Goal: Task Accomplishment & Management: Manage account settings

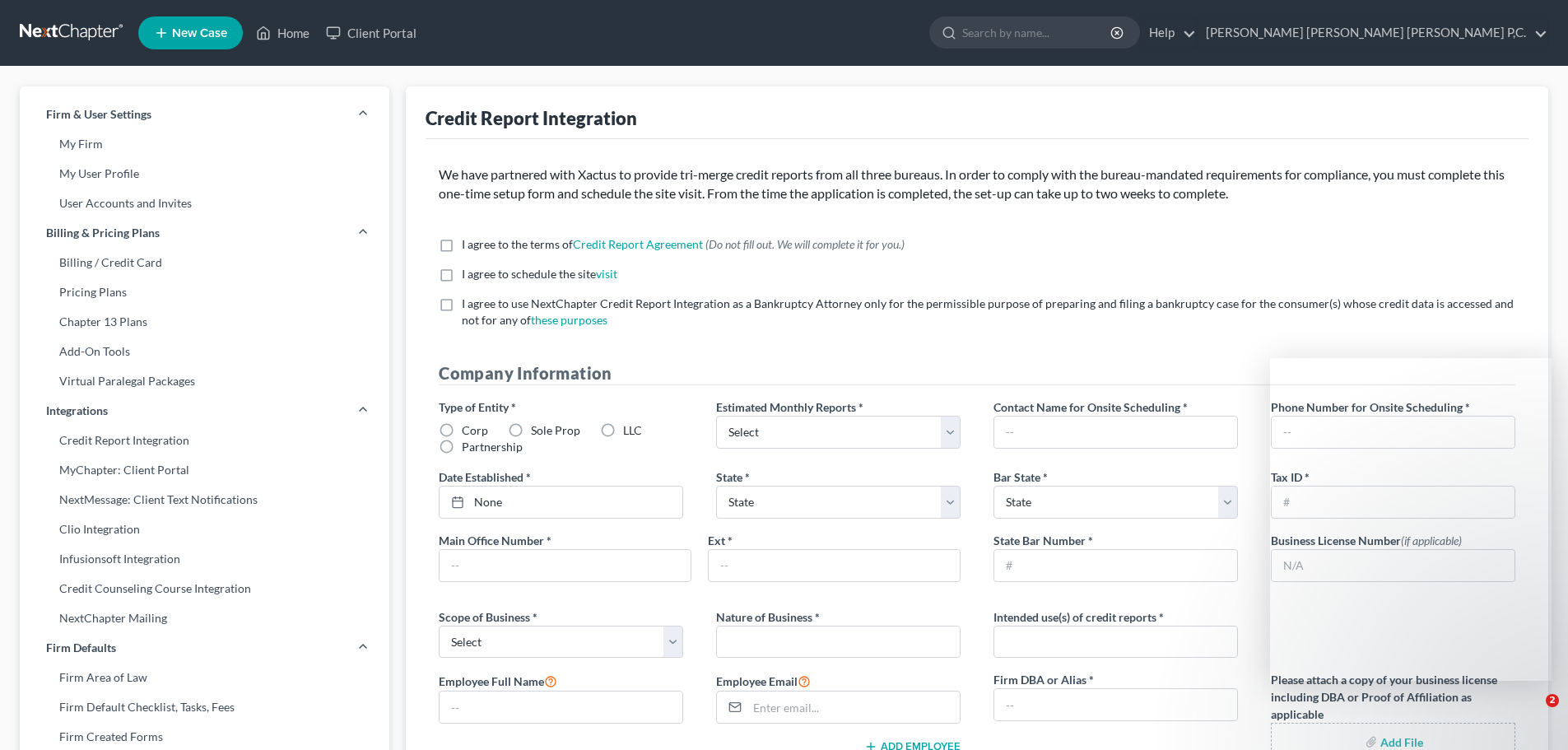
select select "0"
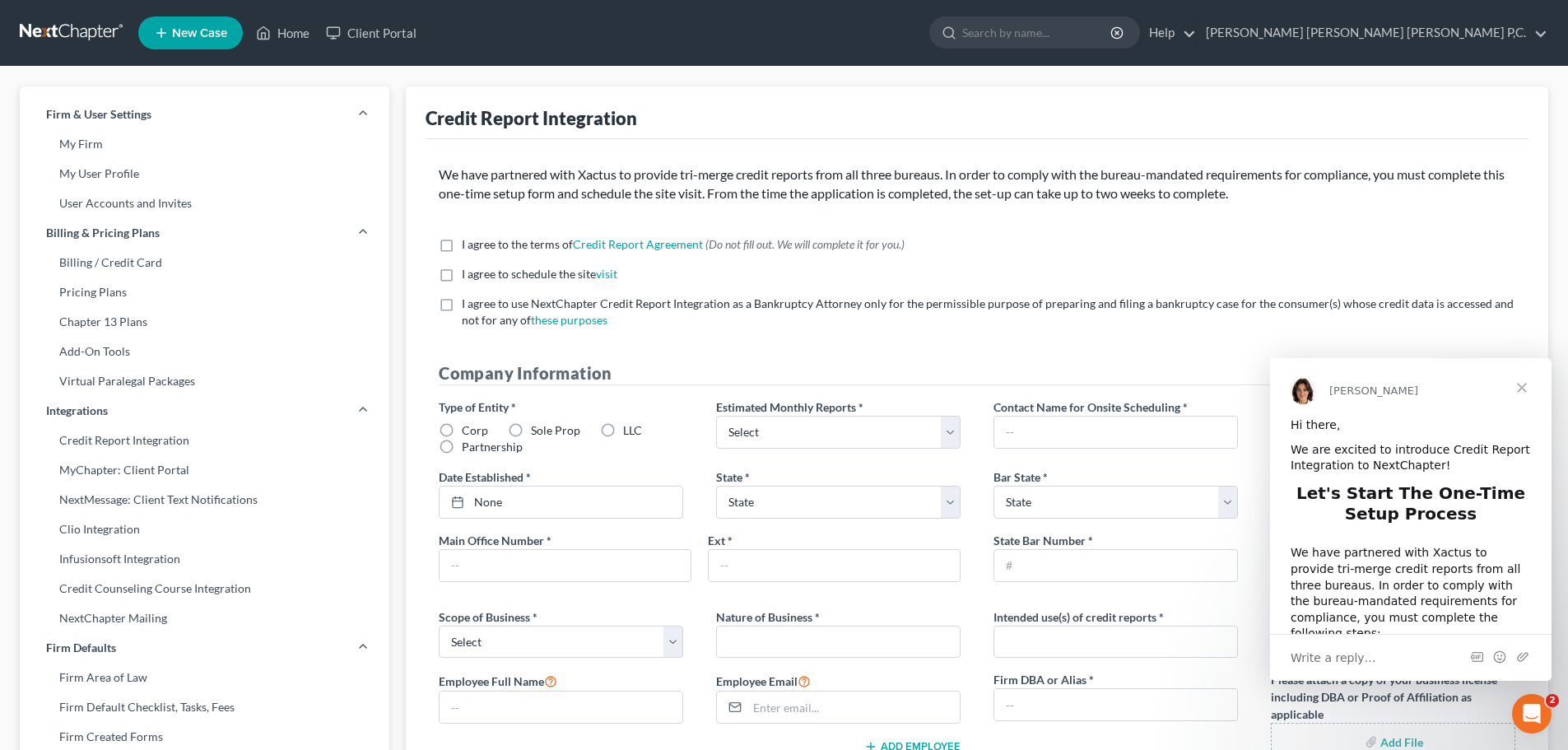
click at [1519, 389] on span "Close" at bounding box center [1522, 388] width 60 height 60
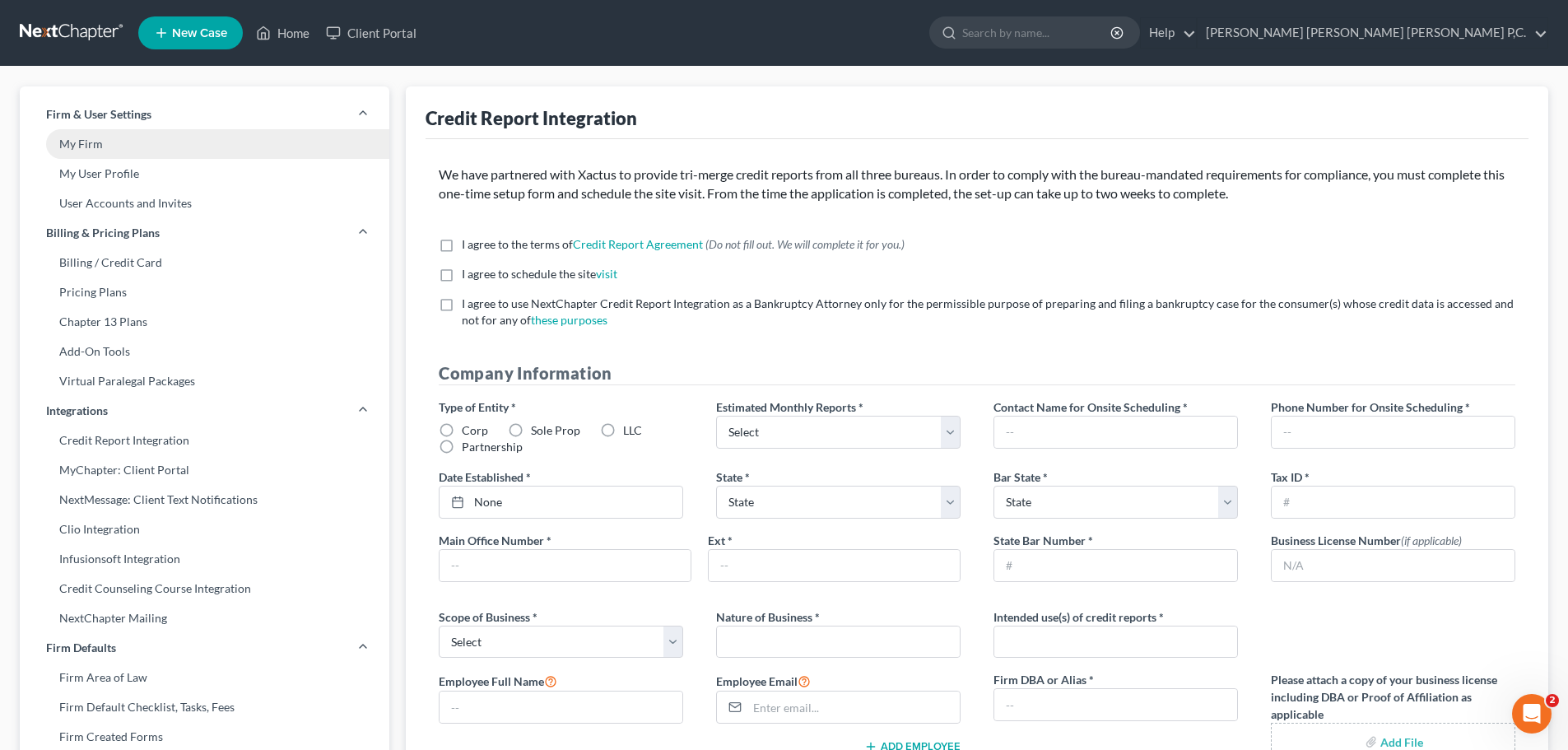
click at [86, 146] on link "My Firm" at bounding box center [204, 144] width 369 height 30
select select "1"
select select "24"
select select "0"
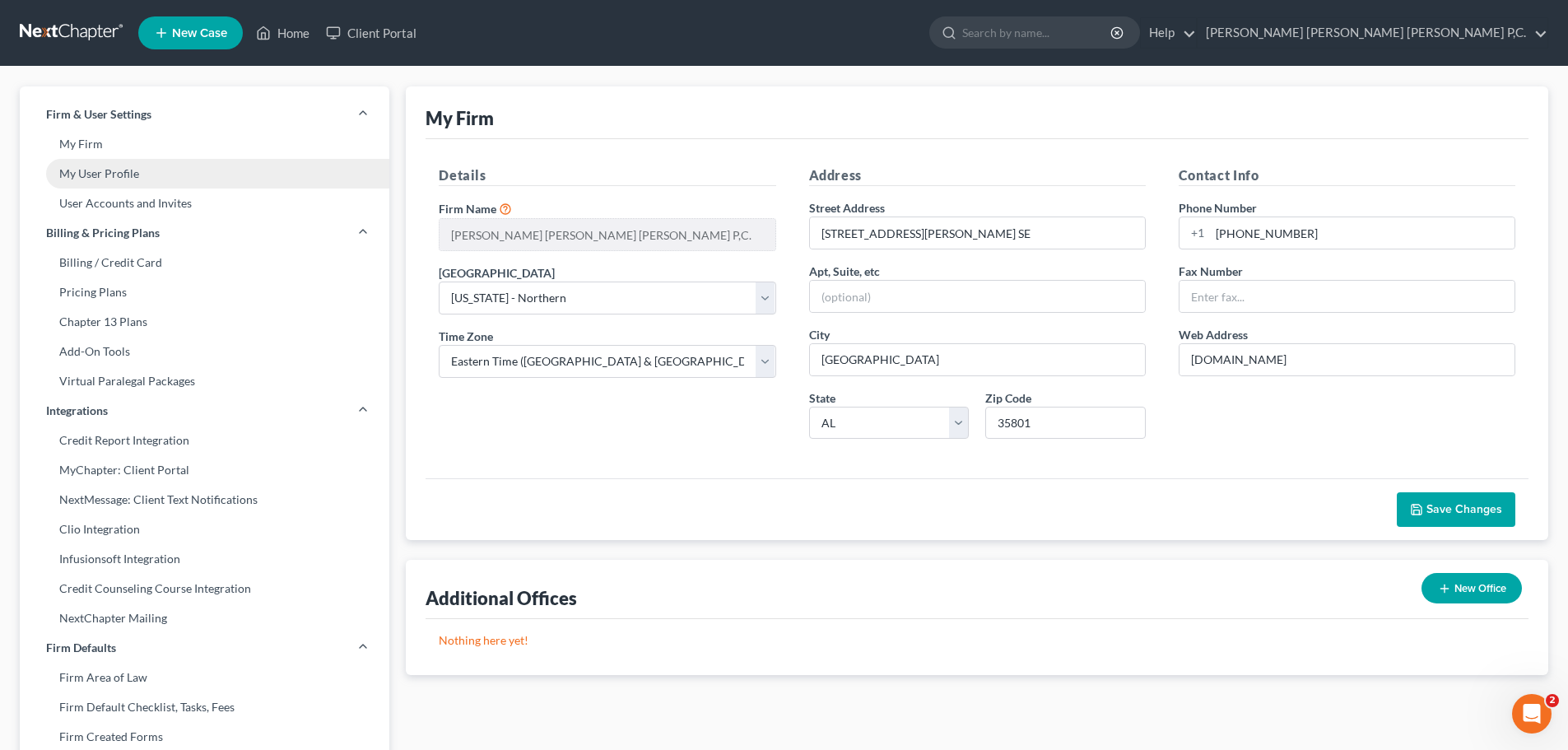
click at [88, 171] on link "My User Profile" at bounding box center [204, 174] width 369 height 30
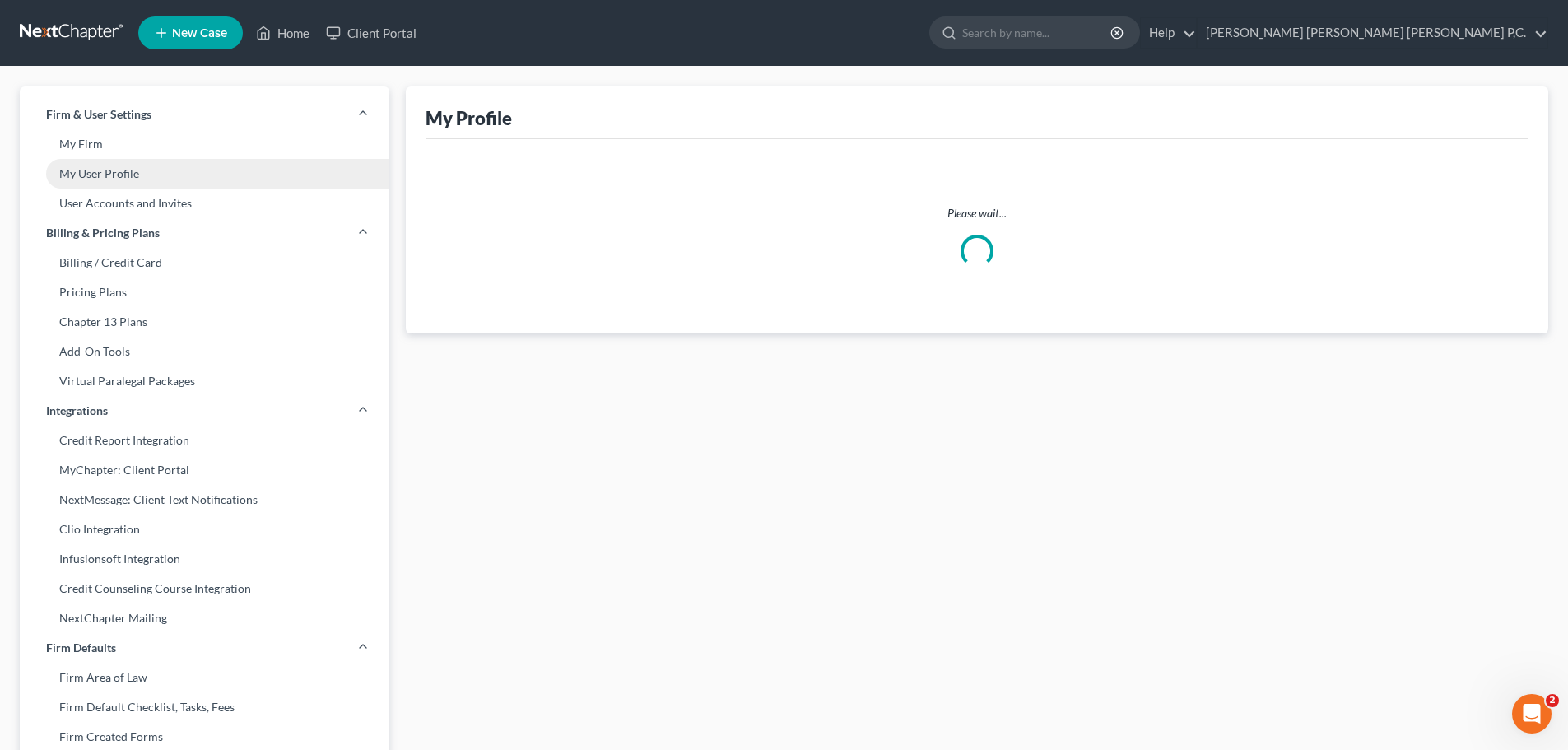
select select "0"
select select "1"
select select "paralegal"
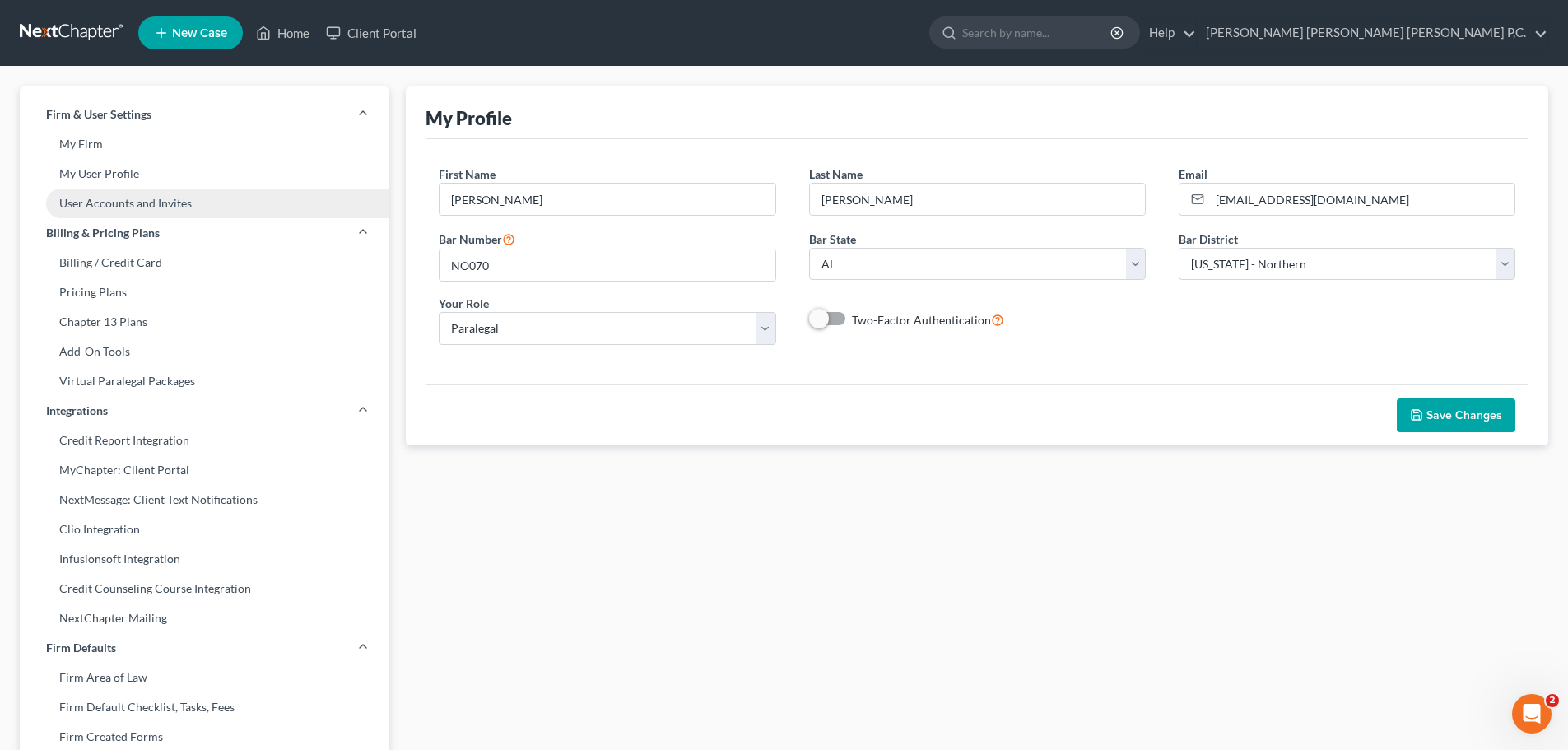
click at [131, 211] on link "User Accounts and Invites" at bounding box center [204, 203] width 369 height 30
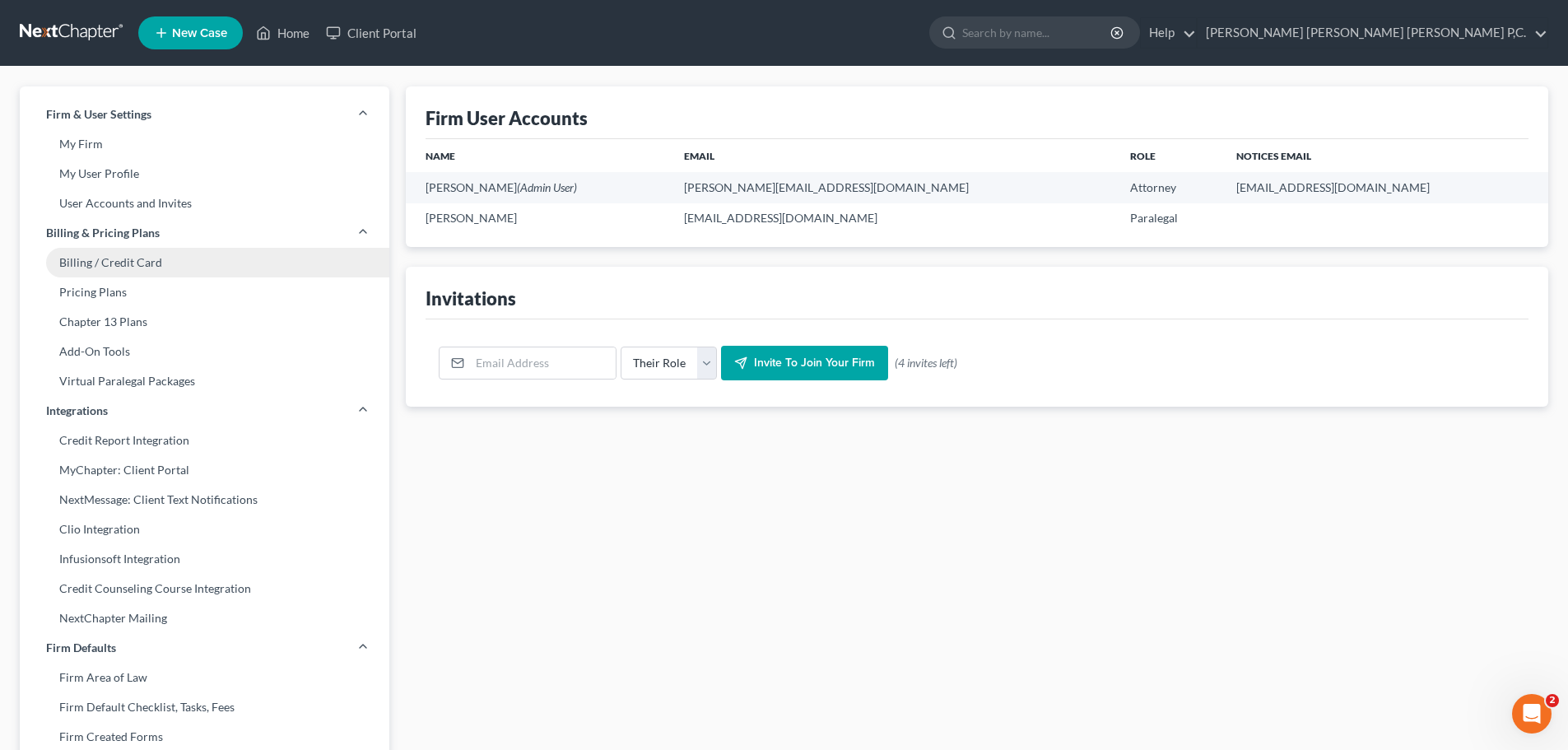
click at [123, 259] on link "Billing / Credit Card" at bounding box center [204, 263] width 369 height 30
select select "0"
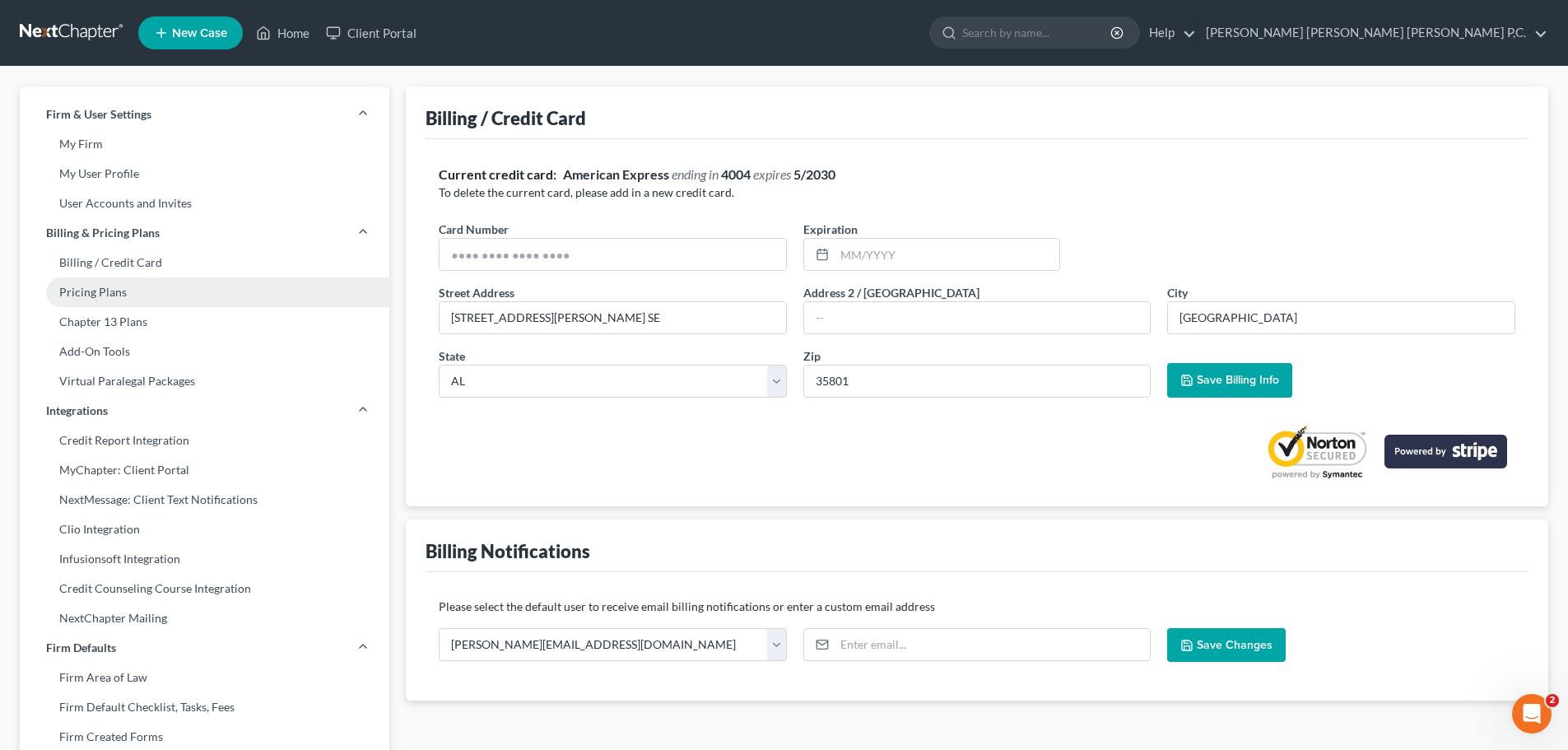
click at [123, 294] on link "Pricing Plans" at bounding box center [204, 293] width 369 height 30
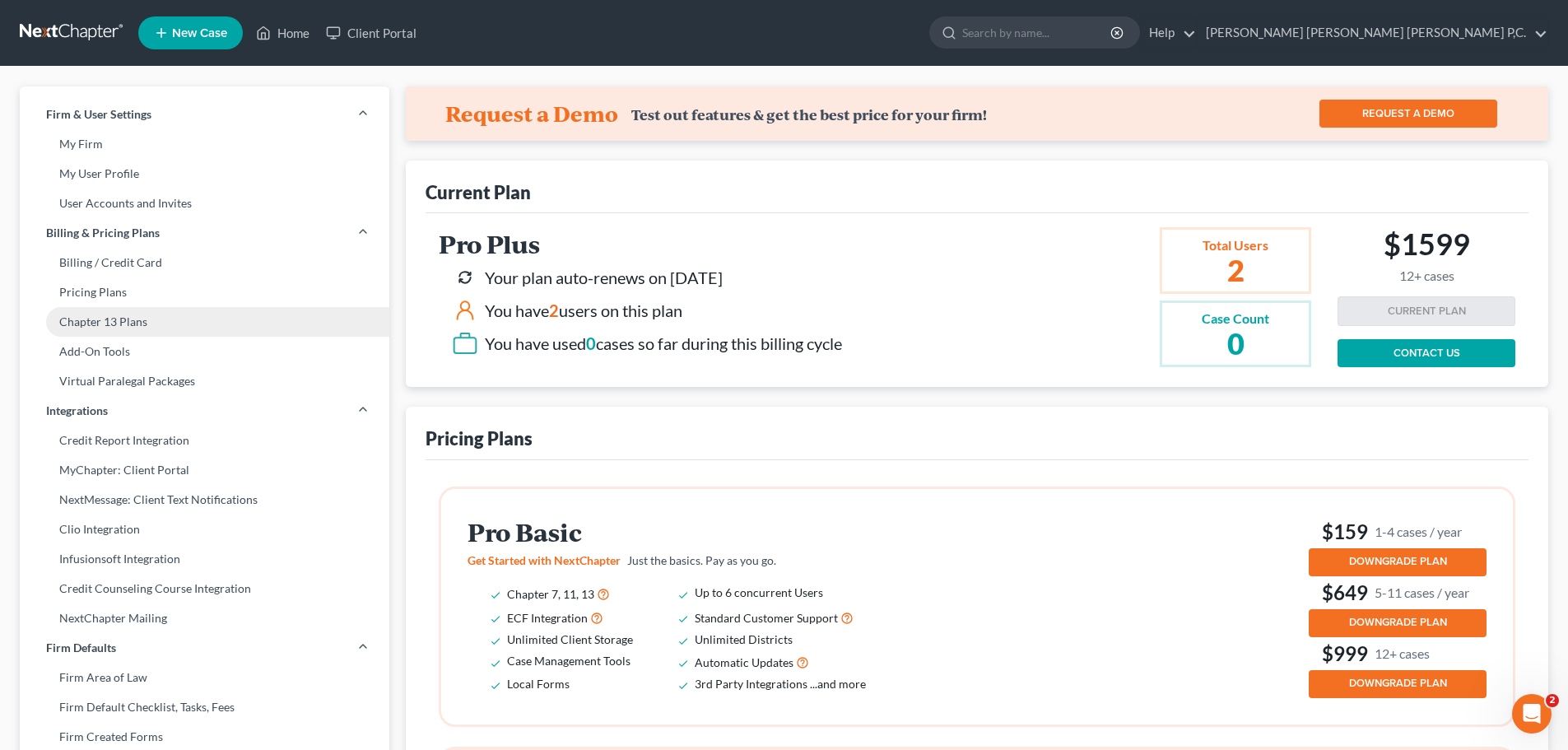
click at [109, 320] on link "Chapter 13 Plans" at bounding box center [204, 322] width 369 height 30
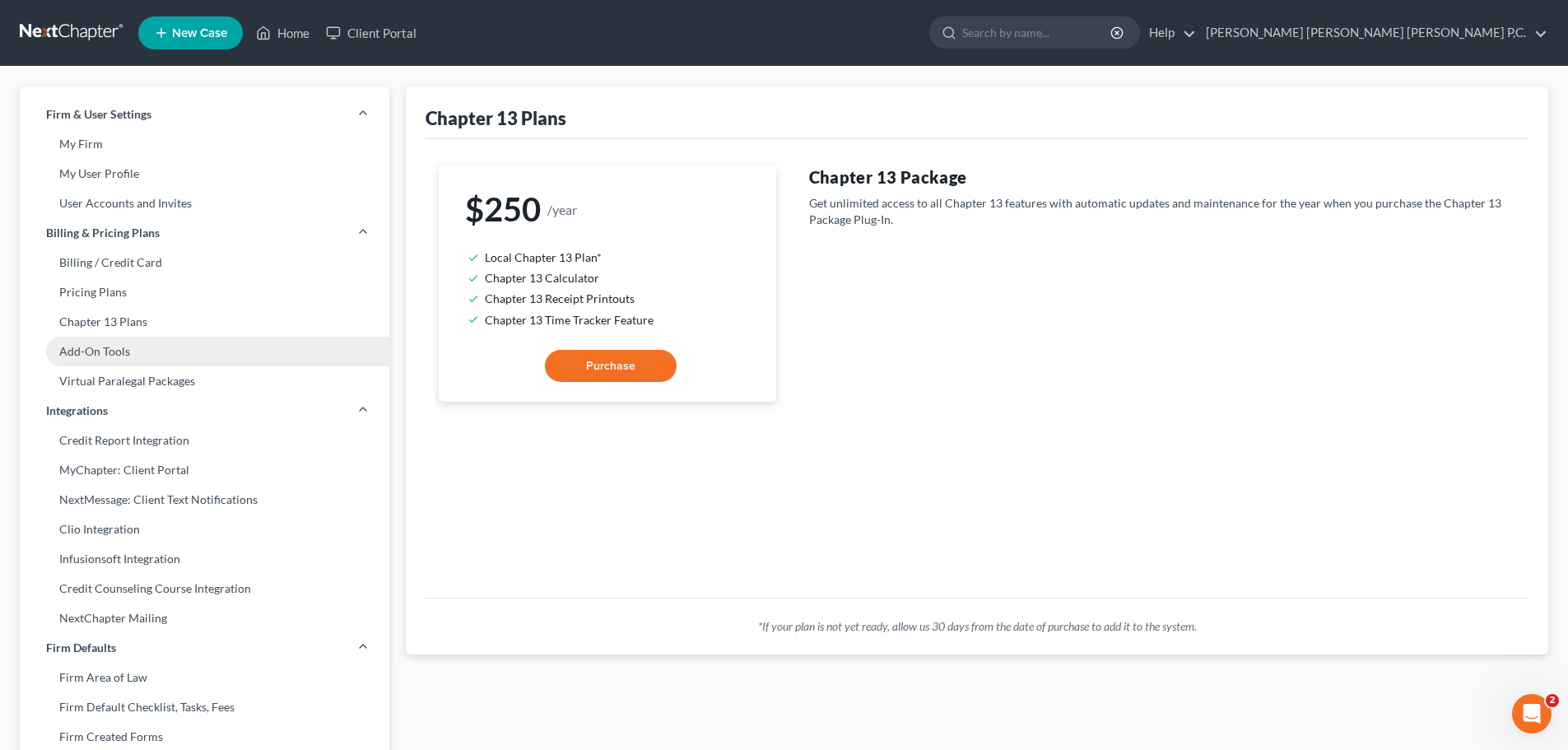
click at [102, 351] on link "Add-On Tools" at bounding box center [204, 351] width 369 height 30
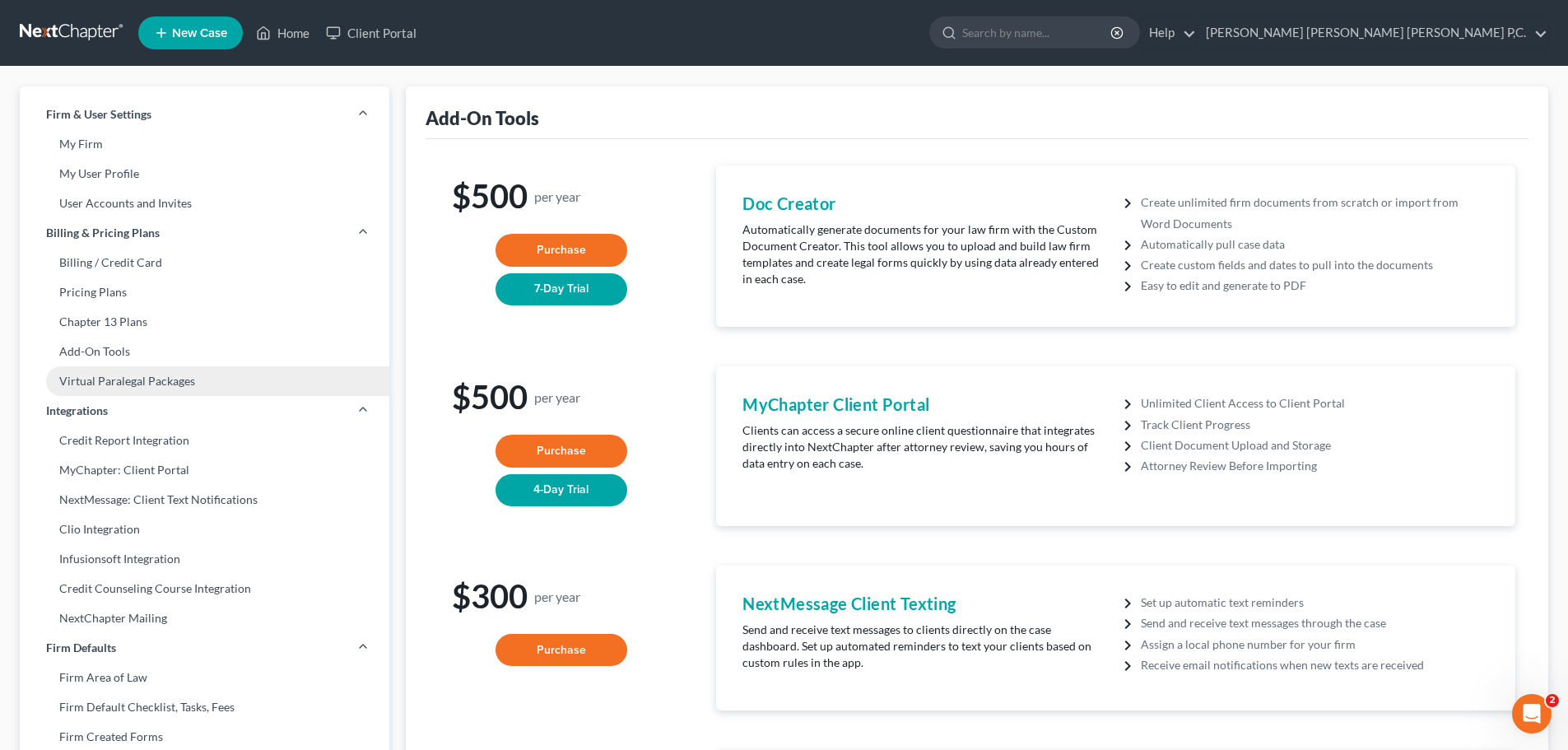
click at [96, 378] on link "Virtual Paralegal Packages" at bounding box center [204, 381] width 369 height 30
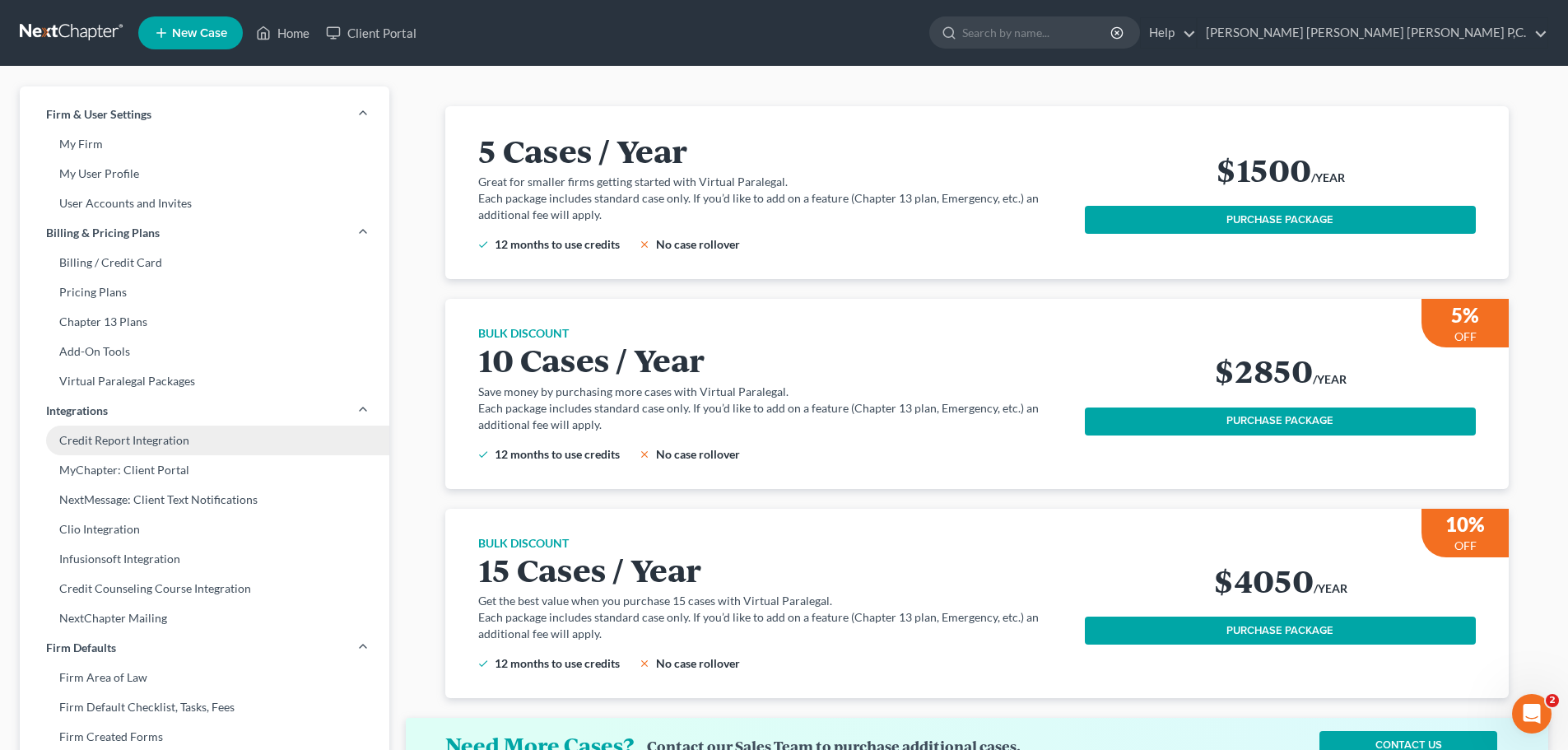
click at [123, 440] on link "Credit Report Integration" at bounding box center [204, 441] width 369 height 30
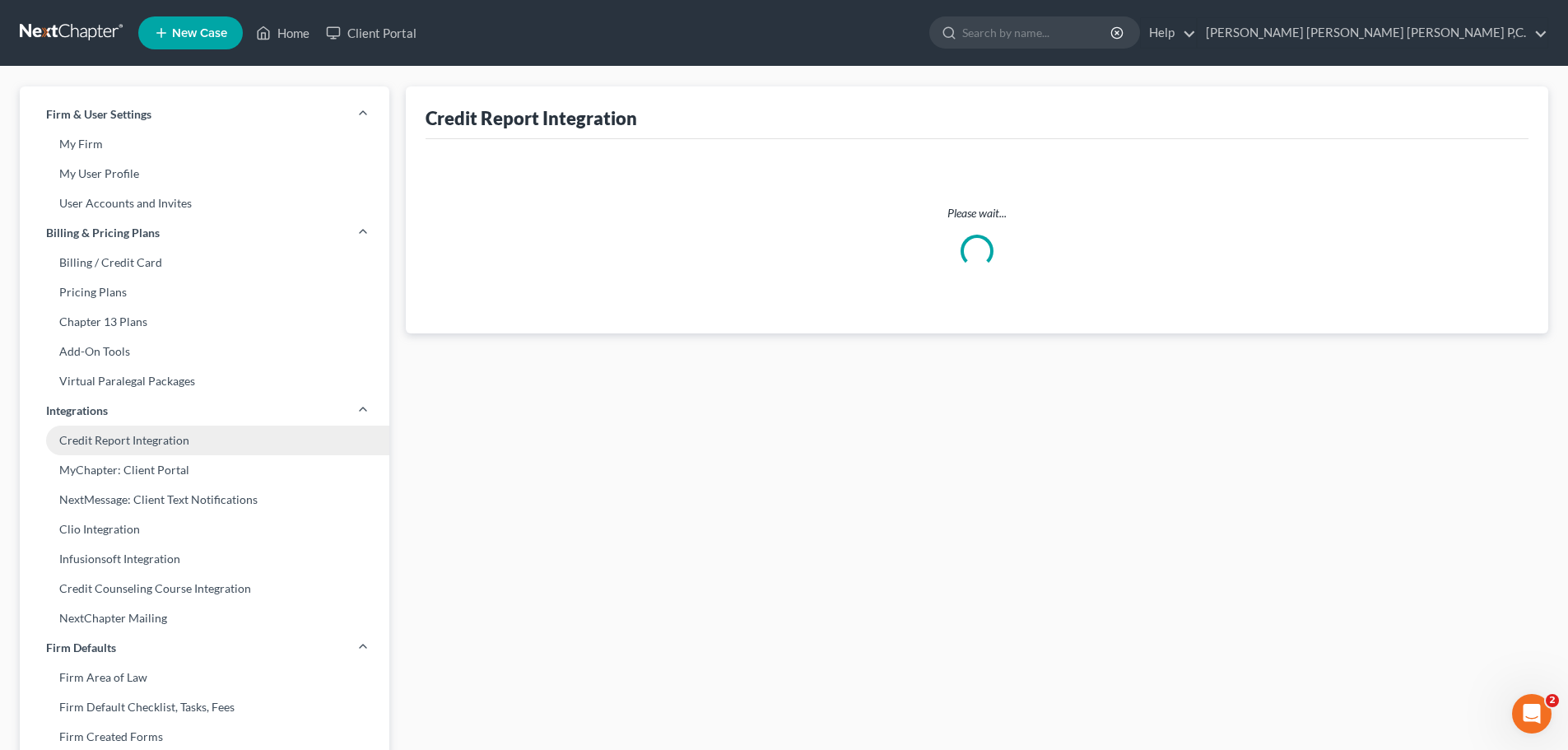
select select "0"
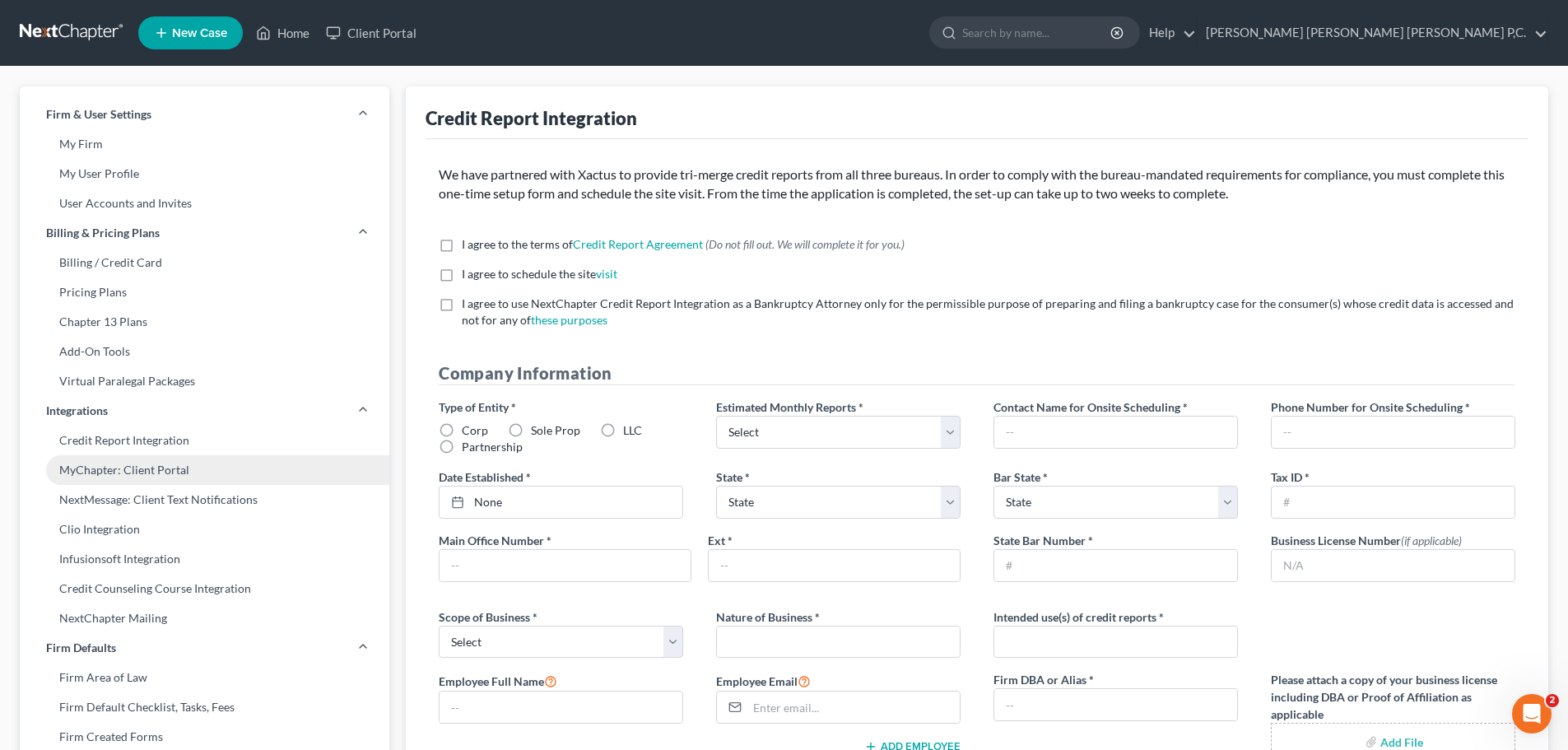
click at [122, 465] on link "MyChapter: Client Portal" at bounding box center [204, 471] width 369 height 30
select select
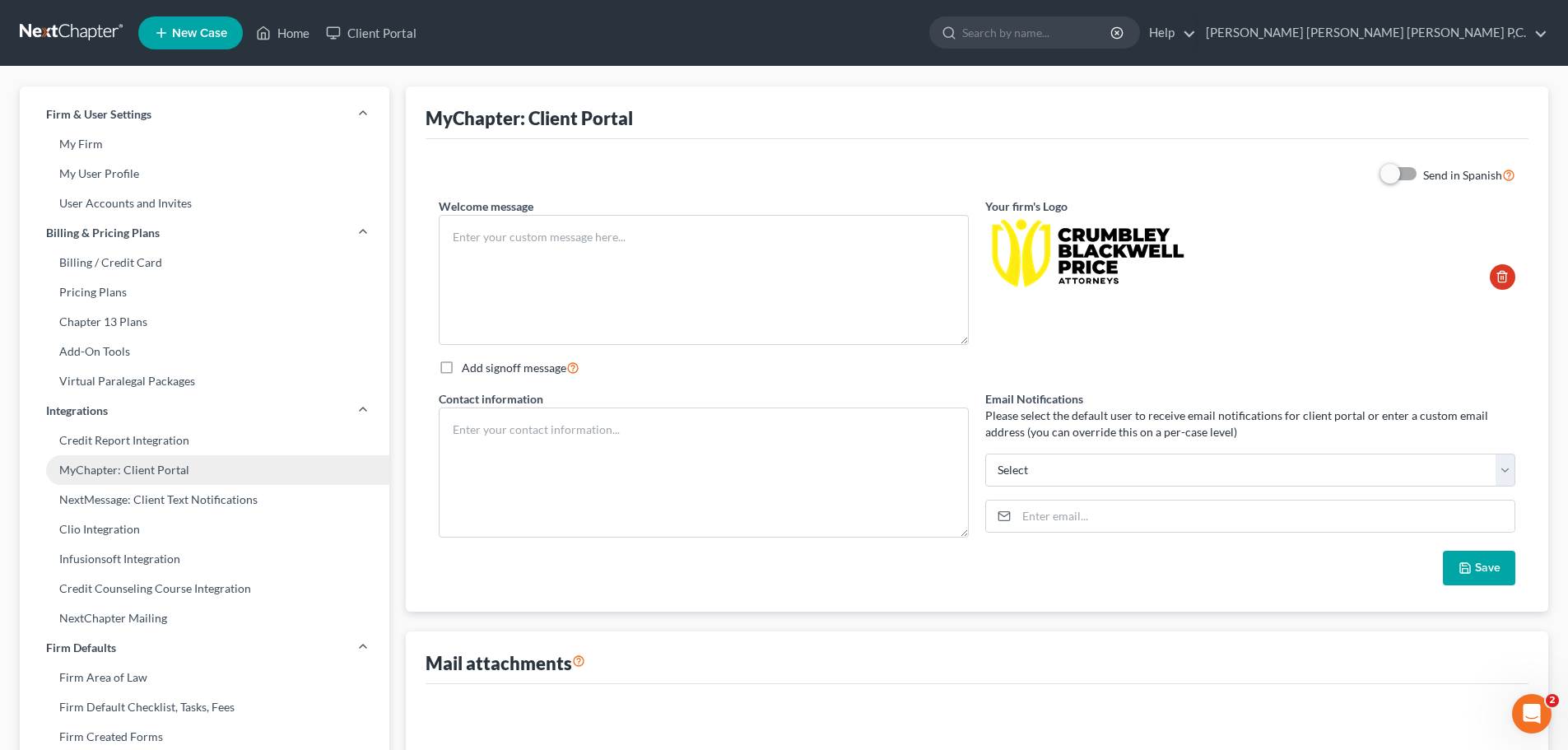
type textarea "Hello! Welcome to MyChapter. We are here to help make the bankruptcy filing pro…"
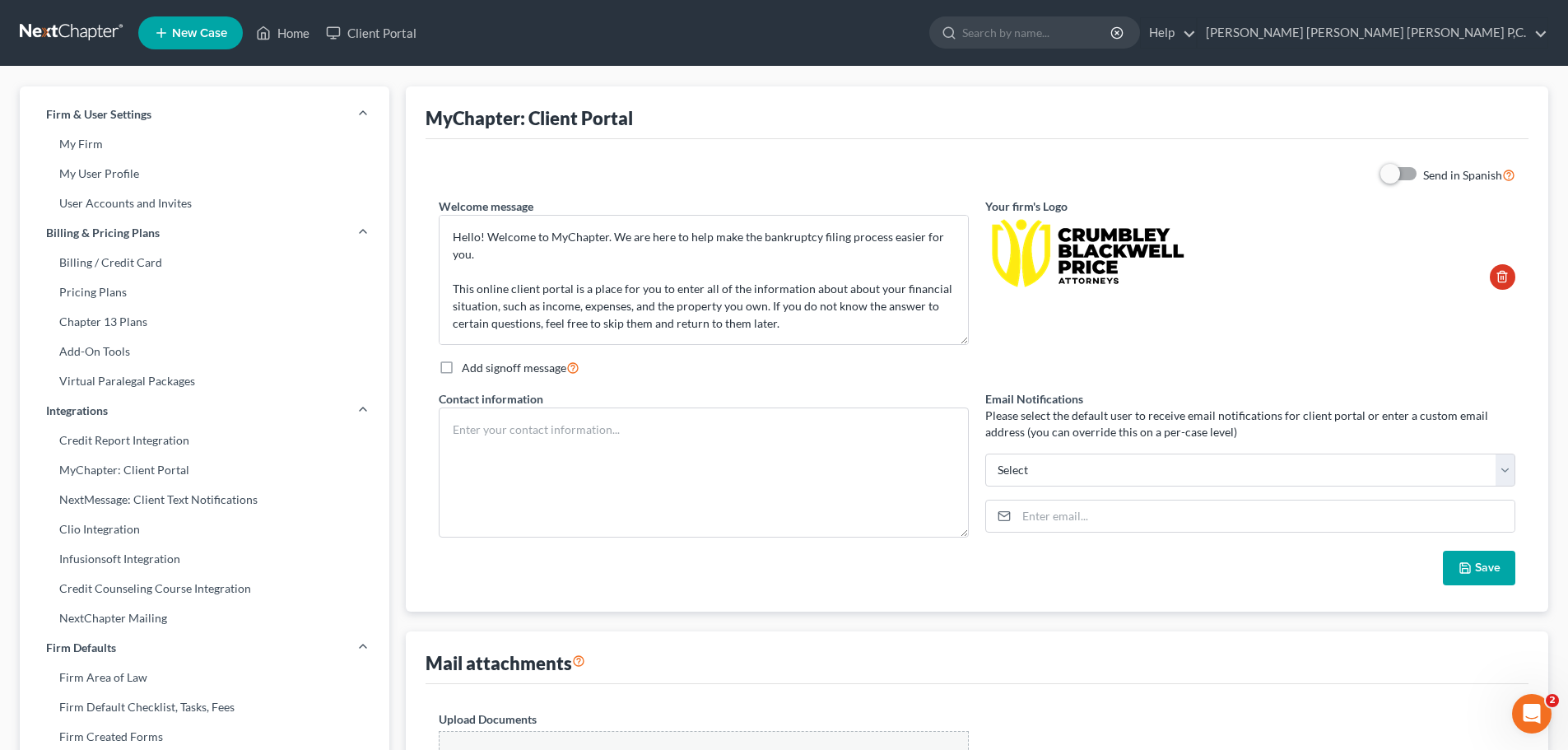
click at [462, 367] on label "Add signoff message" at bounding box center [521, 367] width 117 height 19
click at [468, 367] on input "Add signoff message" at bounding box center [473, 363] width 11 height 11
checkbox input "true"
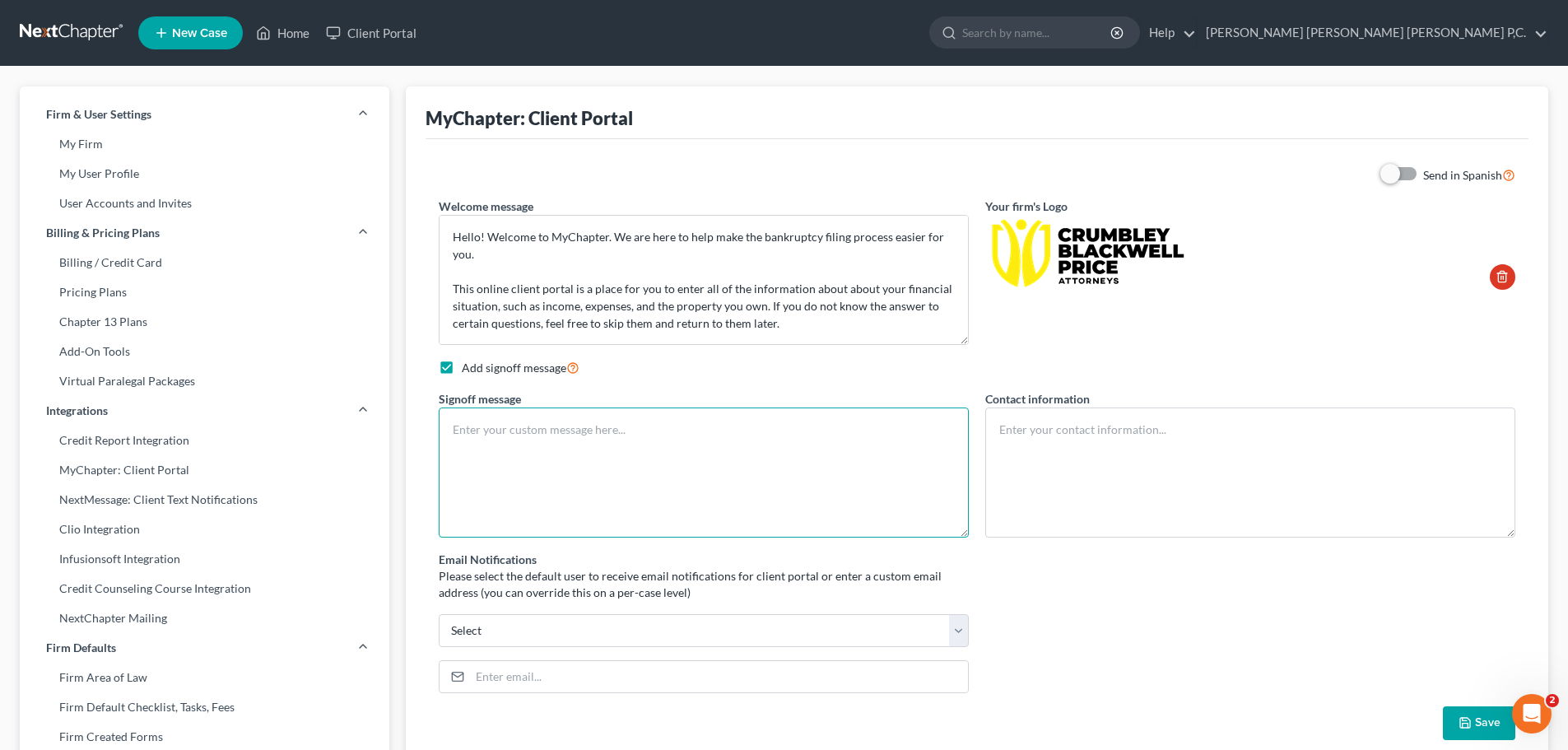
click at [500, 426] on textarea at bounding box center [703, 472] width 530 height 130
type textarea "Very Truly Yours, [PERSON_NAME] Paralegal for [PERSON_NAME]"
click at [962, 626] on select "[PERSON_NAME][EMAIL_ADDRESS][DOMAIN_NAME] [EMAIL_ADDRESS][DOMAIN_NAME] Select" at bounding box center [703, 631] width 530 height 33
select select "0"
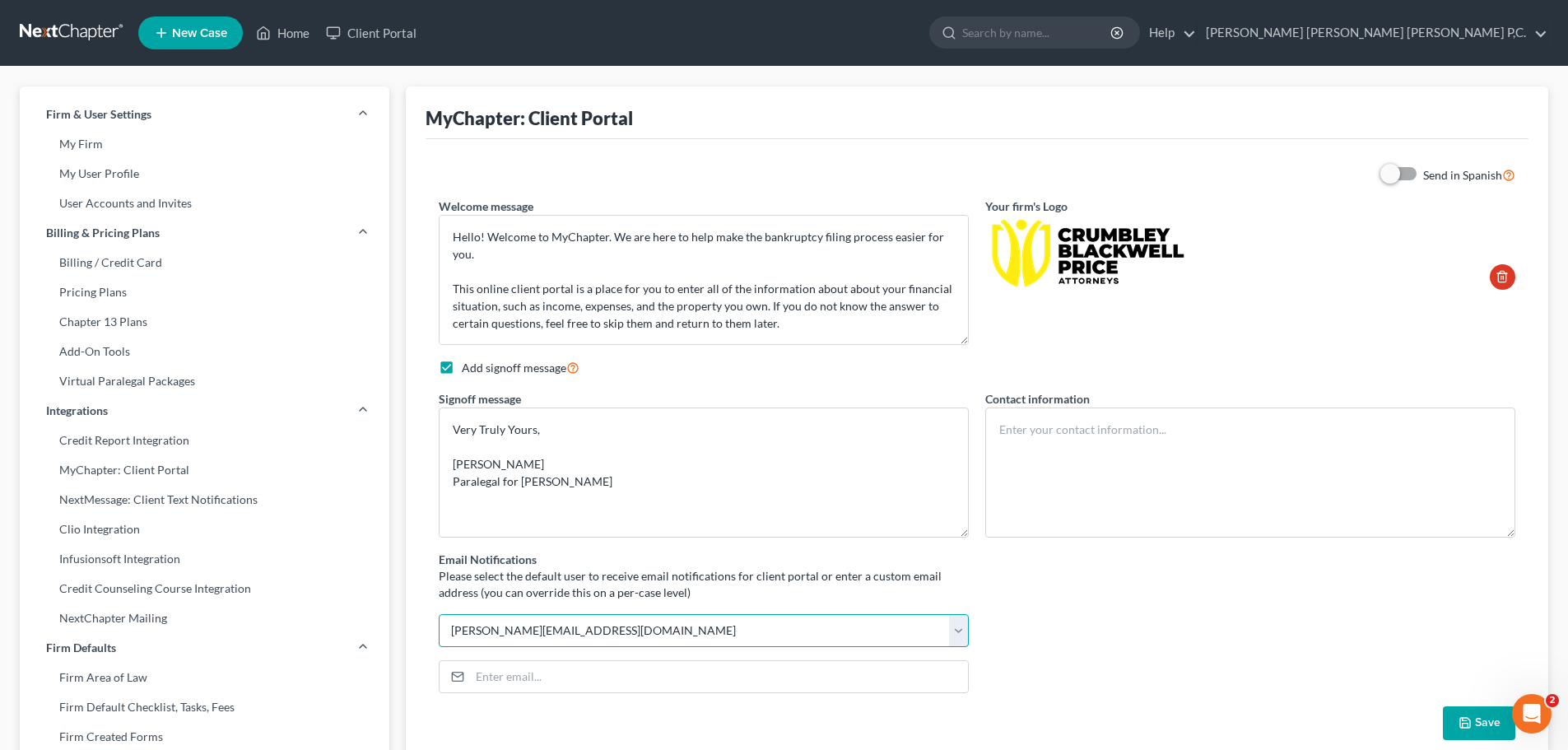
click at [439, 614] on select "[PERSON_NAME][EMAIL_ADDRESS][DOMAIN_NAME] [EMAIL_ADDRESS][DOMAIN_NAME] Select" at bounding box center [703, 631] width 530 height 33
click at [604, 681] on input "email" at bounding box center [718, 676] width 498 height 31
type input "d"
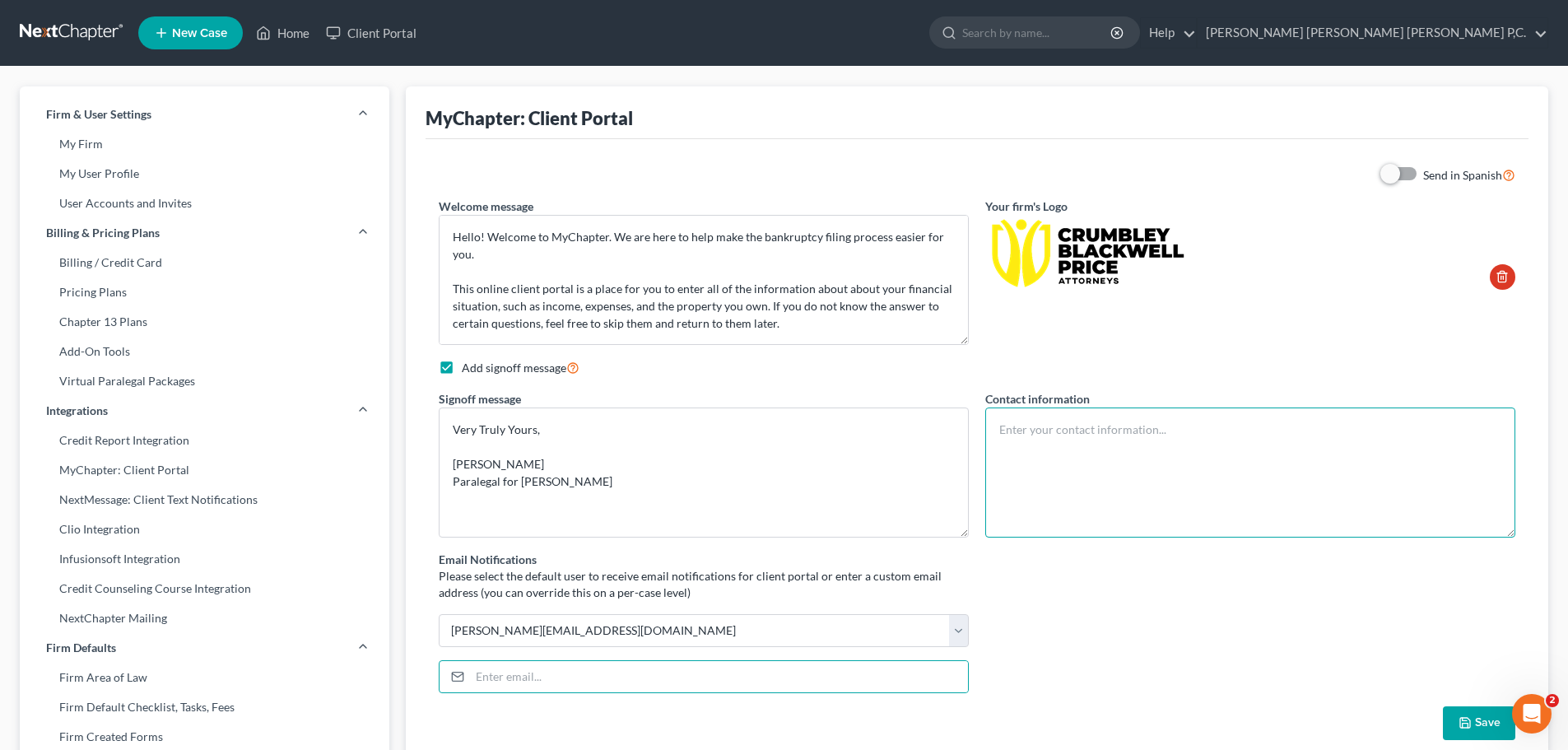
click at [1075, 440] on textarea at bounding box center [1250, 472] width 530 height 130
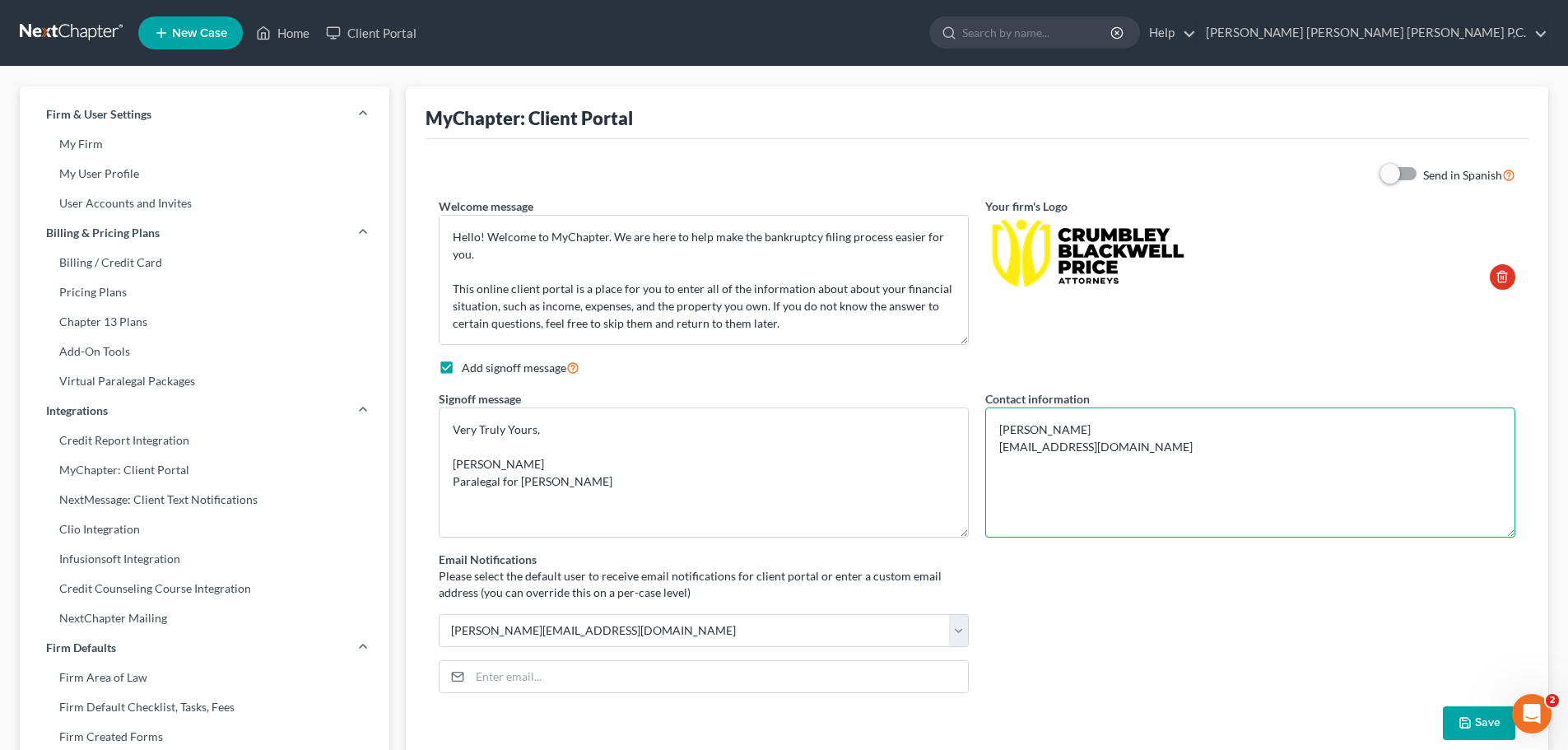
drag, startPoint x: 1147, startPoint y: 444, endPoint x: 1167, endPoint y: 447, distance: 20.2
click at [1149, 444] on textarea "[PERSON_NAME] [EMAIL_ADDRESS][DOMAIN_NAME]" at bounding box center [1250, 472] width 530 height 130
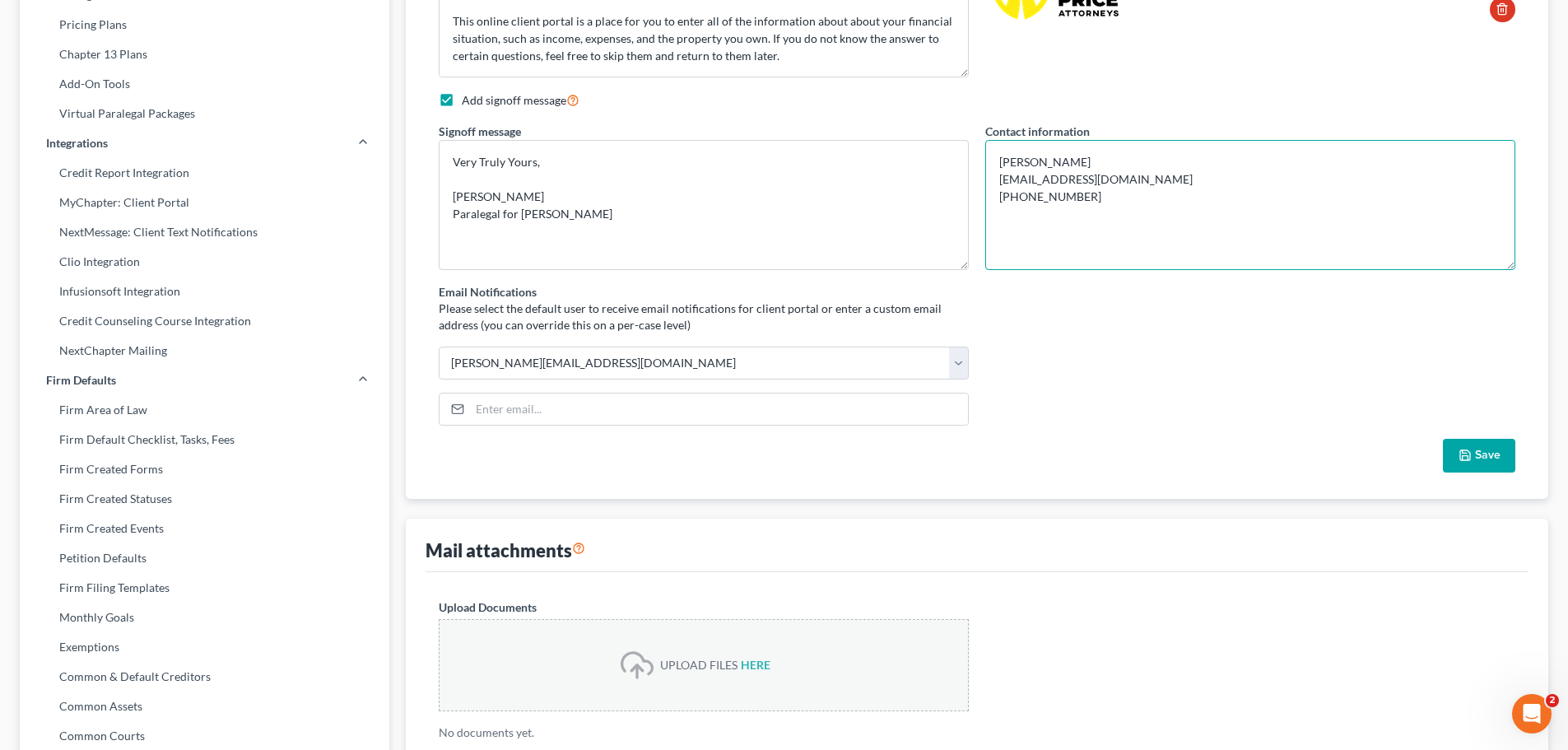
scroll to position [329, 0]
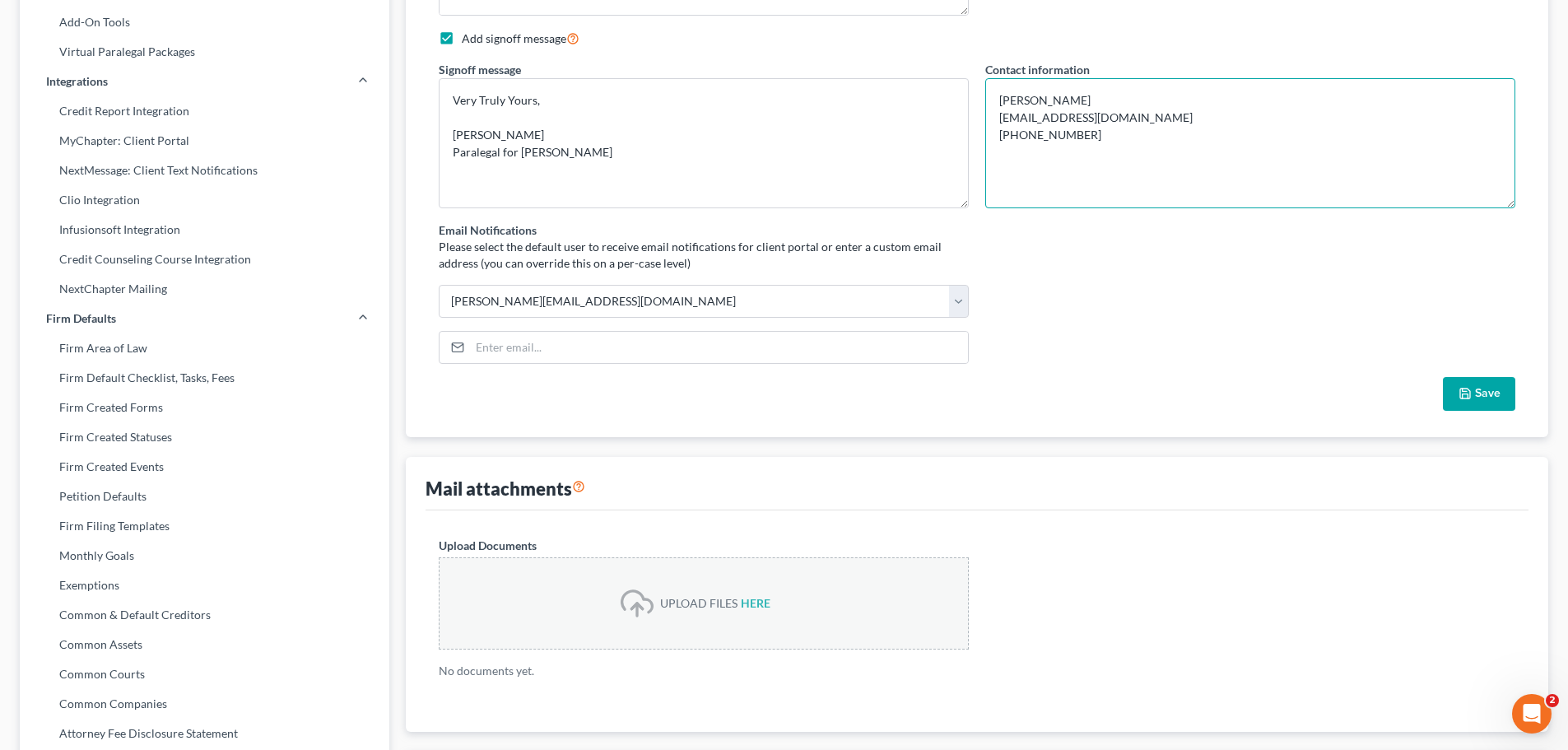
type textarea "[PERSON_NAME] [EMAIL_ADDRESS][DOMAIN_NAME] [PHONE_NUMBER]"
click at [1475, 391] on button "Save" at bounding box center [1479, 394] width 73 height 35
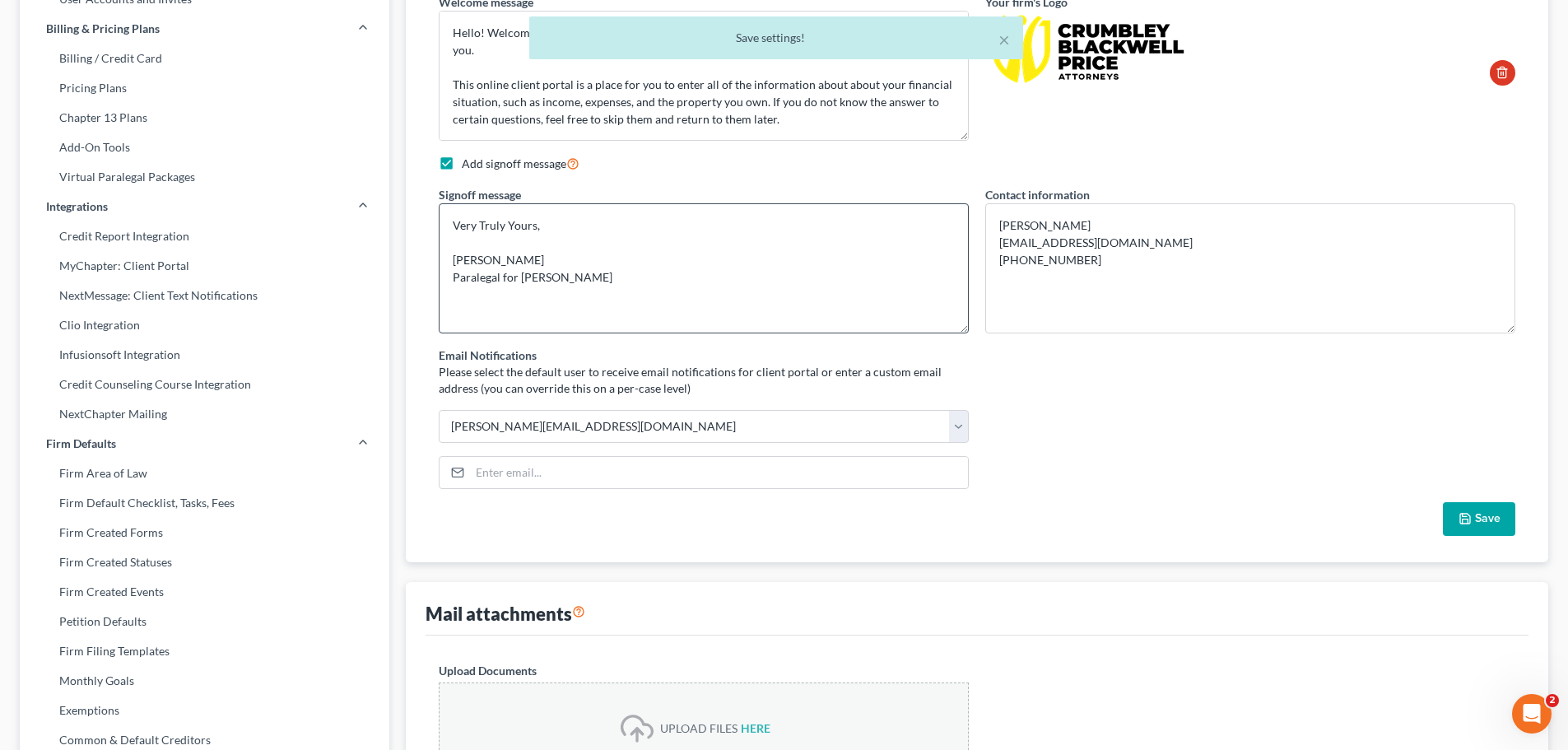
scroll to position [165, 0]
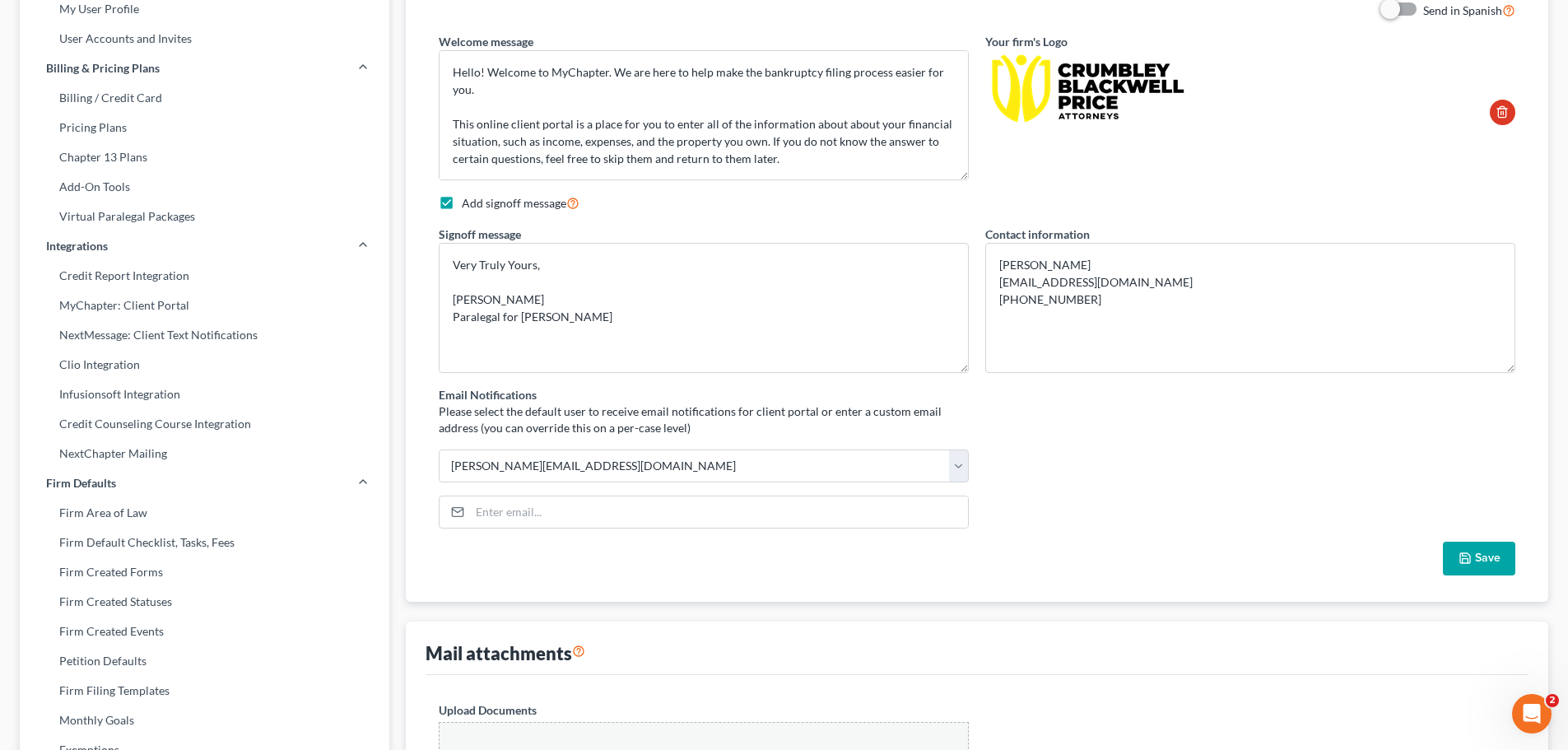
click at [1483, 563] on button "Save" at bounding box center [1479, 559] width 73 height 35
click at [135, 308] on link "MyChapter: Client Portal" at bounding box center [204, 305] width 369 height 30
click at [217, 334] on link "NextMessage: Client Text Notifications" at bounding box center [204, 335] width 369 height 30
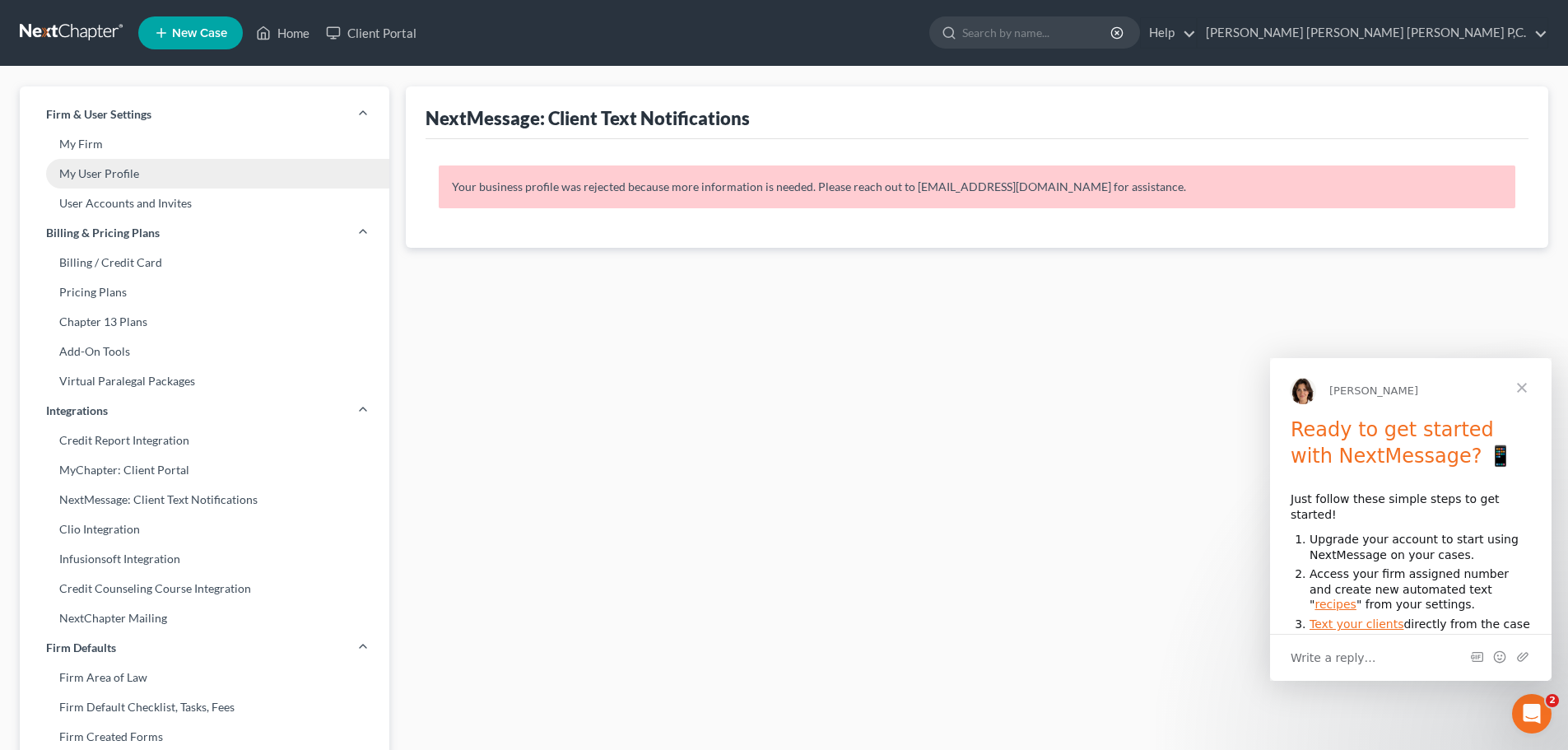
click at [93, 180] on link "My User Profile" at bounding box center [204, 174] width 369 height 30
select select "0"
select select "1"
select select "paralegal"
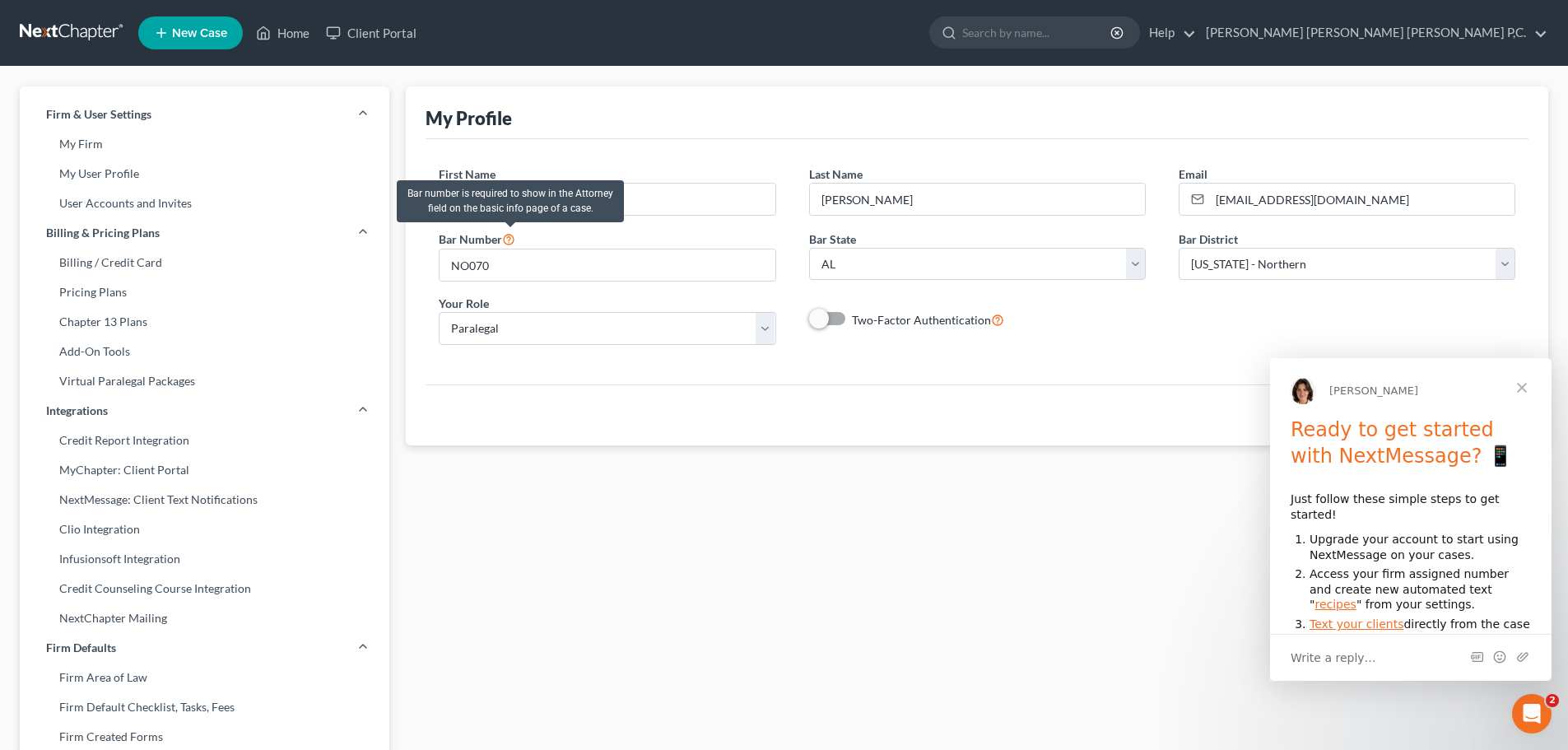
click at [506, 236] on icon at bounding box center [508, 238] width 13 height 16
click at [514, 237] on icon at bounding box center [508, 238] width 13 height 16
click at [1521, 385] on span "Close" at bounding box center [1522, 388] width 60 height 60
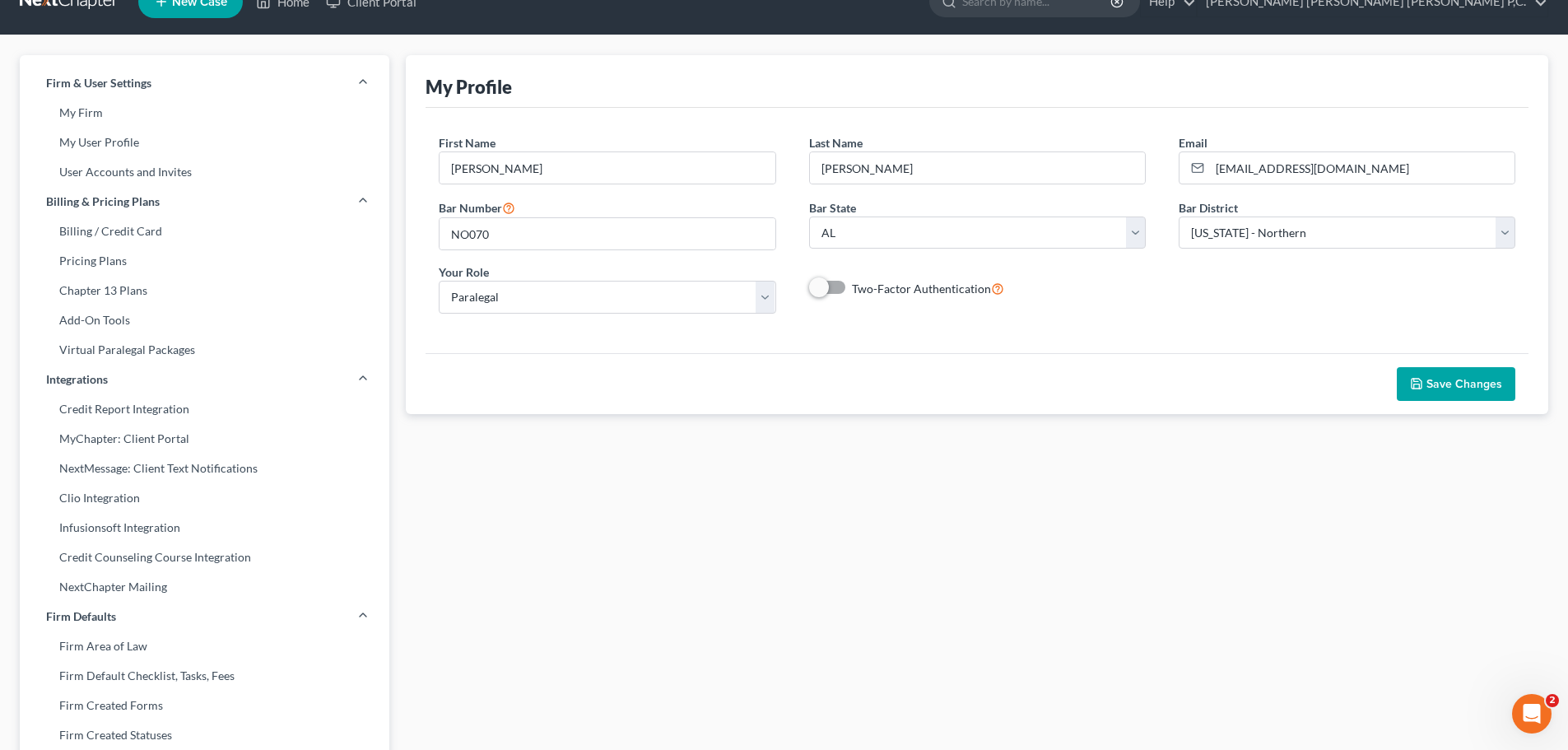
scroll to position [5, 0]
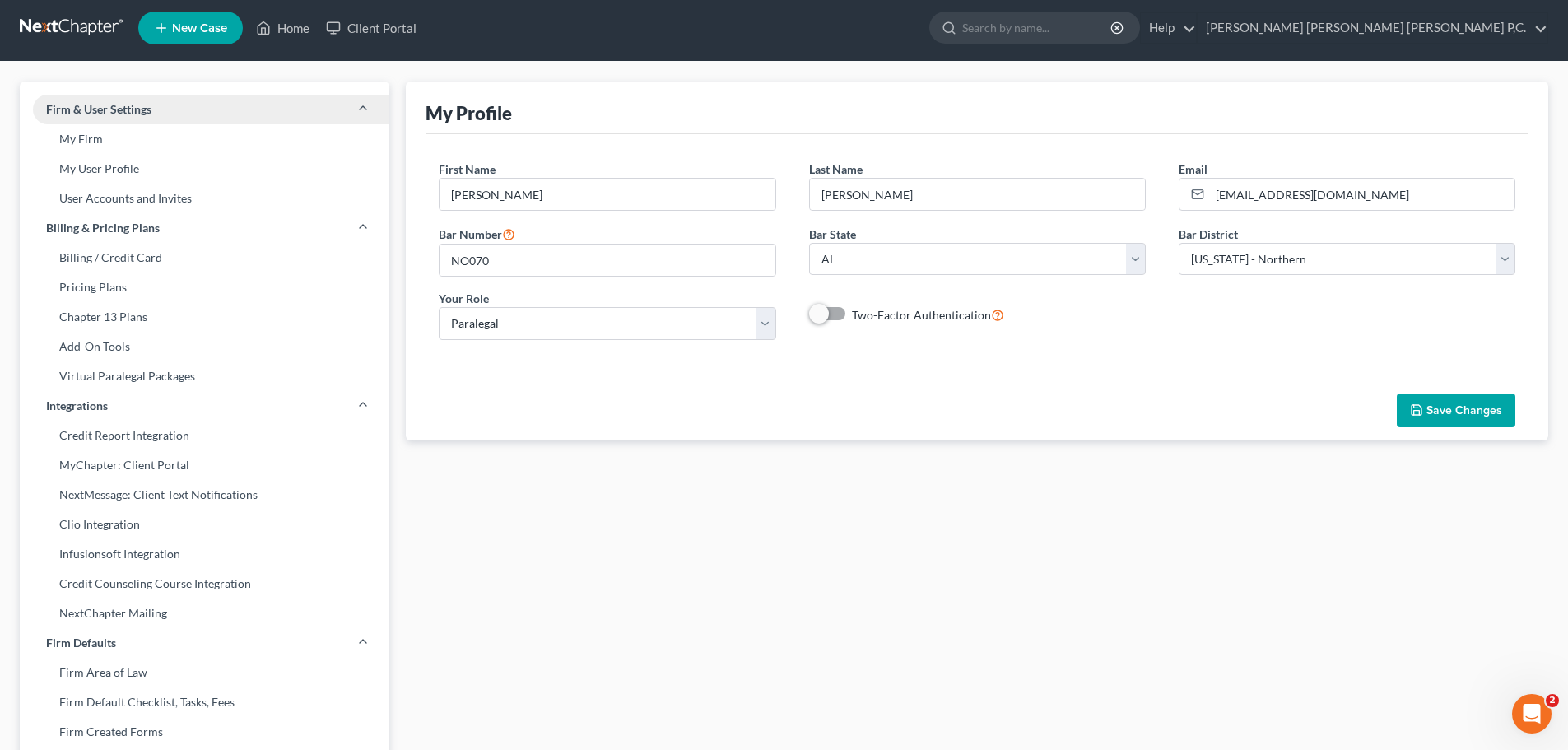
click at [95, 108] on span "Firm & User Settings" at bounding box center [98, 109] width 105 height 17
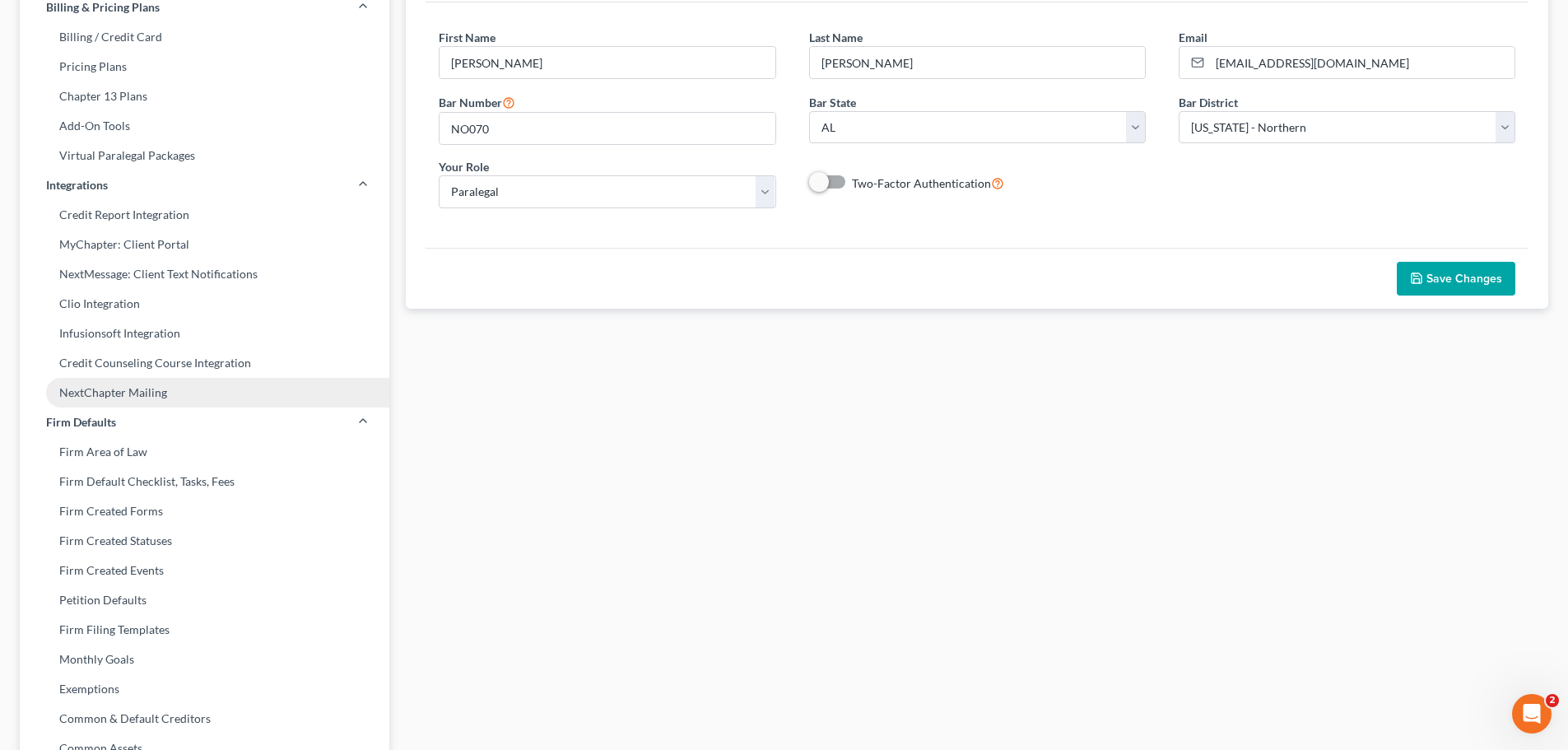
scroll to position [170, 0]
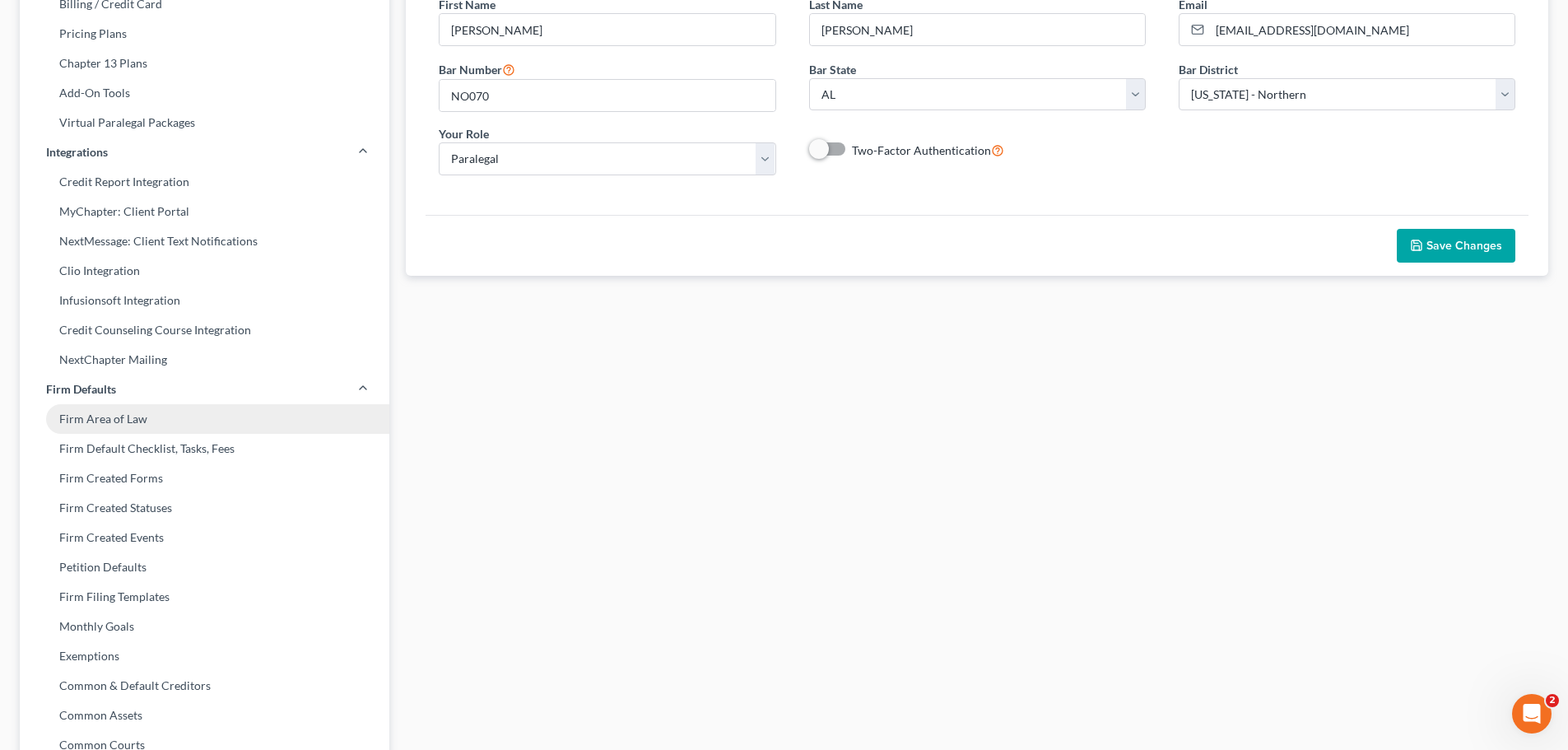
click at [119, 417] on link "Firm Area of Law" at bounding box center [204, 419] width 369 height 30
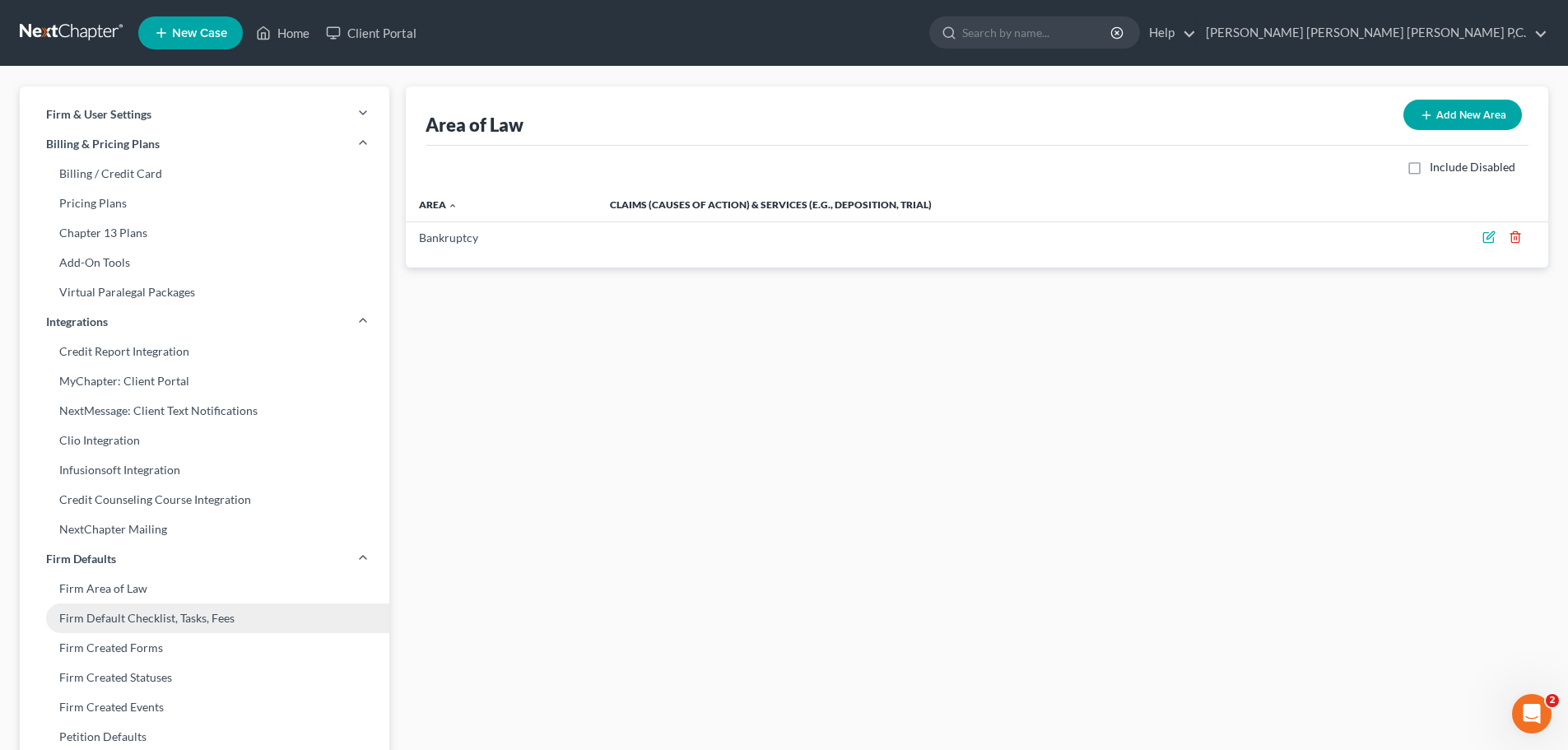
click at [149, 616] on link "Firm Default Checklist, Tasks, Fees" at bounding box center [204, 619] width 369 height 30
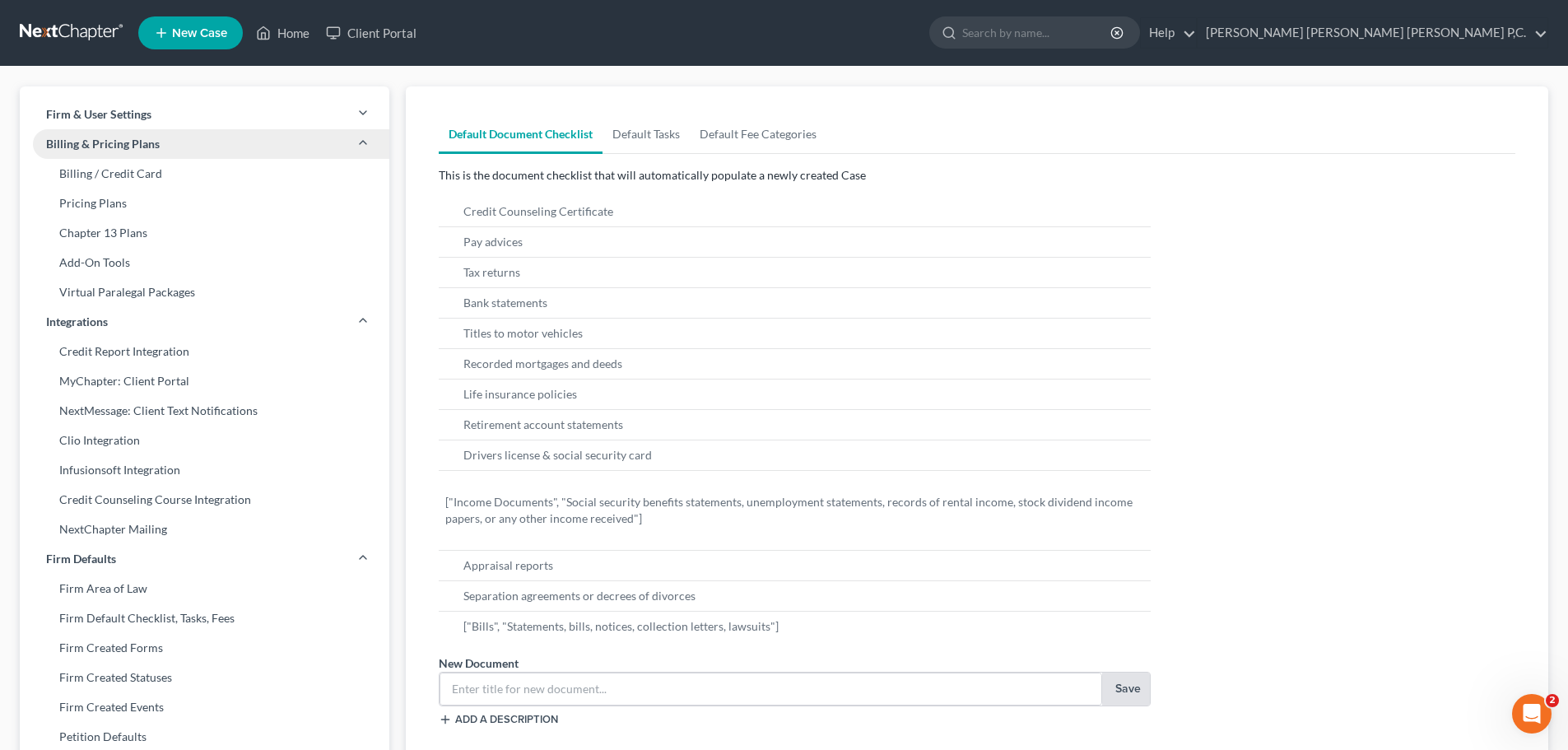
click at [102, 141] on span "Billing & Pricing Plans" at bounding box center [102, 144] width 113 height 17
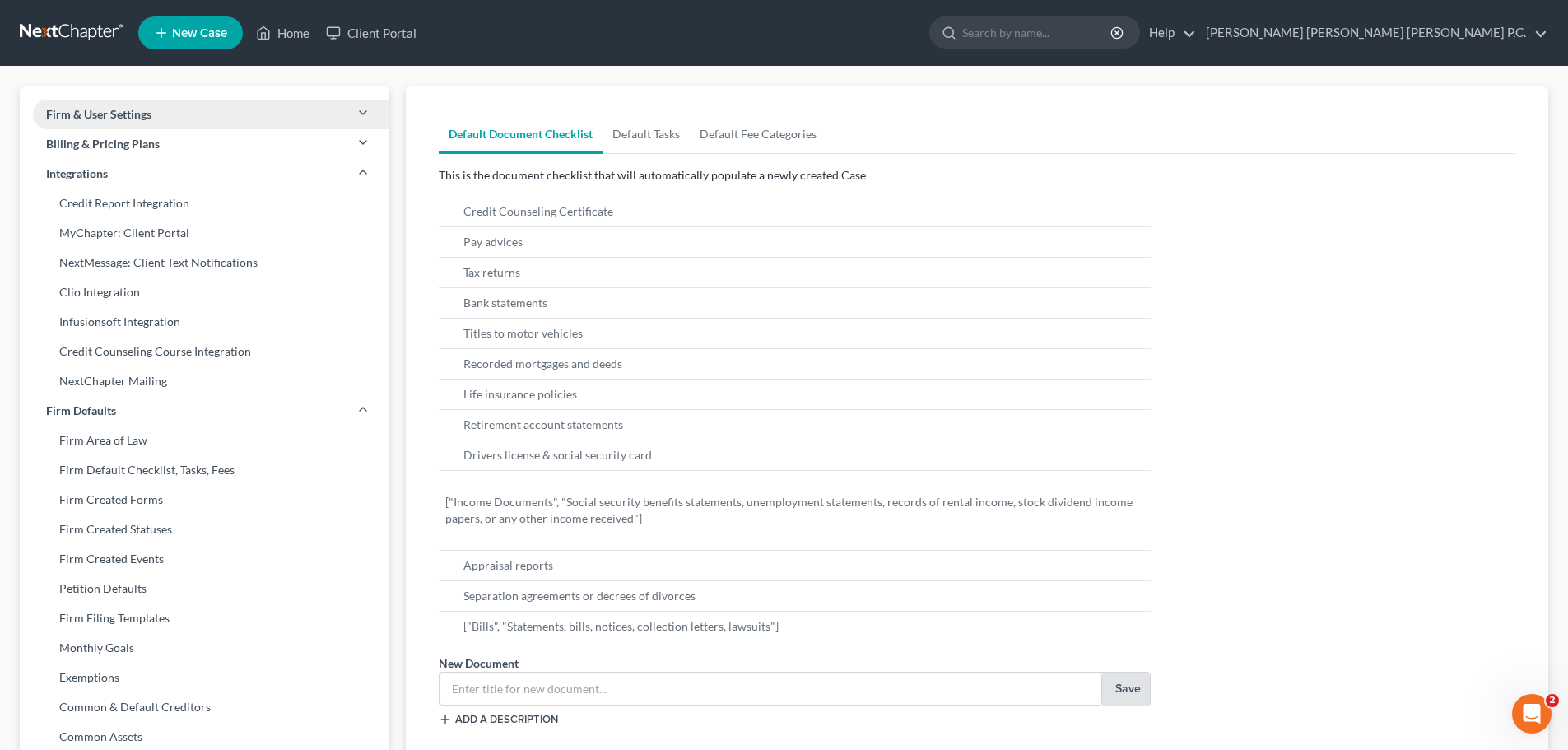
click at [115, 114] on span "Firm & User Settings" at bounding box center [98, 114] width 105 height 17
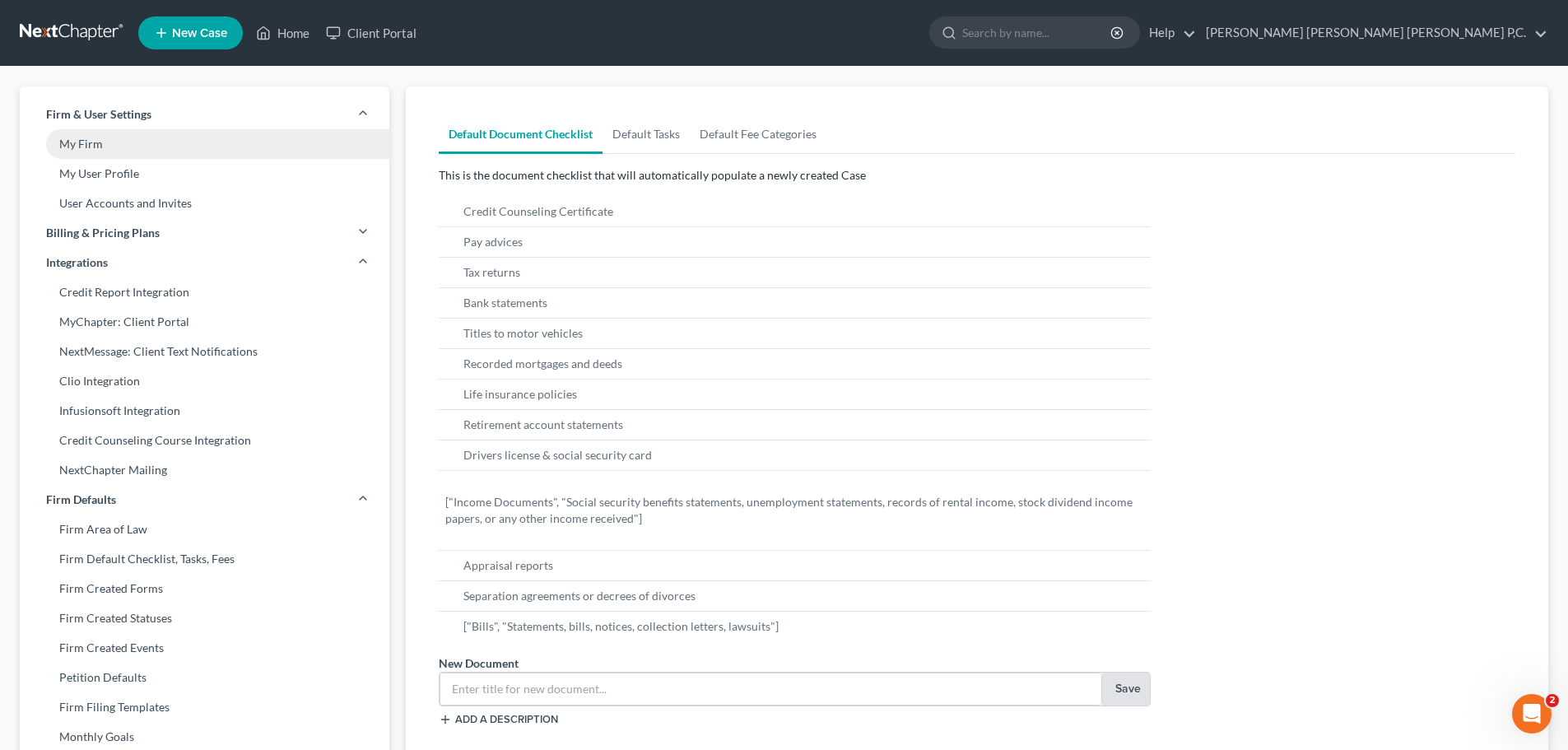
click at [86, 141] on link "My Firm" at bounding box center [204, 144] width 369 height 30
select select "1"
select select "24"
select select "0"
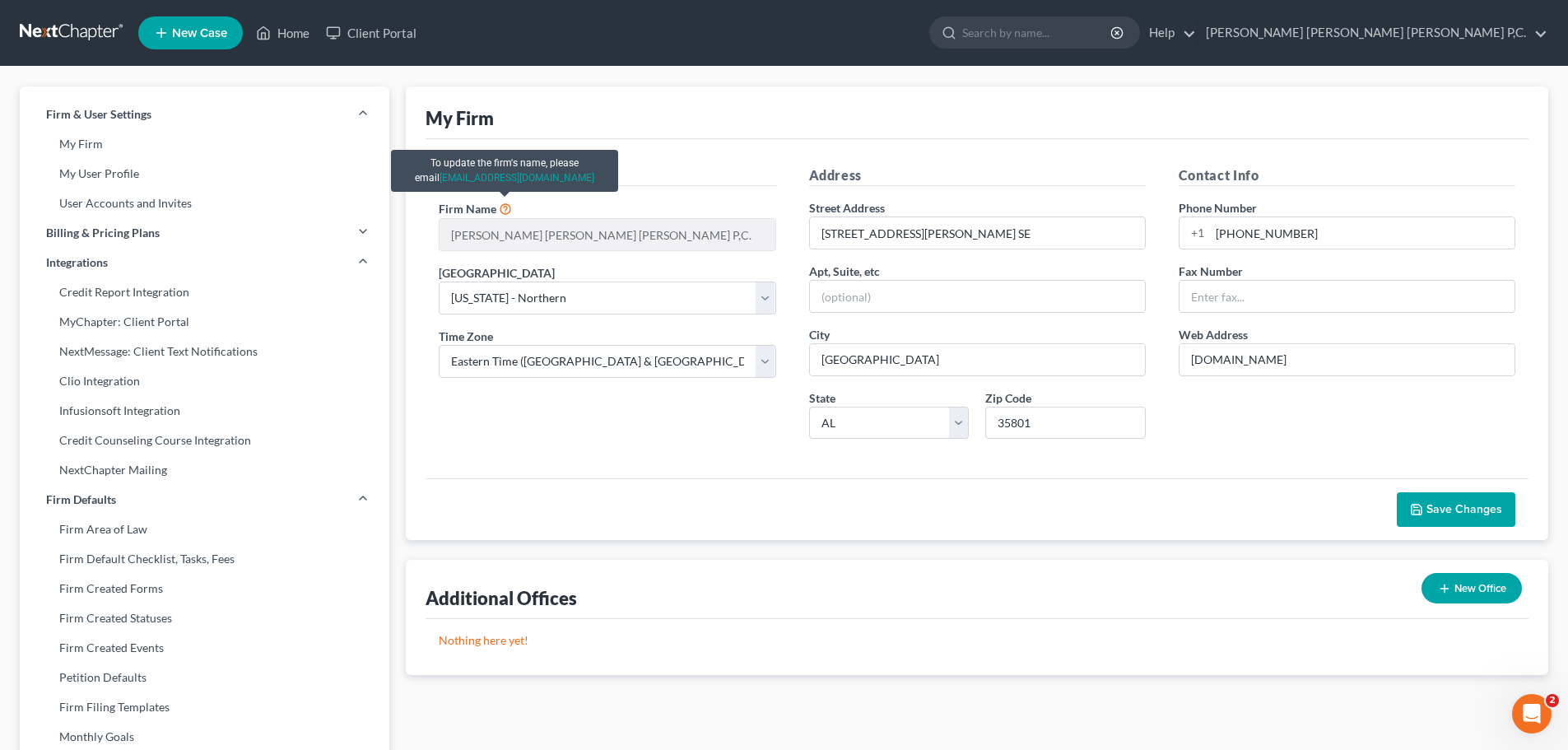
click at [500, 206] on icon at bounding box center [505, 208] width 13 height 16
click at [506, 210] on icon at bounding box center [505, 208] width 13 height 16
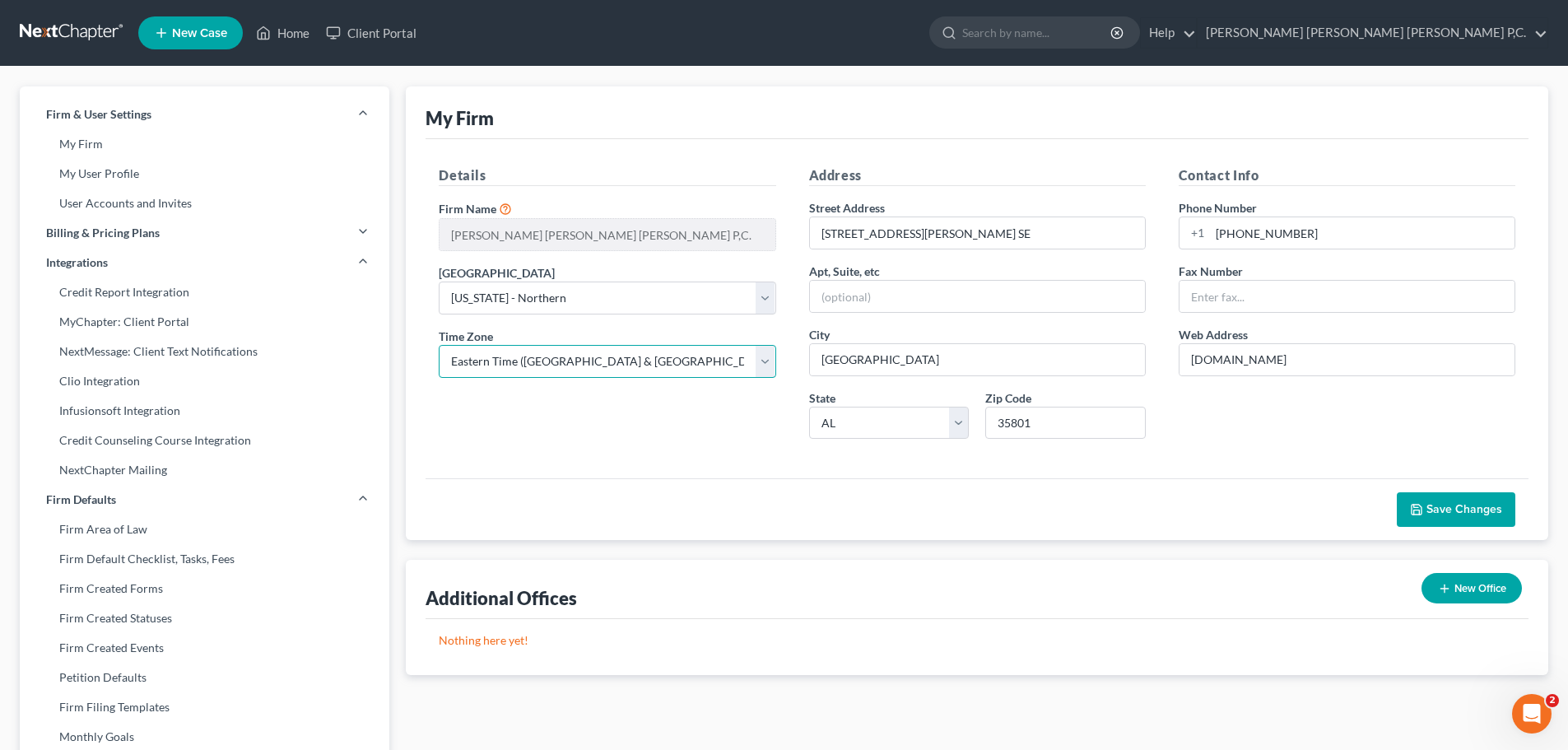
click at [767, 361] on select "Select [US_STATE] [GEOGRAPHIC_DATA]/ [GEOGRAPHIC_DATA] [GEOGRAPHIC_DATA]/ [GEOG…" at bounding box center [607, 361] width 336 height 33
select select "23"
click at [439, 345] on select "Select [US_STATE] [GEOGRAPHIC_DATA]/ [GEOGRAPHIC_DATA] [GEOGRAPHIC_DATA]/ [GEOG…" at bounding box center [607, 361] width 336 height 33
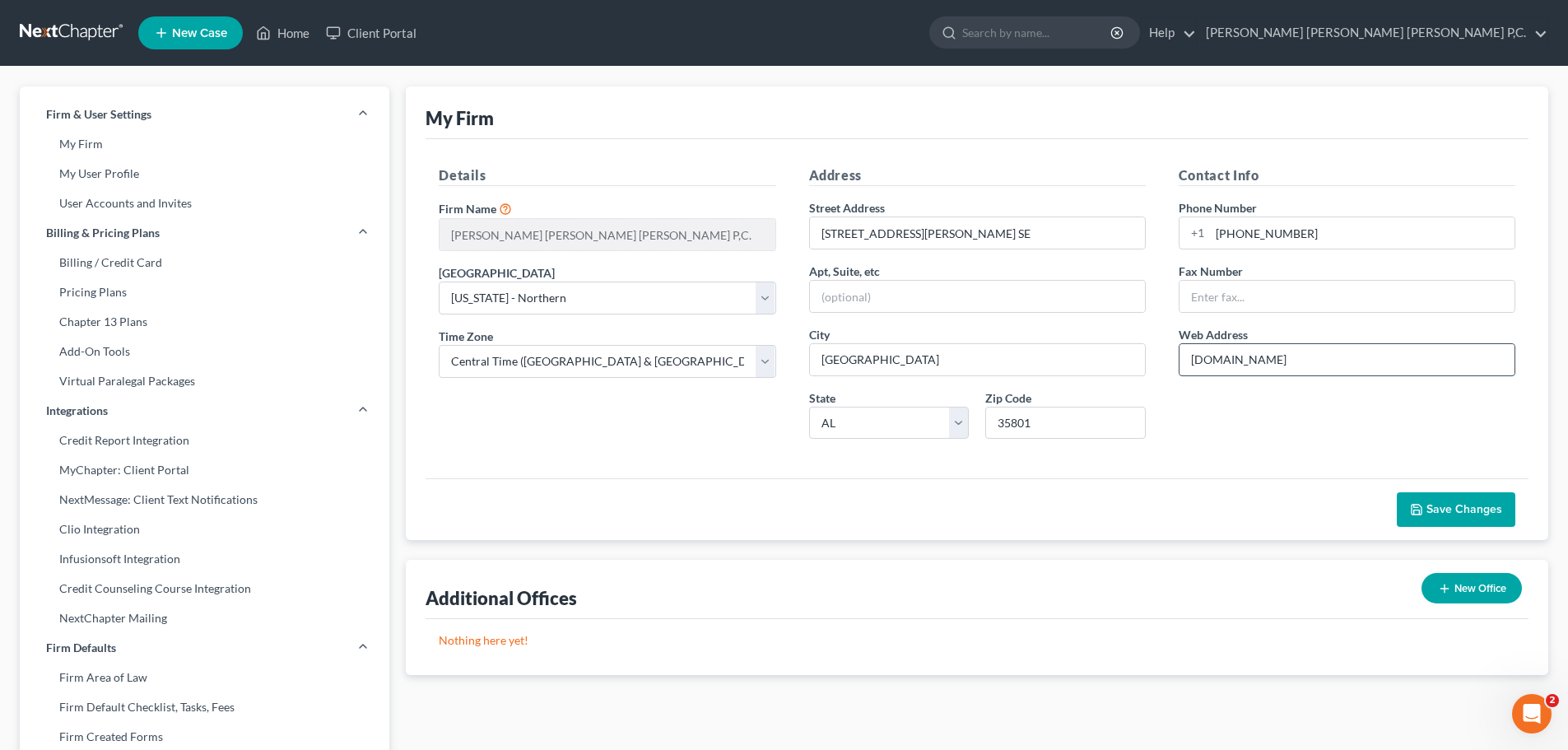
click at [1192, 362] on input "[DOMAIN_NAME]" at bounding box center [1346, 360] width 335 height 31
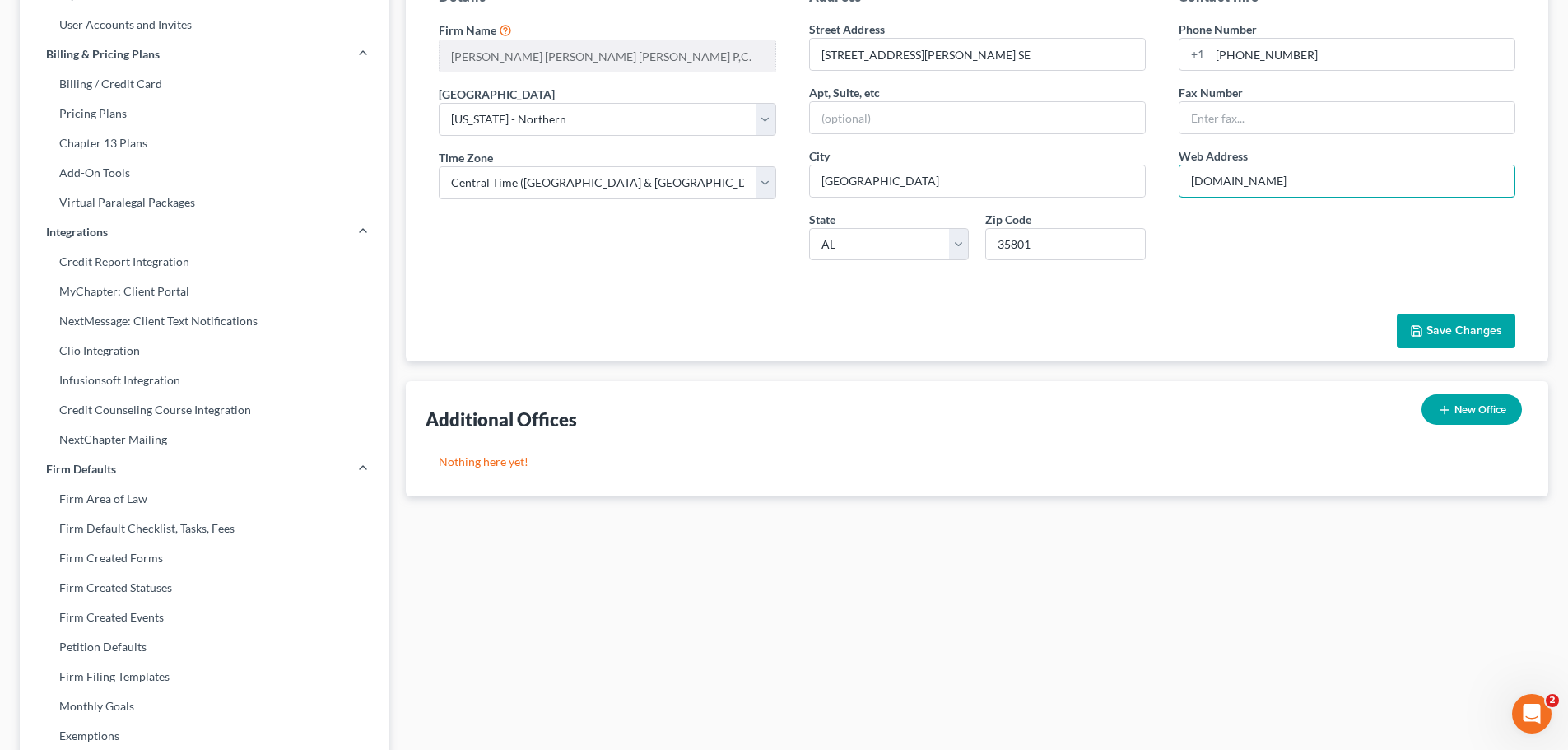
scroll to position [329, 0]
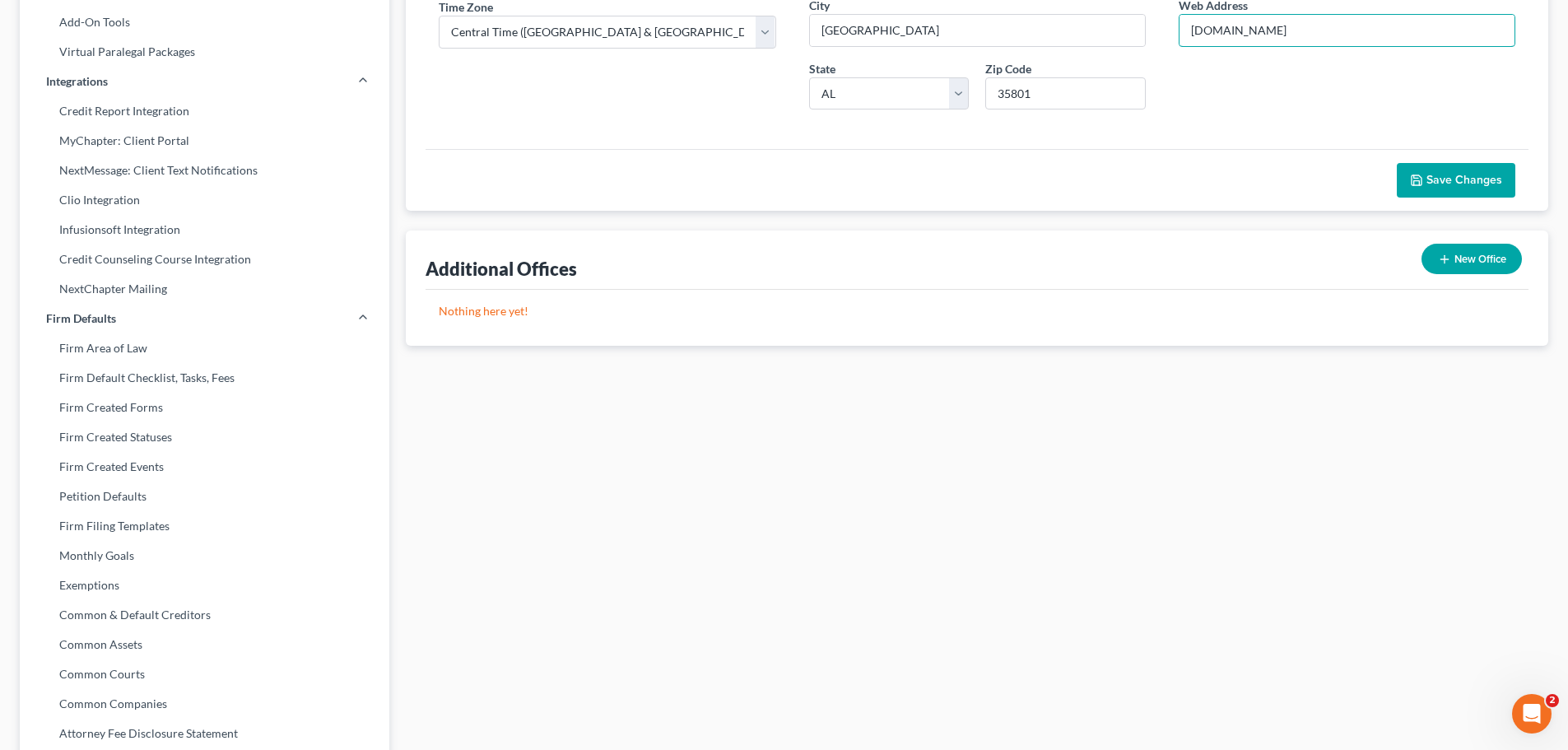
type input "[DOMAIN_NAME]"
click at [1460, 186] on span "Save Changes" at bounding box center [1464, 179] width 76 height 14
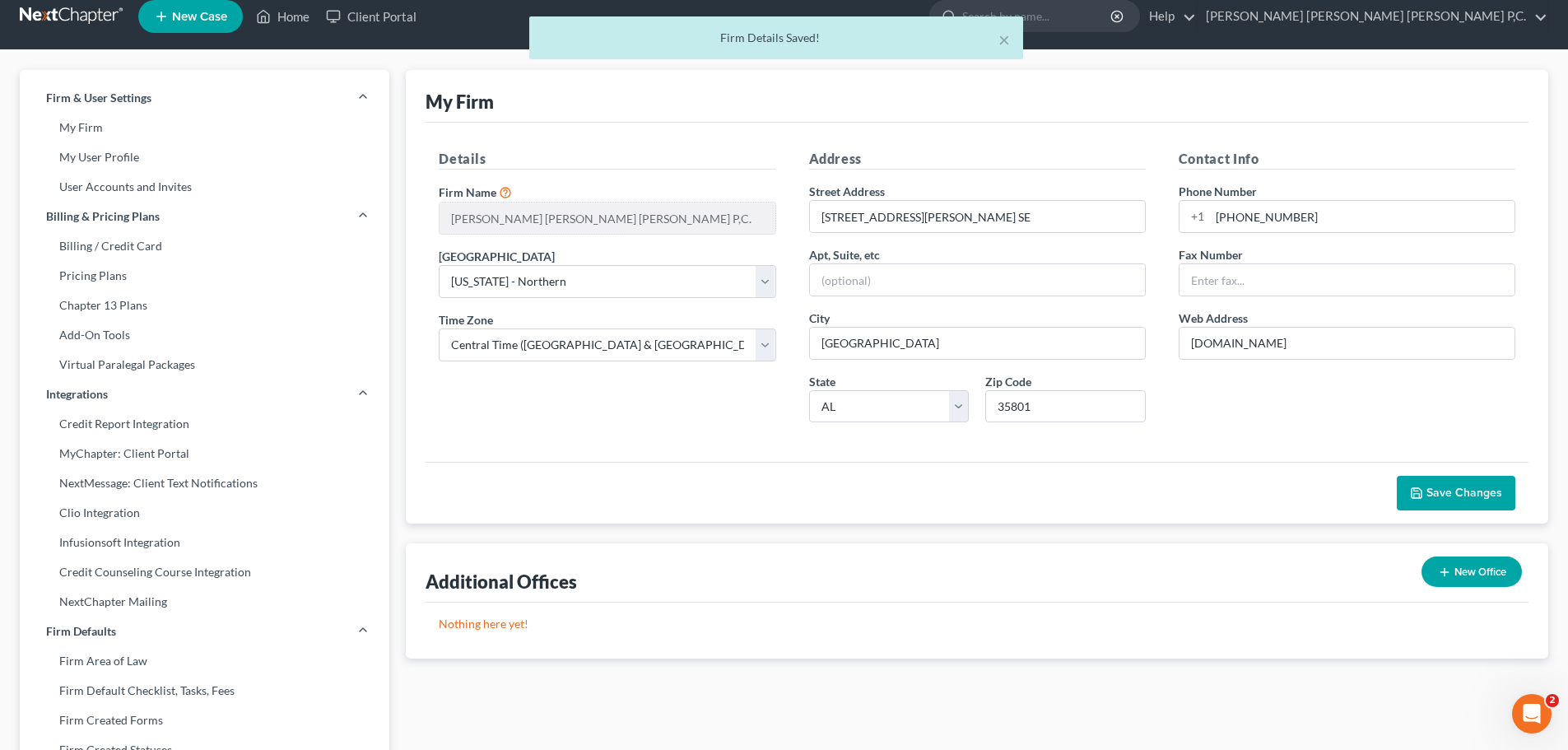
scroll to position [0, 0]
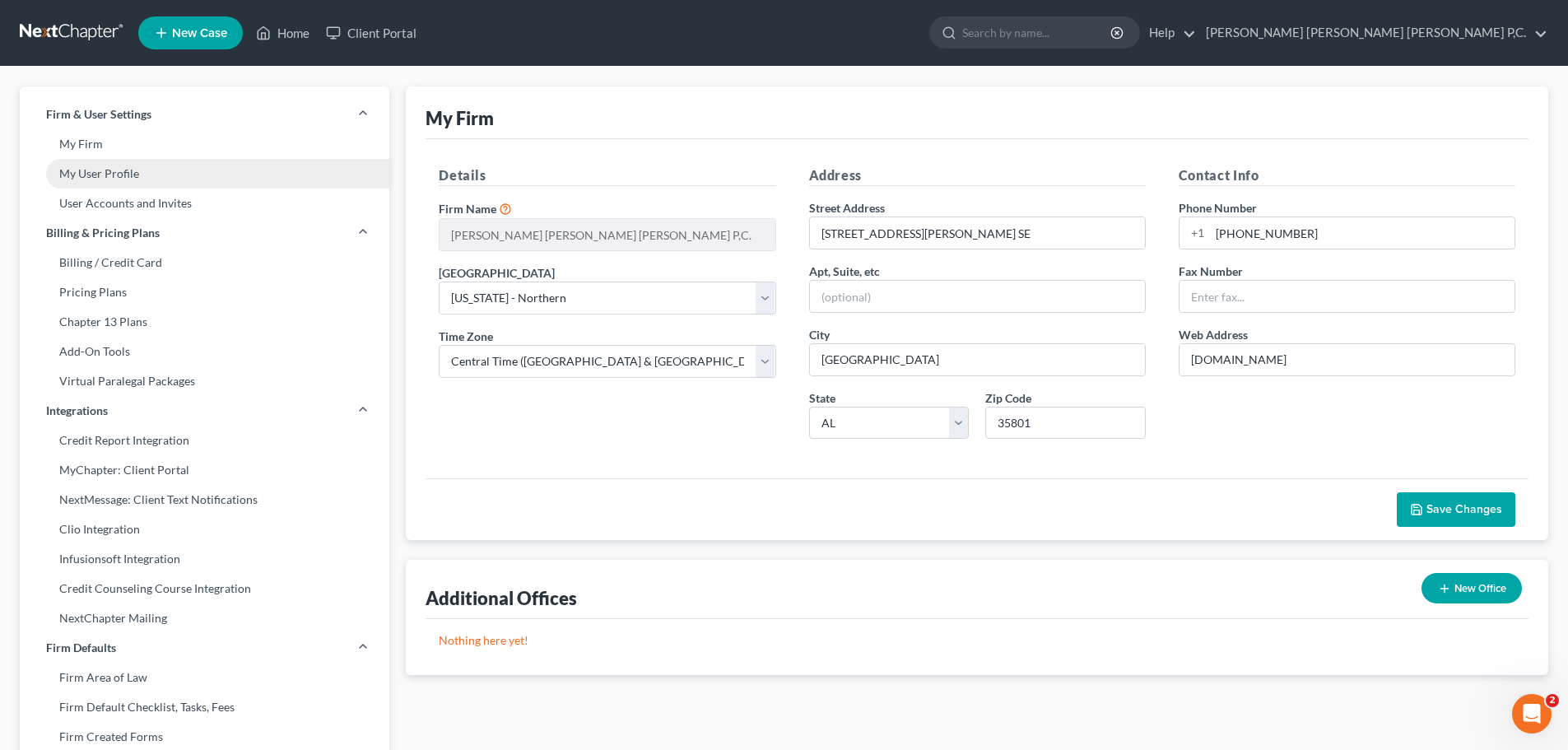
click at [103, 177] on link "My User Profile" at bounding box center [204, 174] width 369 height 30
select select "0"
select select "1"
select select "paralegal"
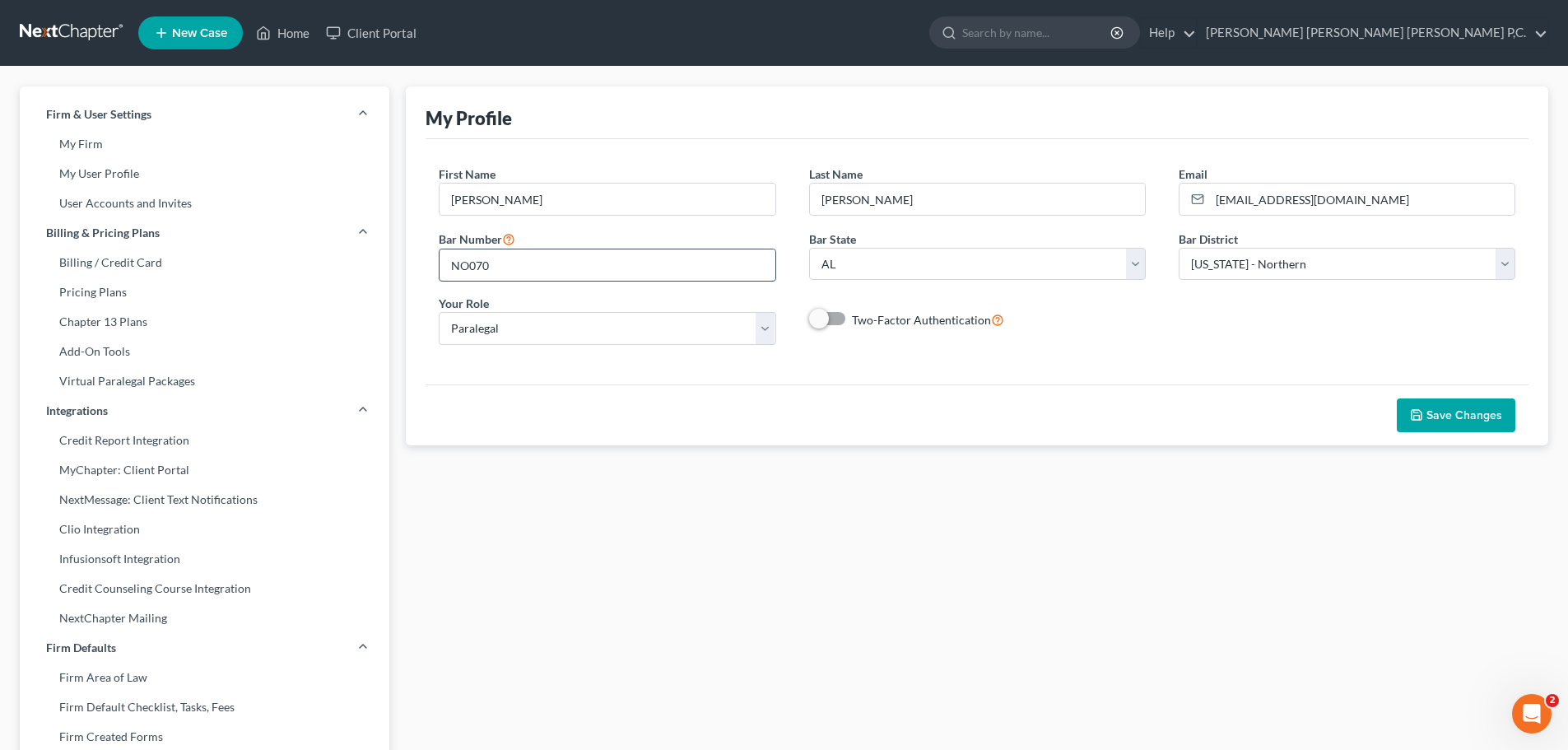
click at [469, 265] on input "NO070" at bounding box center [607, 265] width 335 height 31
type input "NOR070"
click at [1455, 423] on button "Save Changes" at bounding box center [1455, 416] width 118 height 35
click at [1452, 420] on span "Save Changes" at bounding box center [1464, 415] width 76 height 14
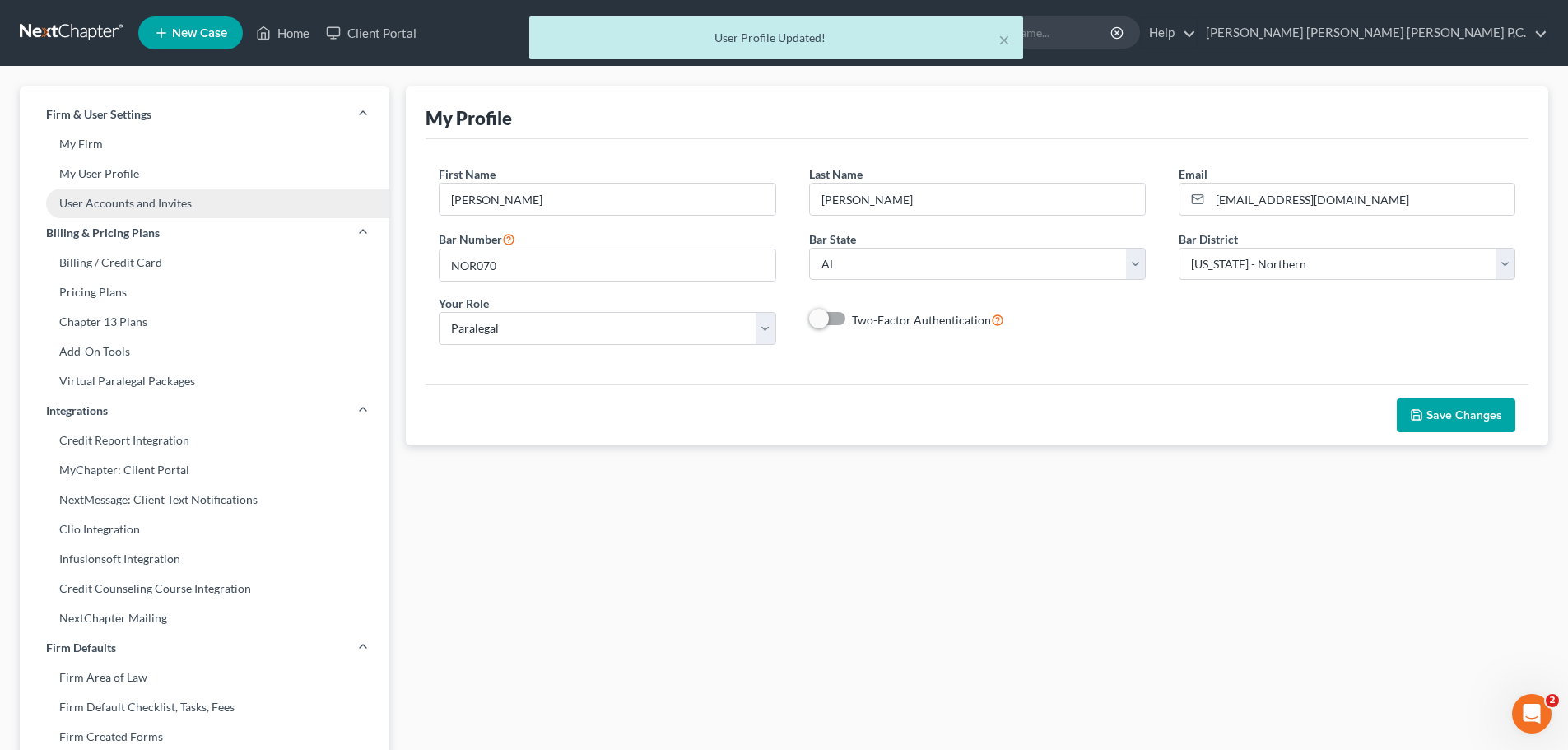
click at [104, 198] on link "User Accounts and Invites" at bounding box center [204, 203] width 369 height 30
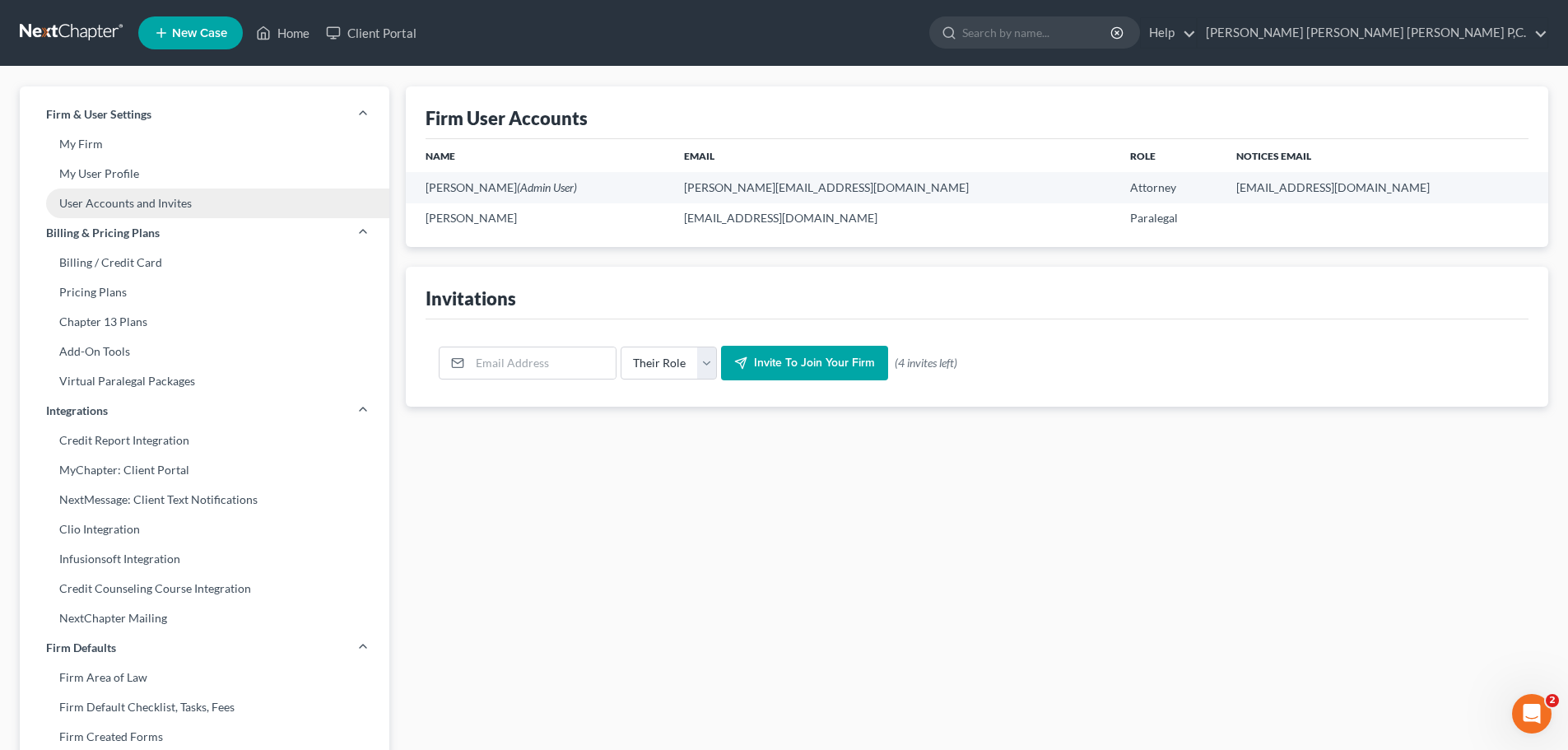
click at [119, 203] on link "User Accounts and Invites" at bounding box center [204, 203] width 369 height 30
click at [119, 229] on span "Billing & Pricing Plans" at bounding box center [102, 233] width 113 height 17
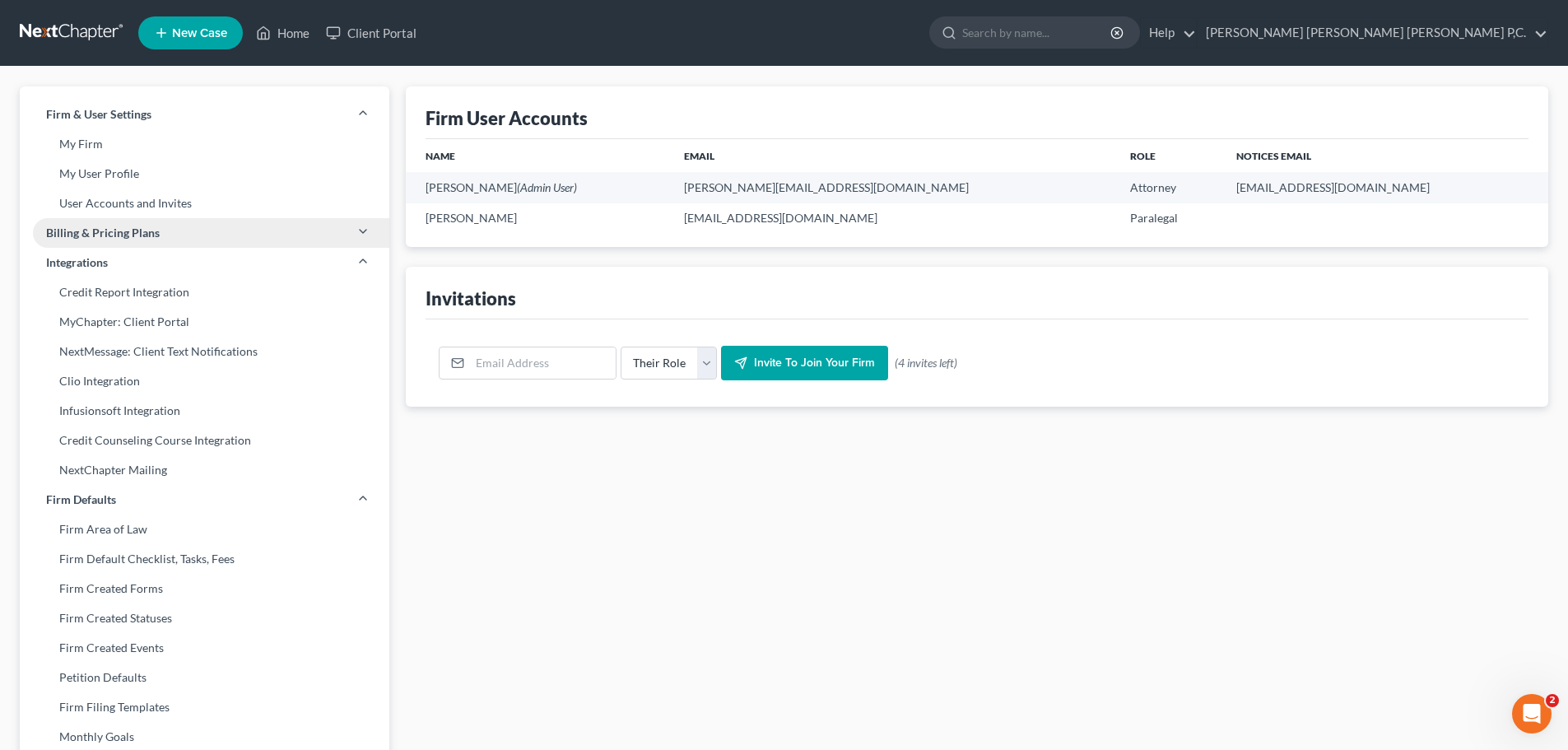
click at [130, 227] on span "Billing & Pricing Plans" at bounding box center [102, 233] width 113 height 17
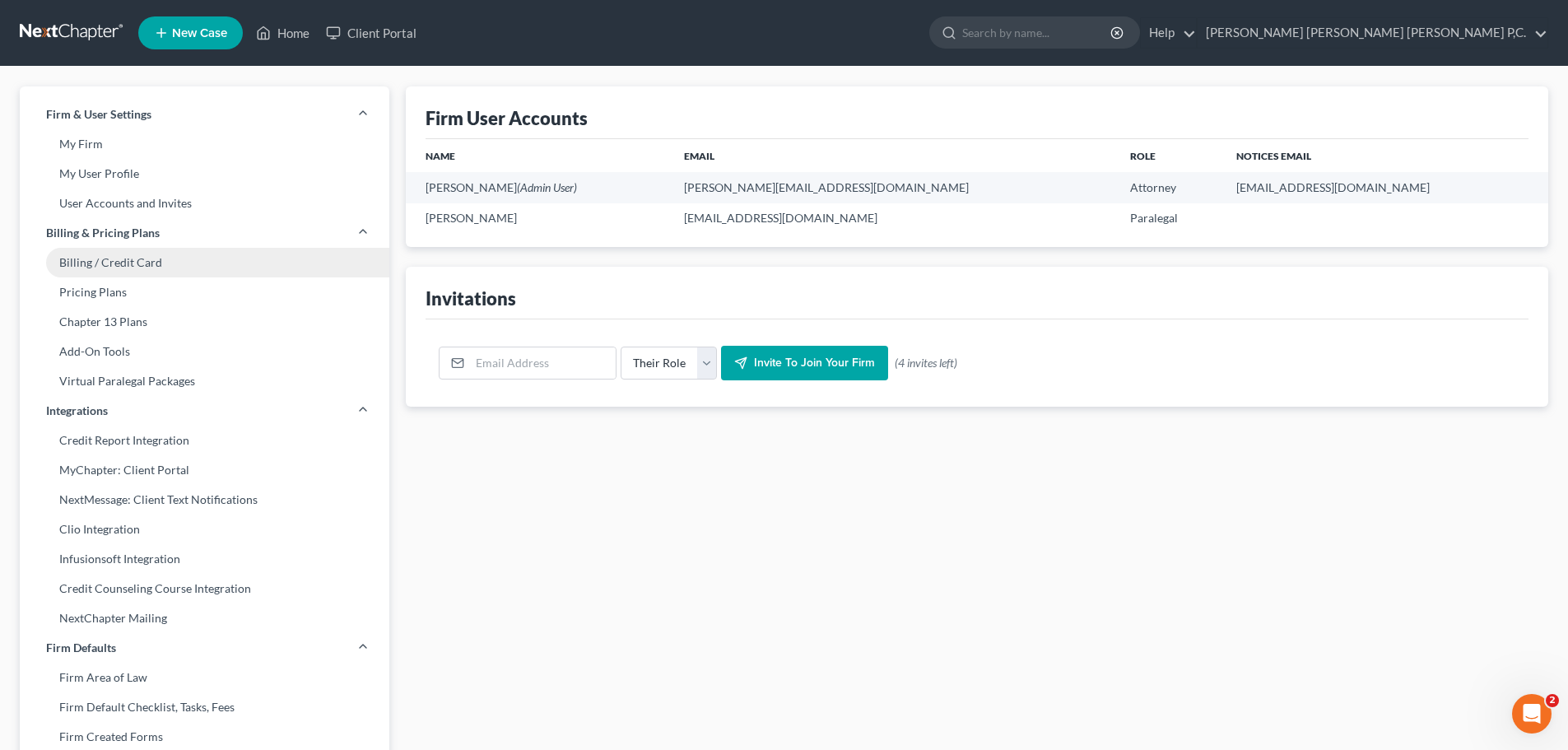
click at [106, 265] on link "Billing / Credit Card" at bounding box center [204, 263] width 369 height 30
select select "0"
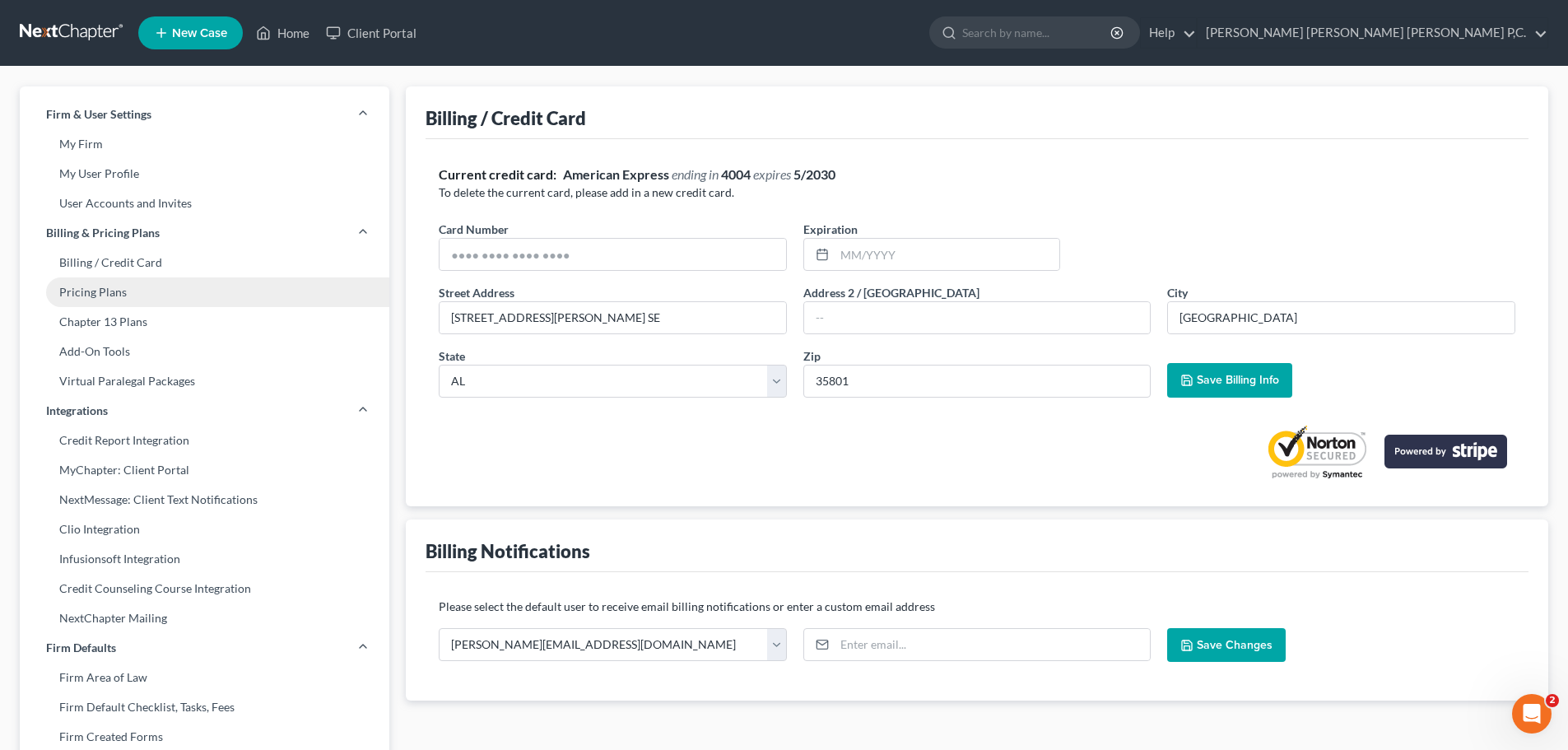
click at [104, 291] on link "Pricing Plans" at bounding box center [204, 293] width 369 height 30
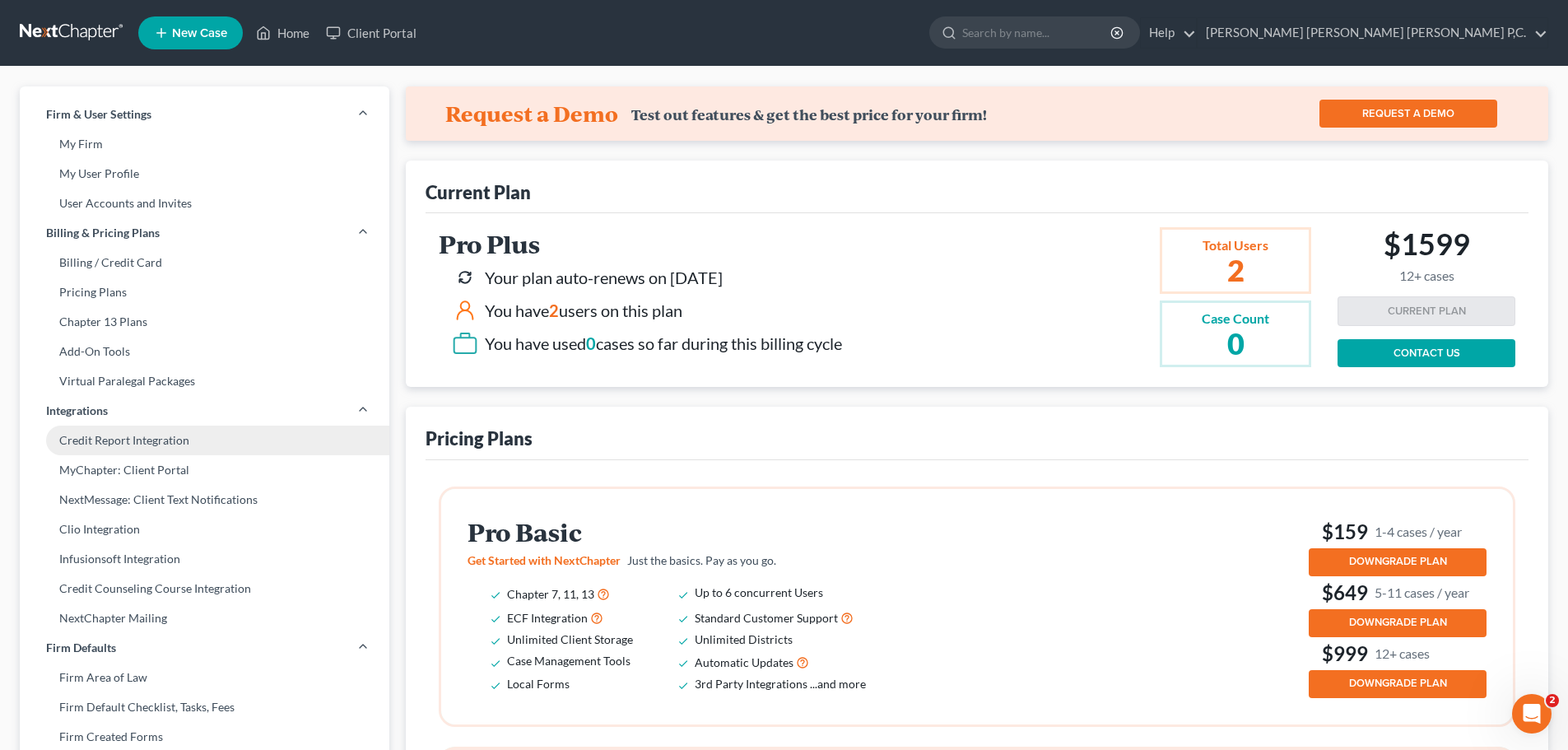
click at [109, 440] on link "Credit Report Integration" at bounding box center [204, 441] width 369 height 30
select select "0"
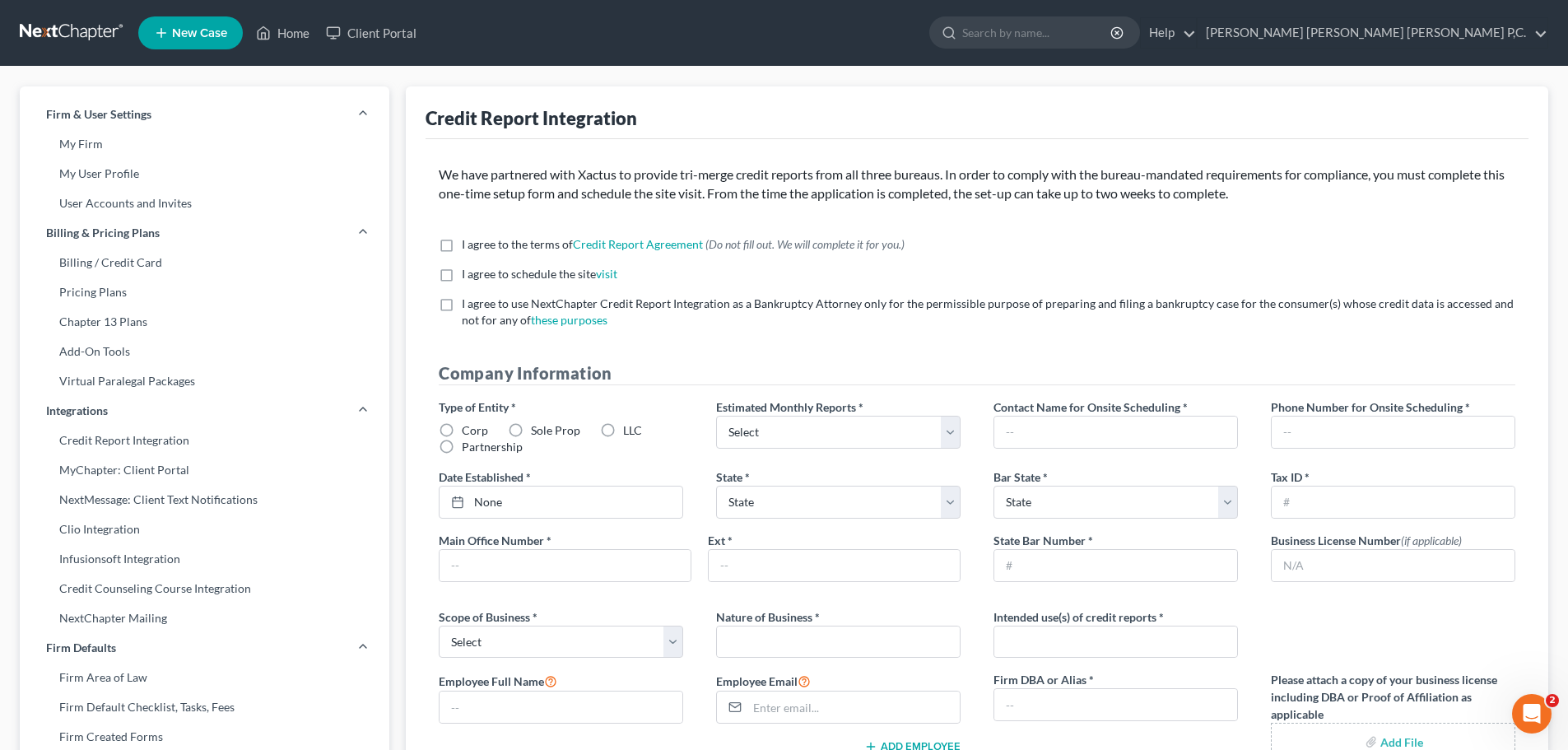
click at [462, 243] on label "I agree to the terms of Credit Report Agreement * (Do not fill out. We will com…" at bounding box center [684, 245] width 443 height 17
click at [468, 243] on input "I agree to the terms of Credit Report Agreement * (Do not fill out. We will com…" at bounding box center [473, 241] width 11 height 11
checkbox input "true"
click at [462, 270] on label "I agree to schedule the site visit *" at bounding box center [540, 275] width 155 height 17
click at [468, 270] on input "I agree to schedule the site visit *" at bounding box center [473, 271] width 11 height 11
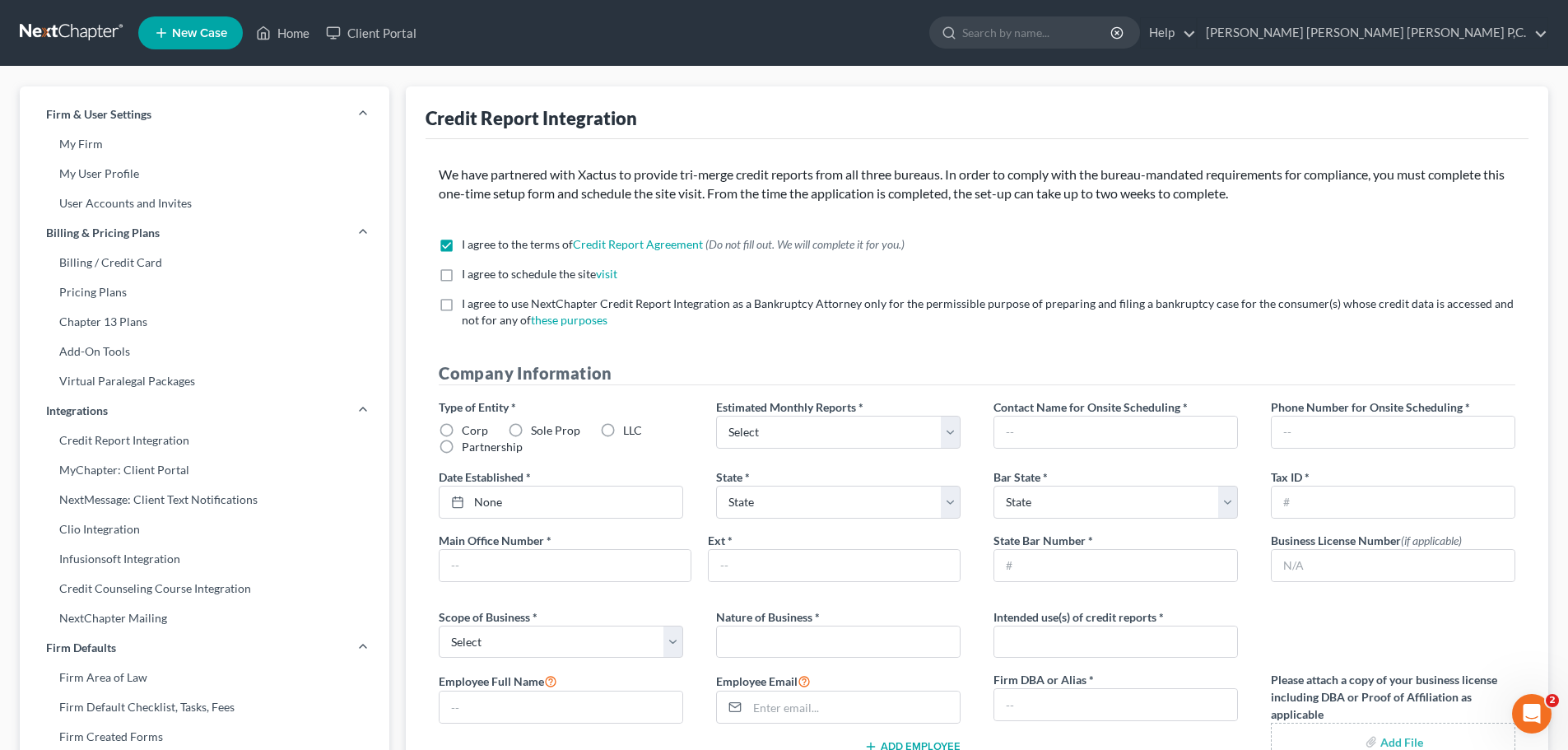
checkbox input "true"
click at [462, 304] on label "I agree to use NextChapter Credit Report Integration as a Bankruptcy Attorney o…" at bounding box center [989, 312] width 1053 height 33
click at [468, 304] on input "I agree to use NextChapter Credit Report Integration as a Bankruptcy Attorney o…" at bounding box center [473, 300] width 11 height 11
checkbox input "true"
click at [462, 446] on label "Partnership" at bounding box center [493, 447] width 61 height 17
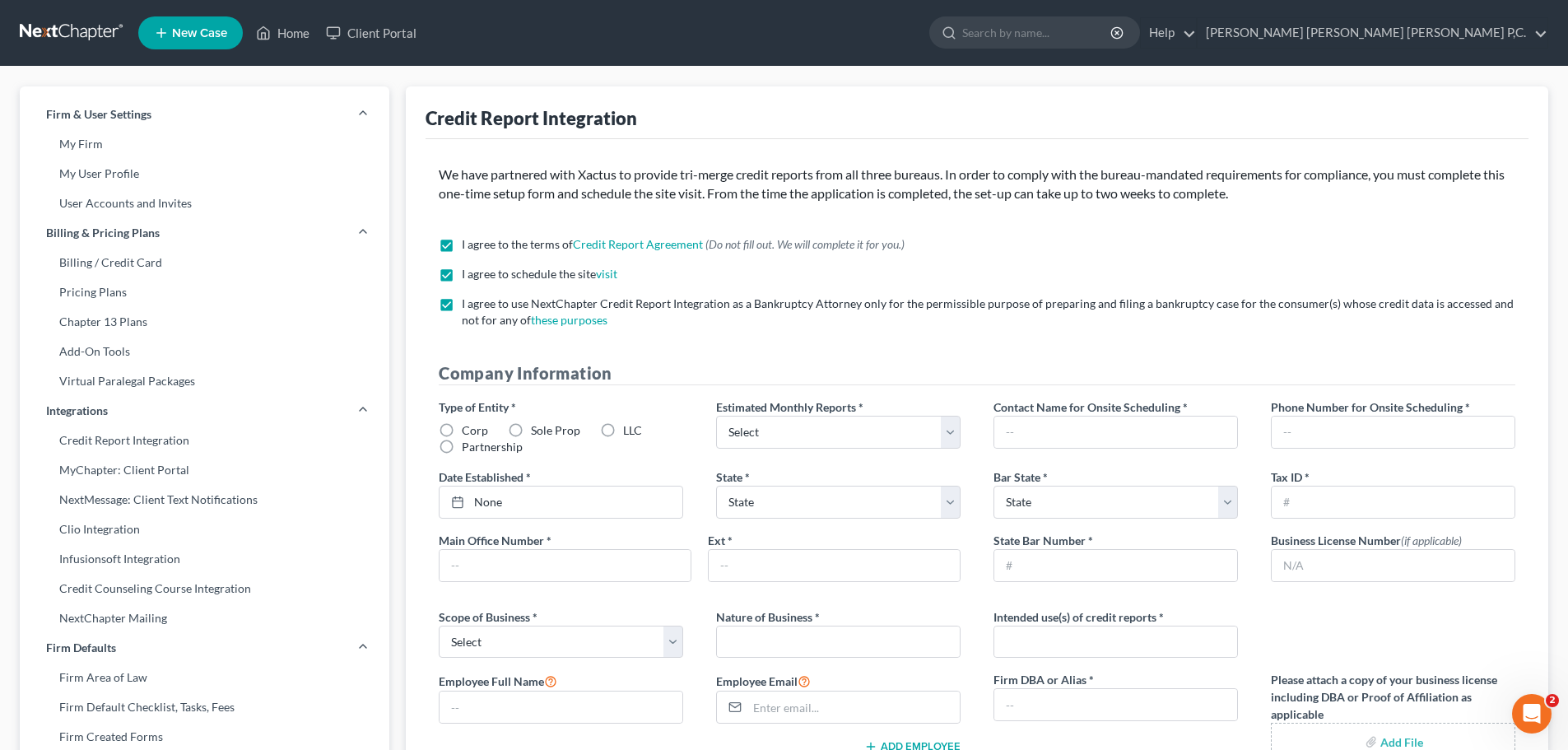
click at [468, 446] on input "Partnership" at bounding box center [473, 444] width 11 height 11
radio input "true"
click at [951, 433] on select "Select 1-4 5-10 11-20 [PHONE_NUMBER] [PHONE_NUMBER] More than 100" at bounding box center [838, 432] width 245 height 33
click at [716, 416] on select "Select 1-4 5-10 11-20 [PHONE_NUMBER] [PHONE_NUMBER] More than 100" at bounding box center [838, 432] width 245 height 33
click at [949, 437] on select "Select 1-4 5-10 11-20 [PHONE_NUMBER] [PHONE_NUMBER] More than 100" at bounding box center [838, 432] width 245 height 33
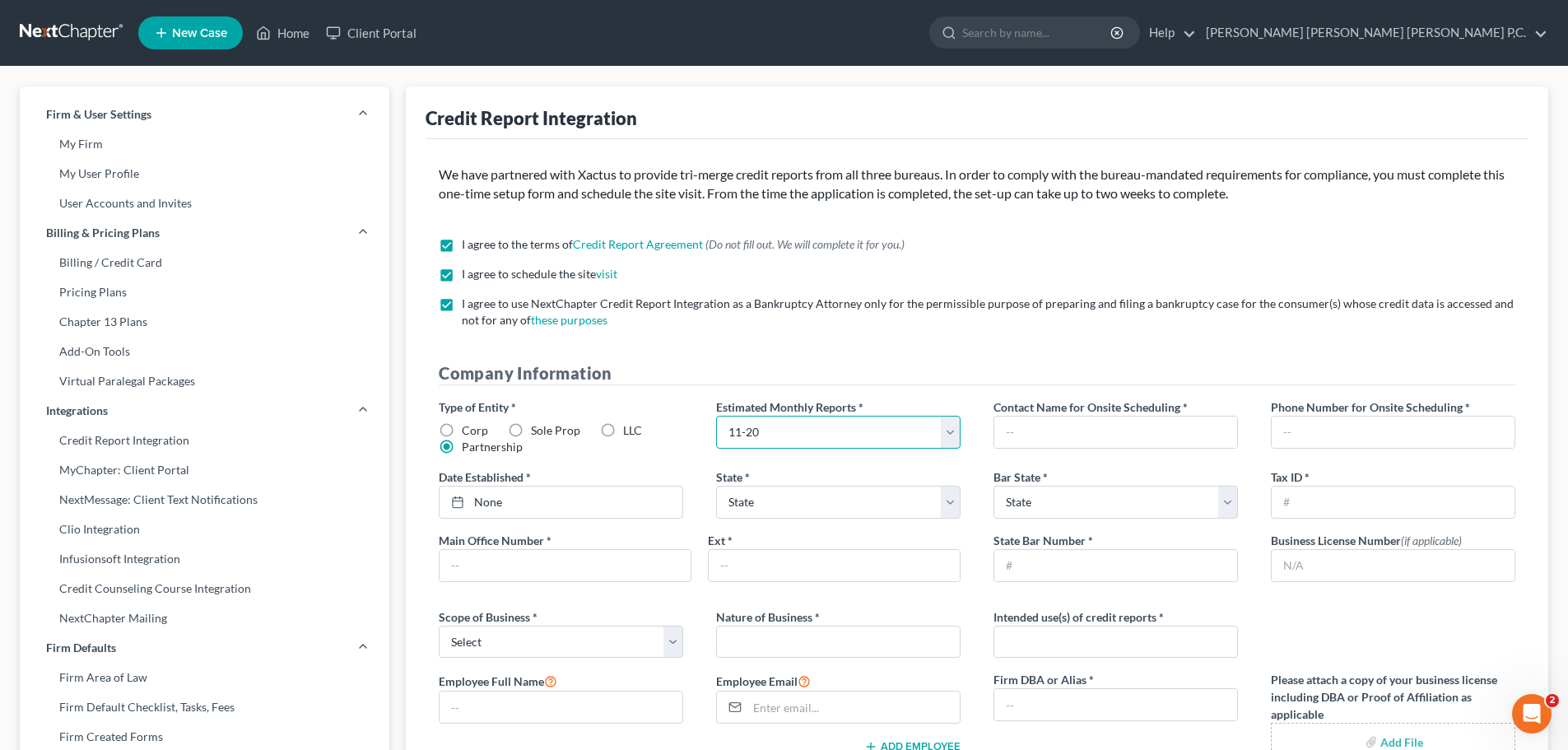
click at [716, 416] on select "Select 1-4 5-10 11-20 [PHONE_NUMBER] [PHONE_NUMBER] More than 100" at bounding box center [838, 432] width 245 height 33
click at [948, 432] on select "Select 1-4 5-10 11-20 [PHONE_NUMBER] [PHONE_NUMBER] More than 100" at bounding box center [838, 432] width 245 height 33
select select "1"
click at [716, 416] on select "Select 1-4 5-10 11-20 [PHONE_NUMBER] [PHONE_NUMBER] More than 100" at bounding box center [838, 432] width 245 height 33
click at [1032, 431] on input "text" at bounding box center [1116, 432] width 243 height 31
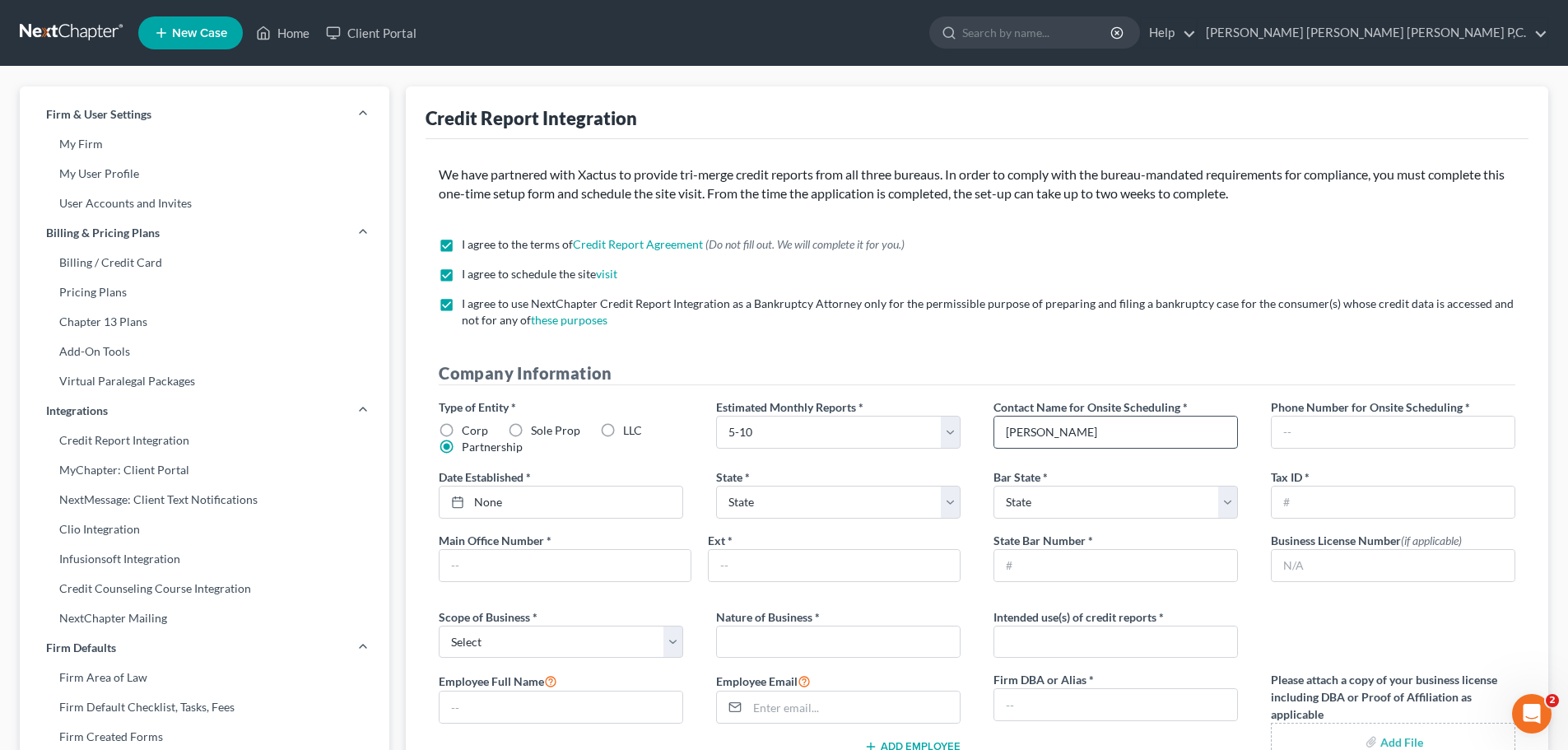
type input "[PERSON_NAME]"
type input "[PHONE_NUMBER]"
drag, startPoint x: 953, startPoint y: 504, endPoint x: 932, endPoint y: 507, distance: 21.2
click at [953, 504] on select "State [US_STATE] AK AR AZ CA CO CT DE DC [GEOGRAPHIC_DATA] [GEOGRAPHIC_DATA] GU…" at bounding box center [838, 502] width 245 height 33
select select "0"
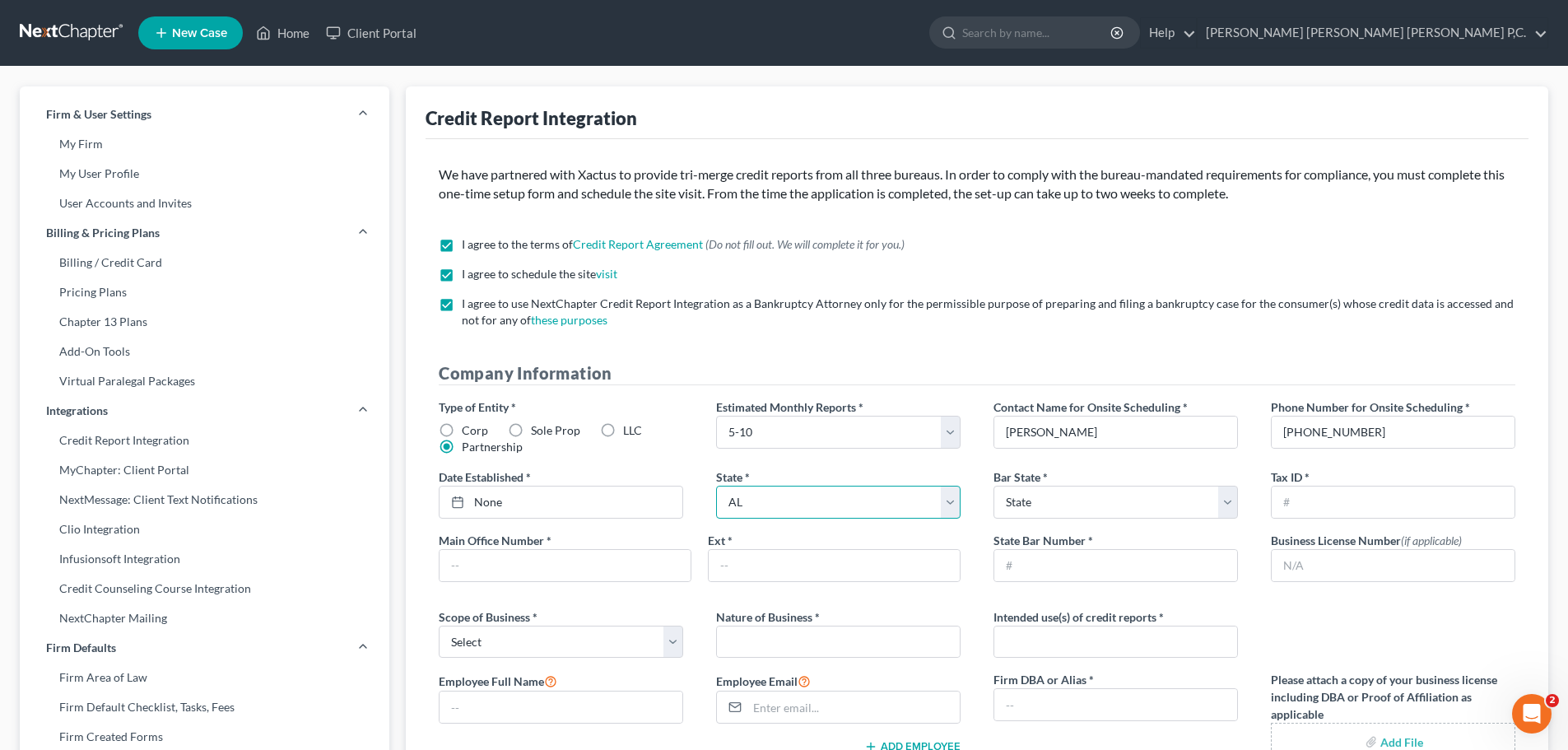
click at [716, 485] on select "State [US_STATE] AK AR AZ CA CO CT DE DC [GEOGRAPHIC_DATA] [GEOGRAPHIC_DATA] GU…" at bounding box center [838, 502] width 245 height 33
click at [1220, 496] on select "State [US_STATE] AK AR AZ CA CO CT DE DC [GEOGRAPHIC_DATA] [GEOGRAPHIC_DATA] GU…" at bounding box center [1116, 502] width 245 height 33
select select "0"
click at [994, 485] on select "State [US_STATE] AK AR AZ CA CO CT DE DC [GEOGRAPHIC_DATA] [GEOGRAPHIC_DATA] GU…" at bounding box center [1116, 502] width 245 height 33
click at [1332, 508] on input "text" at bounding box center [1393, 502] width 243 height 31
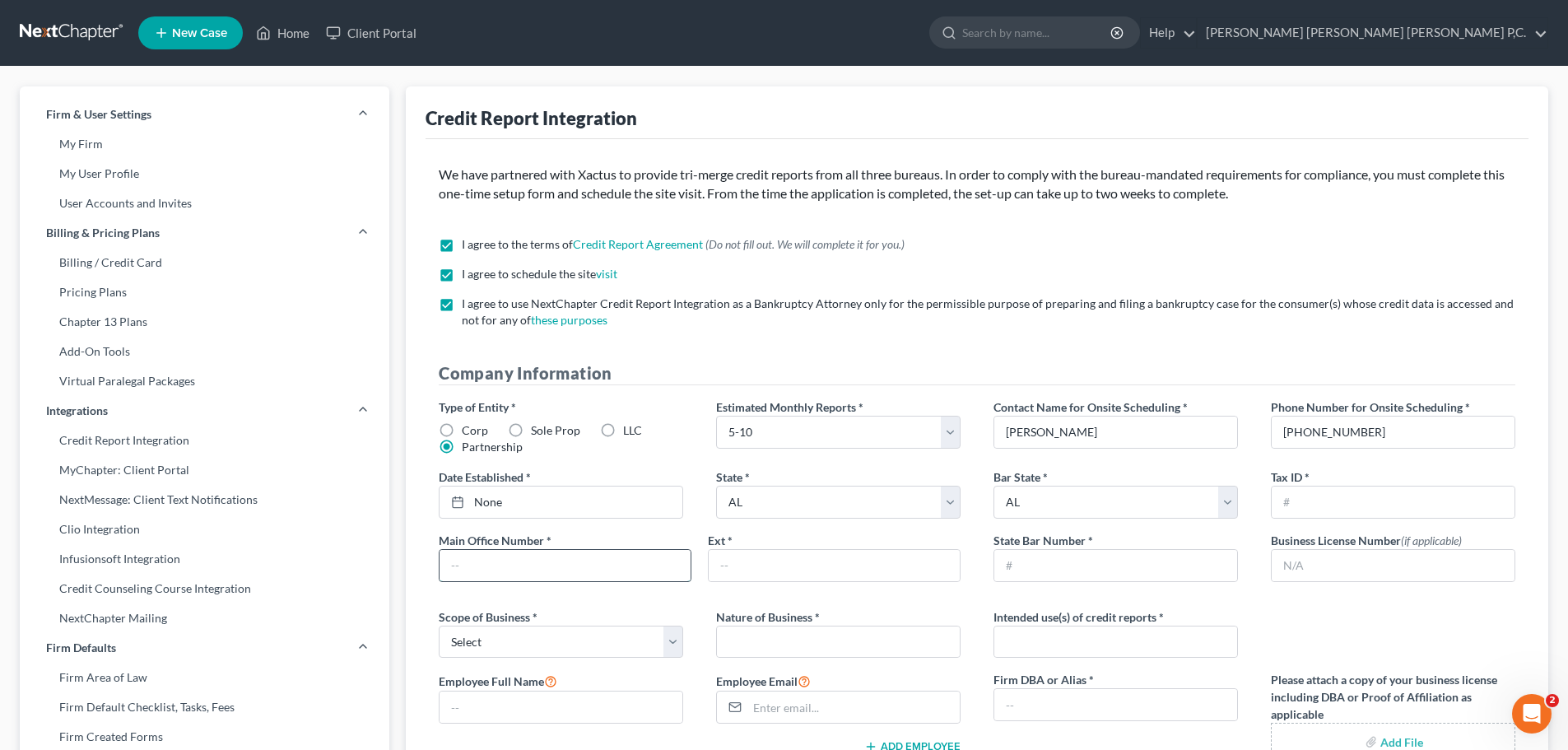
click at [517, 562] on input "text" at bounding box center [565, 566] width 251 height 31
type input "2566942784"
click at [1056, 576] on input "text" at bounding box center [1116, 566] width 243 height 31
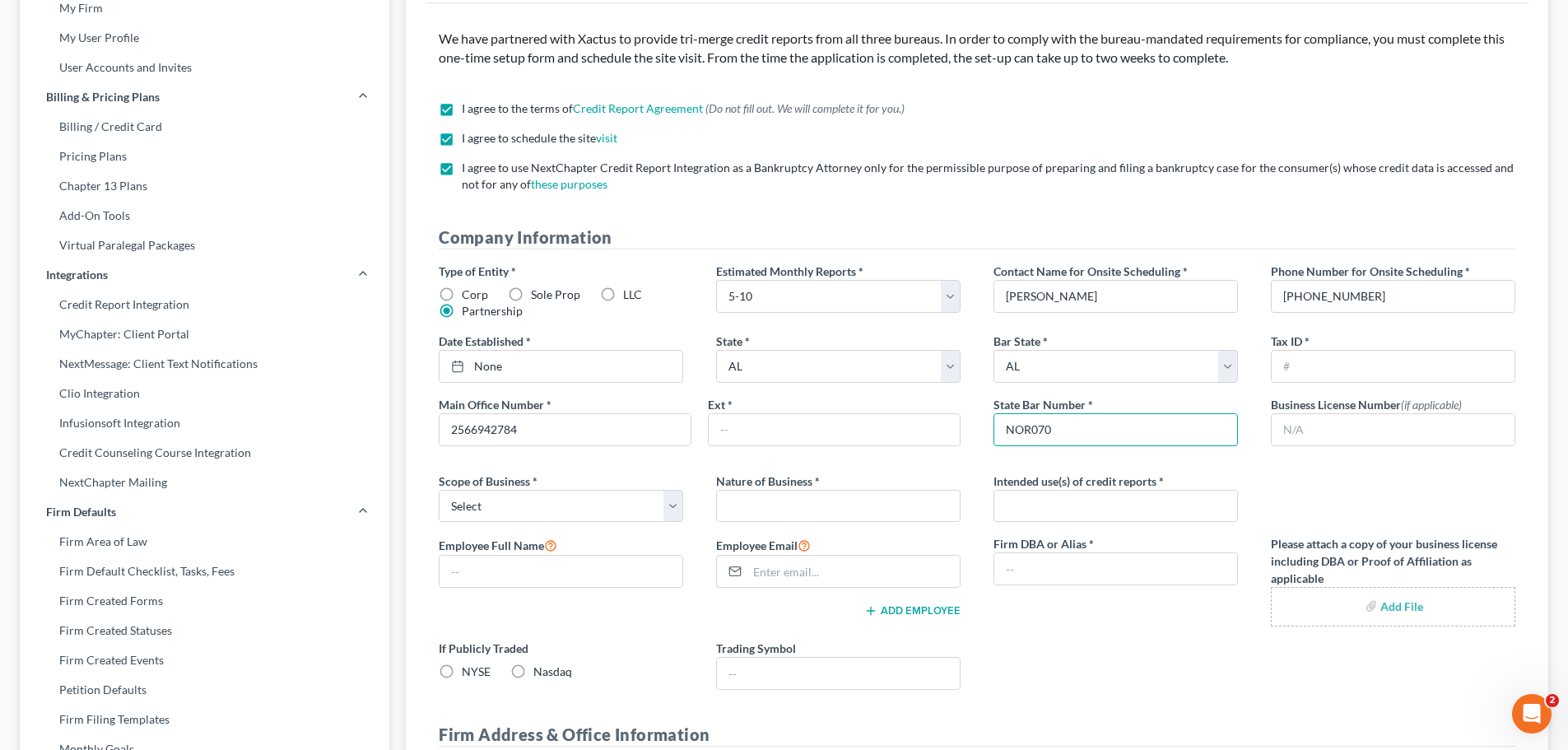
scroll to position [165, 0]
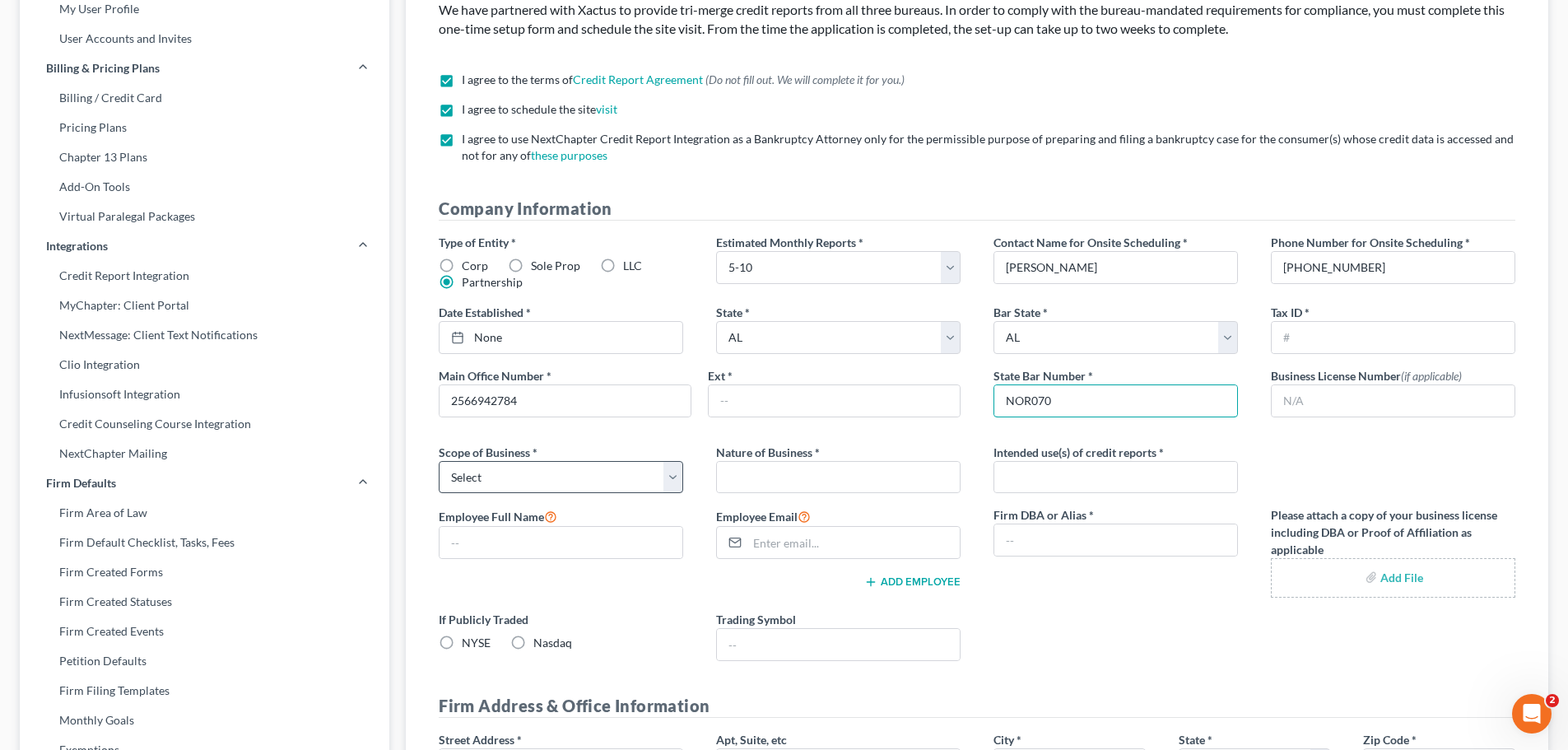
type input "NOR070"
click at [663, 475] on select "Select Local Regional National" at bounding box center [561, 478] width 245 height 33
select select "0"
click at [439, 461] on select "Select Local Regional National" at bounding box center [561, 478] width 245 height 33
click at [749, 482] on input "text" at bounding box center [838, 478] width 243 height 31
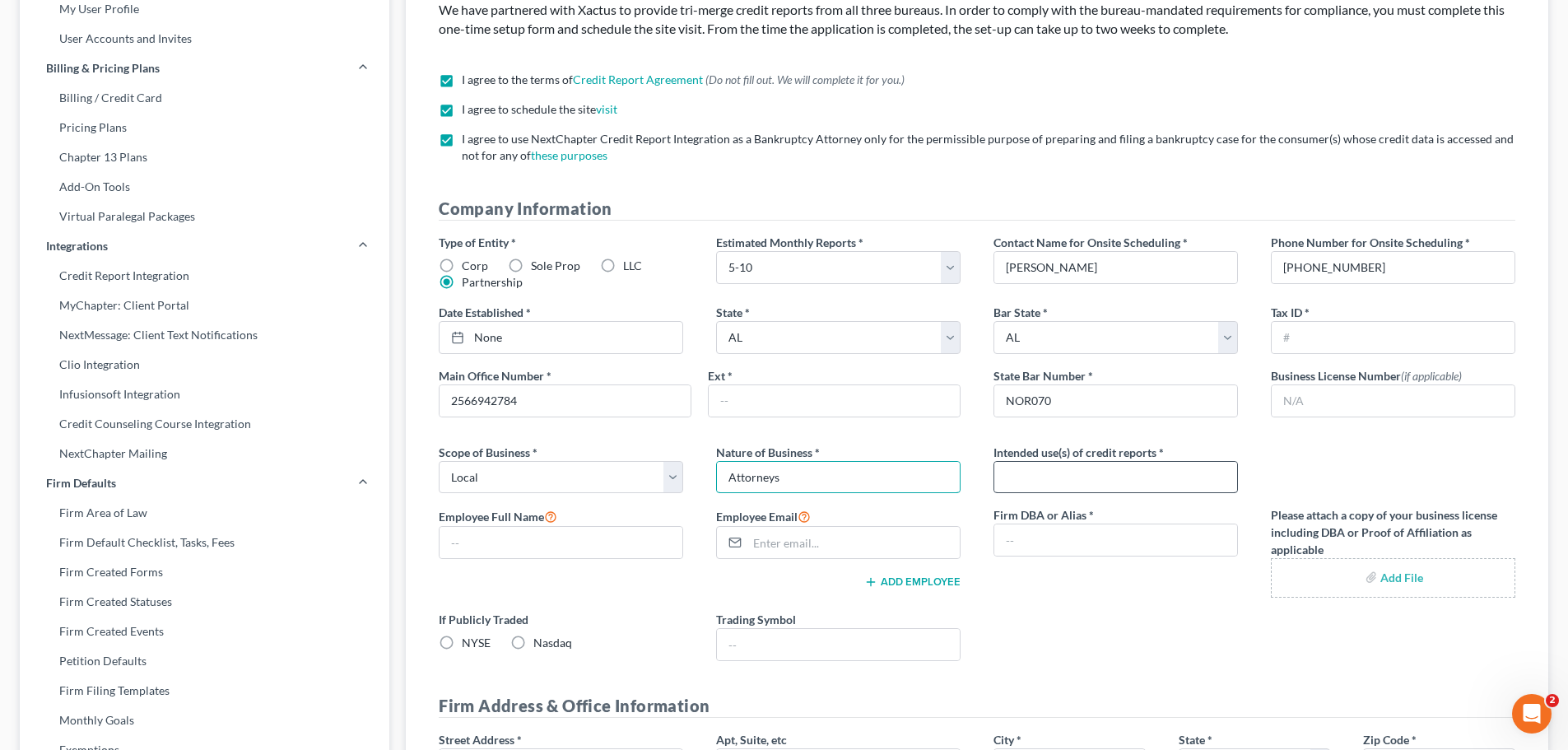
type input "Attorneys"
click at [1027, 475] on input "text" at bounding box center [1116, 478] width 243 height 31
type input "Bankruptcy filings"
click at [498, 552] on input "text" at bounding box center [561, 542] width 243 height 31
type input "[PERSON_NAME]"
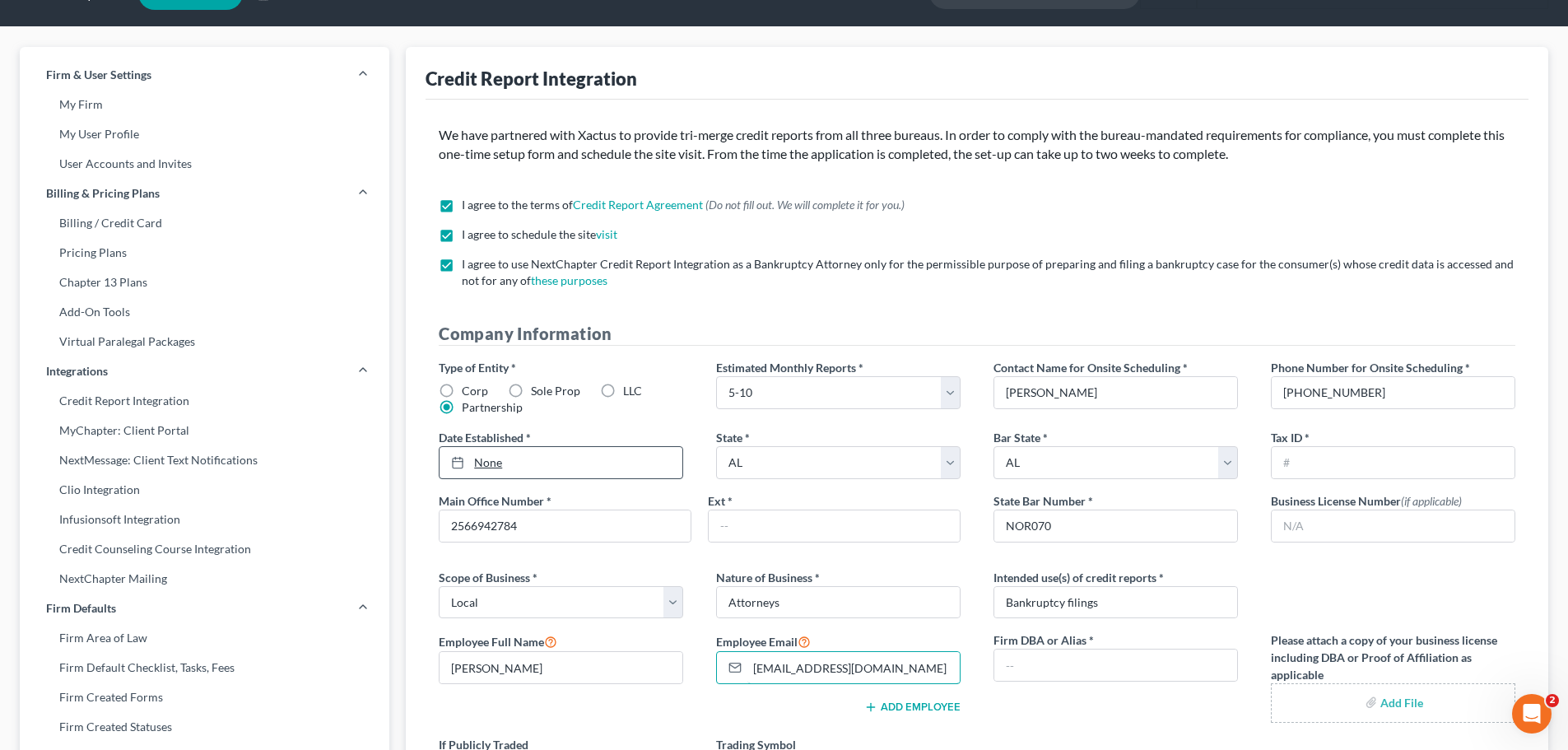
scroll to position [0, 0]
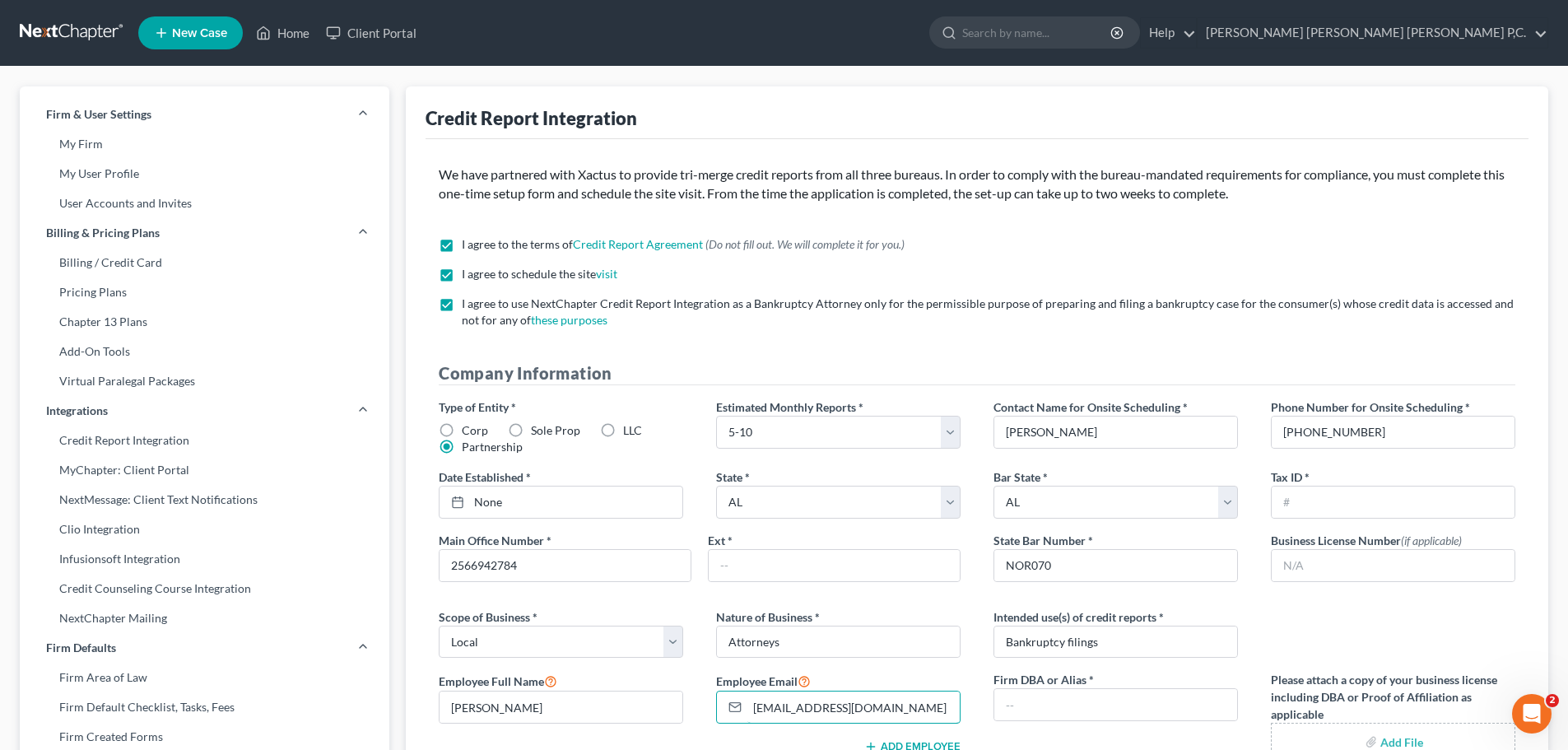
type input "[EMAIL_ADDRESS][DOMAIN_NAME]"
click at [623, 429] on label "LLC" at bounding box center [632, 431] width 19 height 17
click at [630, 429] on input "LLC" at bounding box center [635, 428] width 11 height 11
radio input "true"
click at [462, 442] on label "Partnership" at bounding box center [493, 447] width 61 height 17
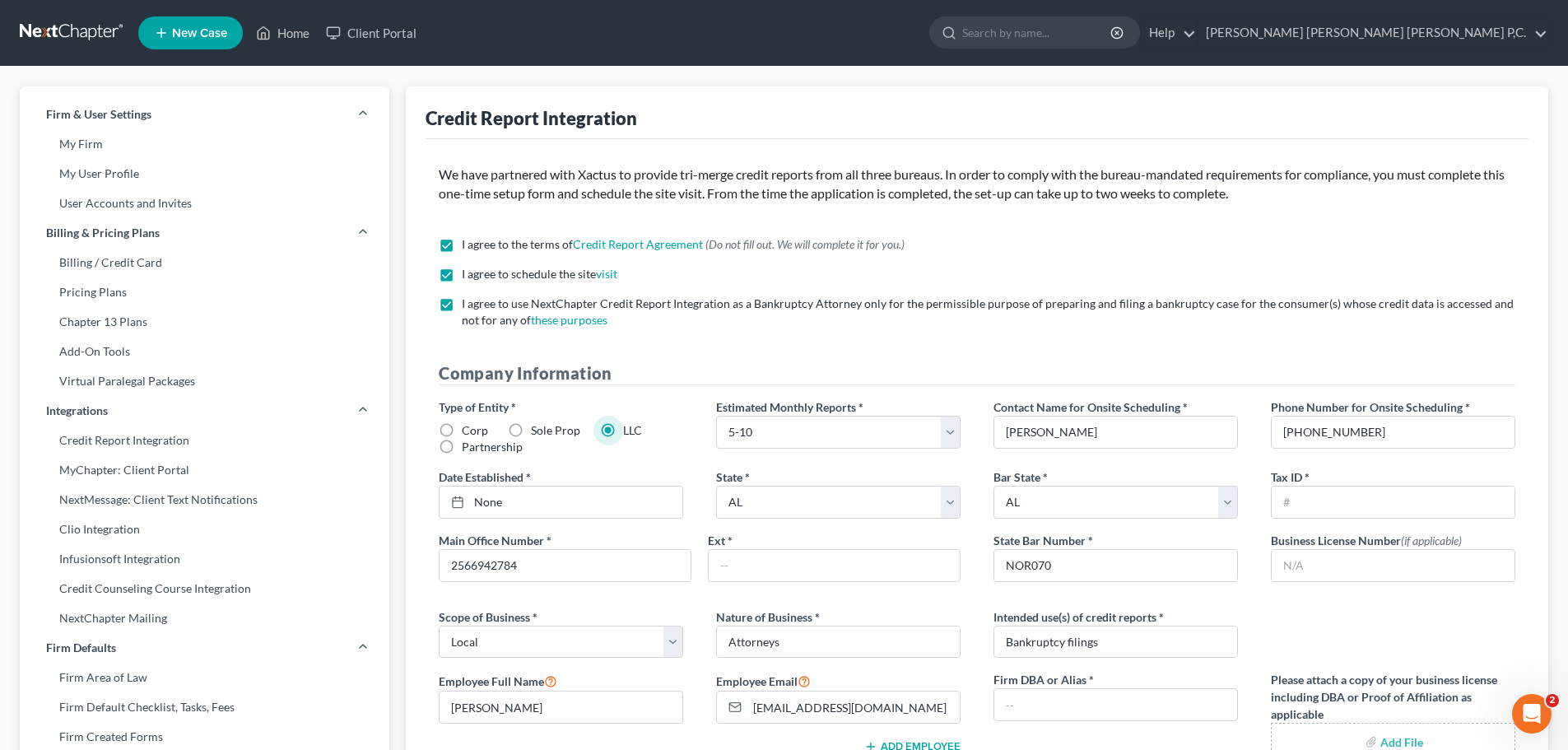
click at [468, 442] on input "Partnership" at bounding box center [473, 444] width 11 height 11
radio input "true"
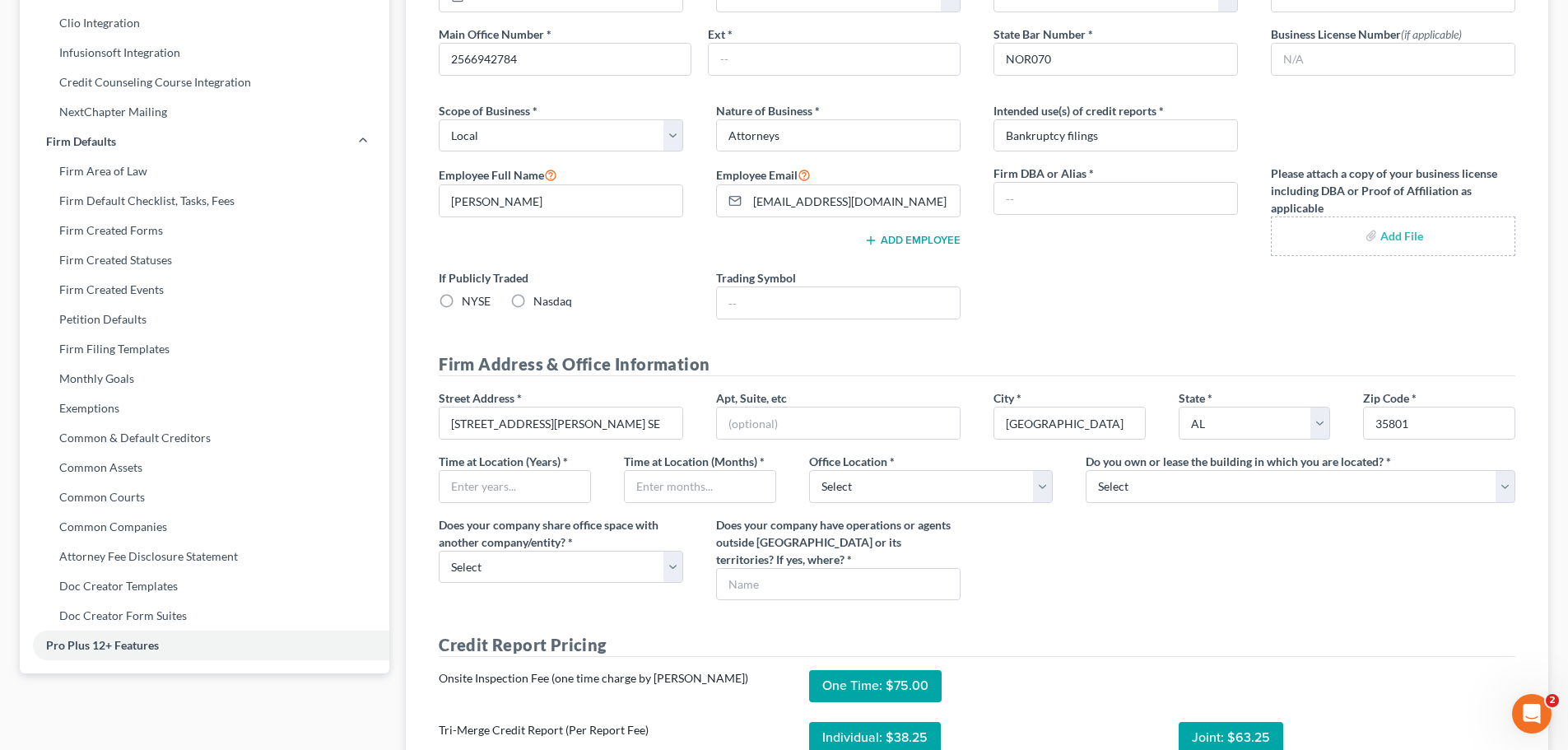
scroll to position [658, 0]
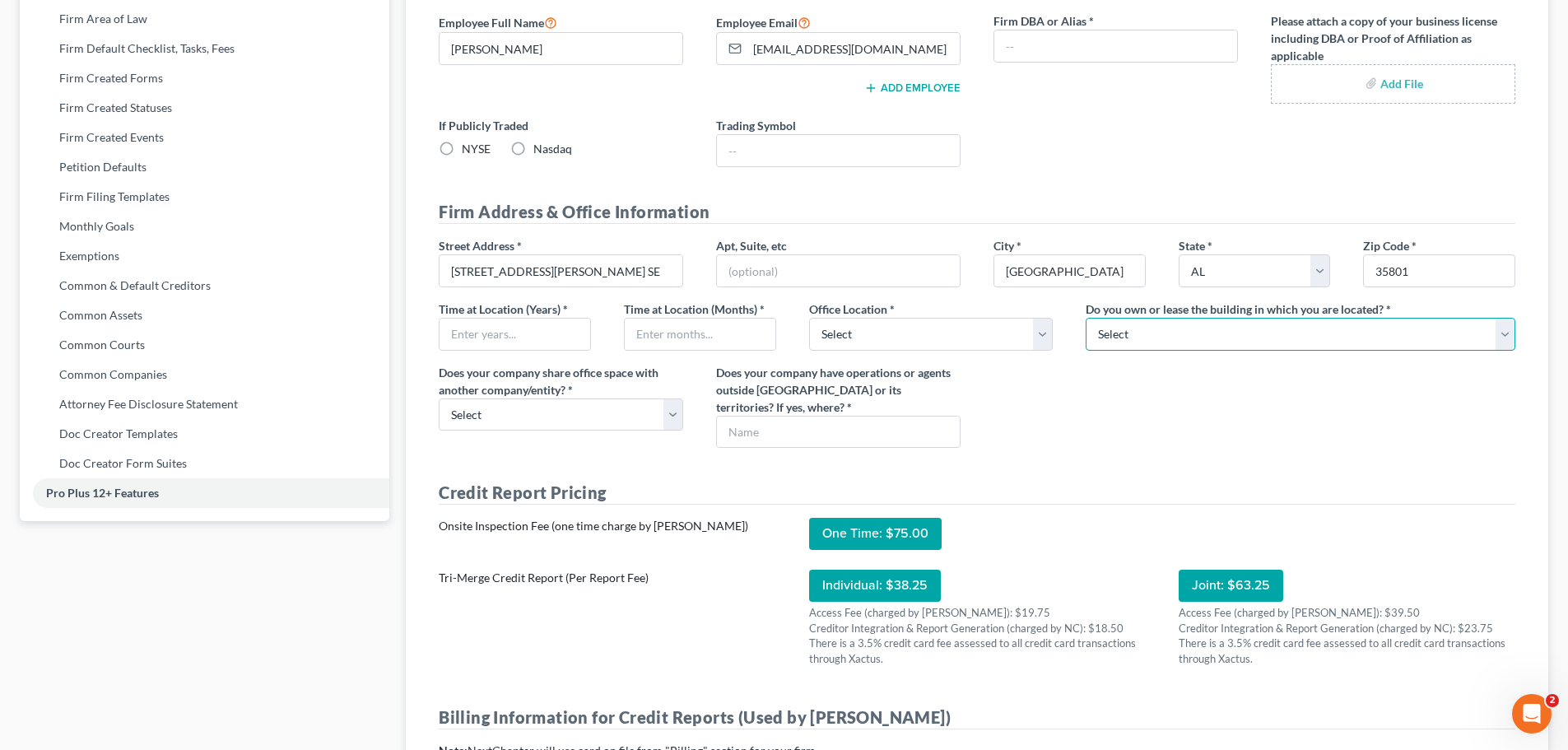
click at [1508, 331] on select "Select Own Lease" at bounding box center [1300, 334] width 430 height 33
click at [1085, 318] on select "Select Own Lease" at bounding box center [1300, 334] width 430 height 33
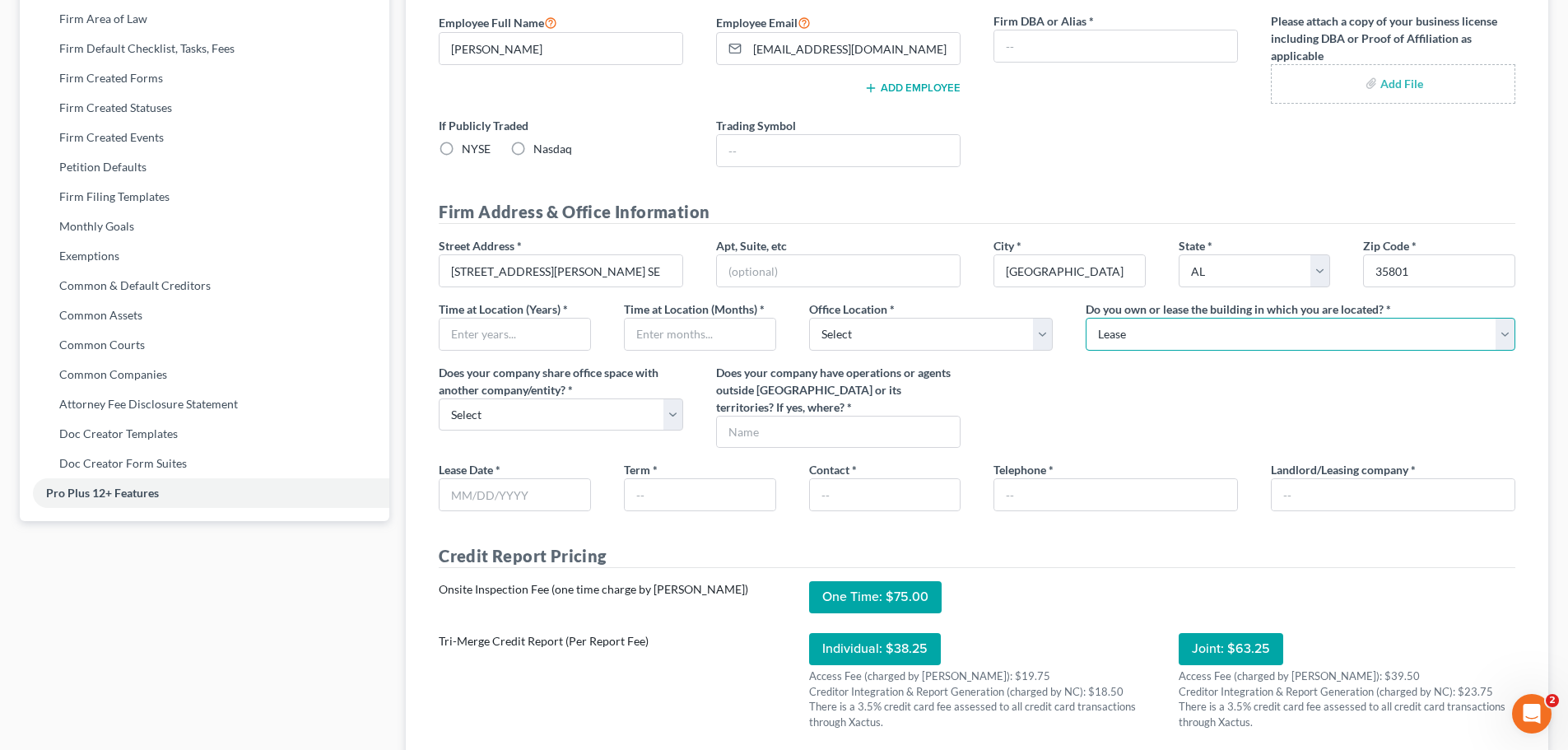
drag, startPoint x: 1505, startPoint y: 329, endPoint x: 1489, endPoint y: 334, distance: 16.8
click at [1505, 329] on select "Select Own Lease" at bounding box center [1300, 334] width 430 height 33
select select "0"
click at [1085, 318] on select "Select Own Lease" at bounding box center [1300, 334] width 430 height 33
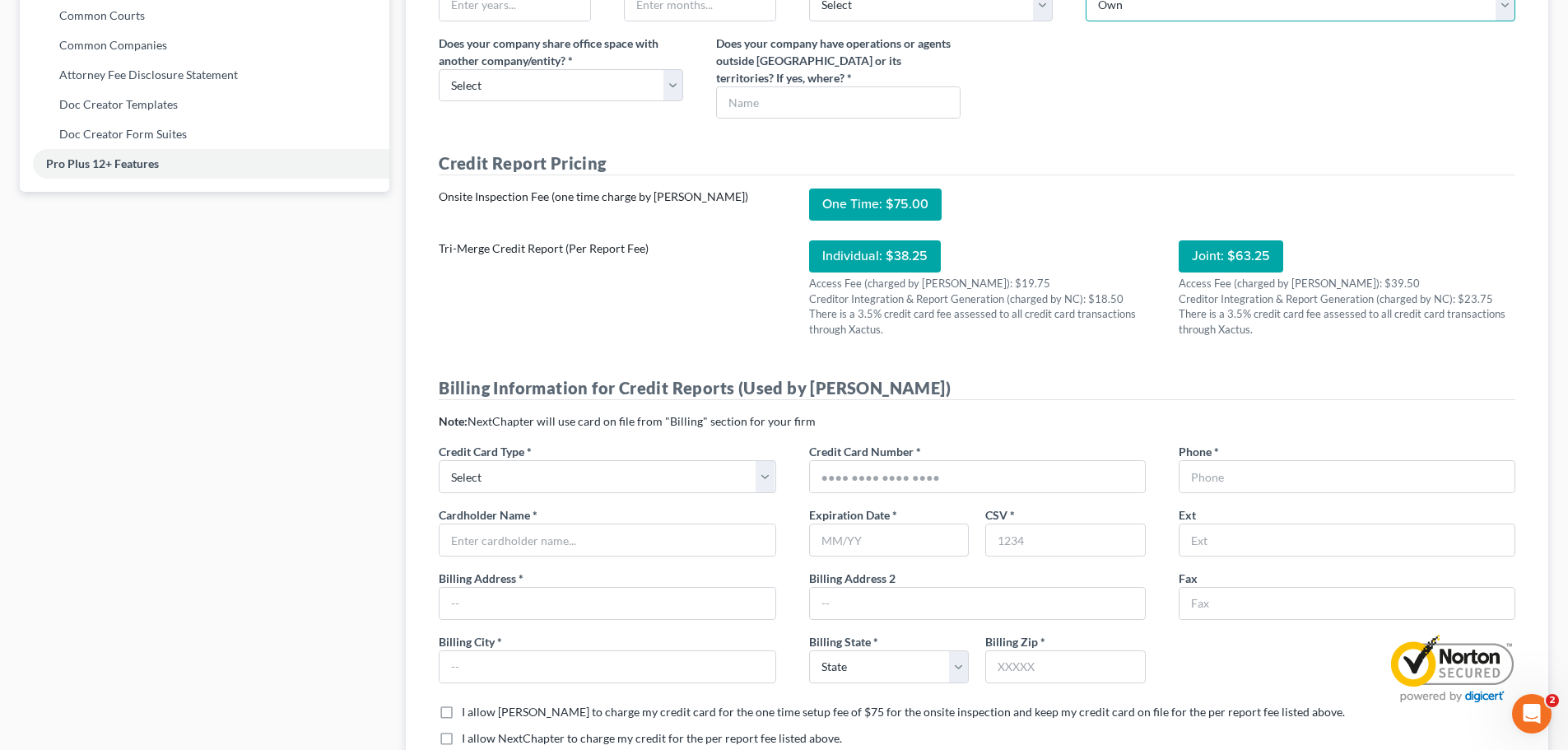
scroll to position [0, 0]
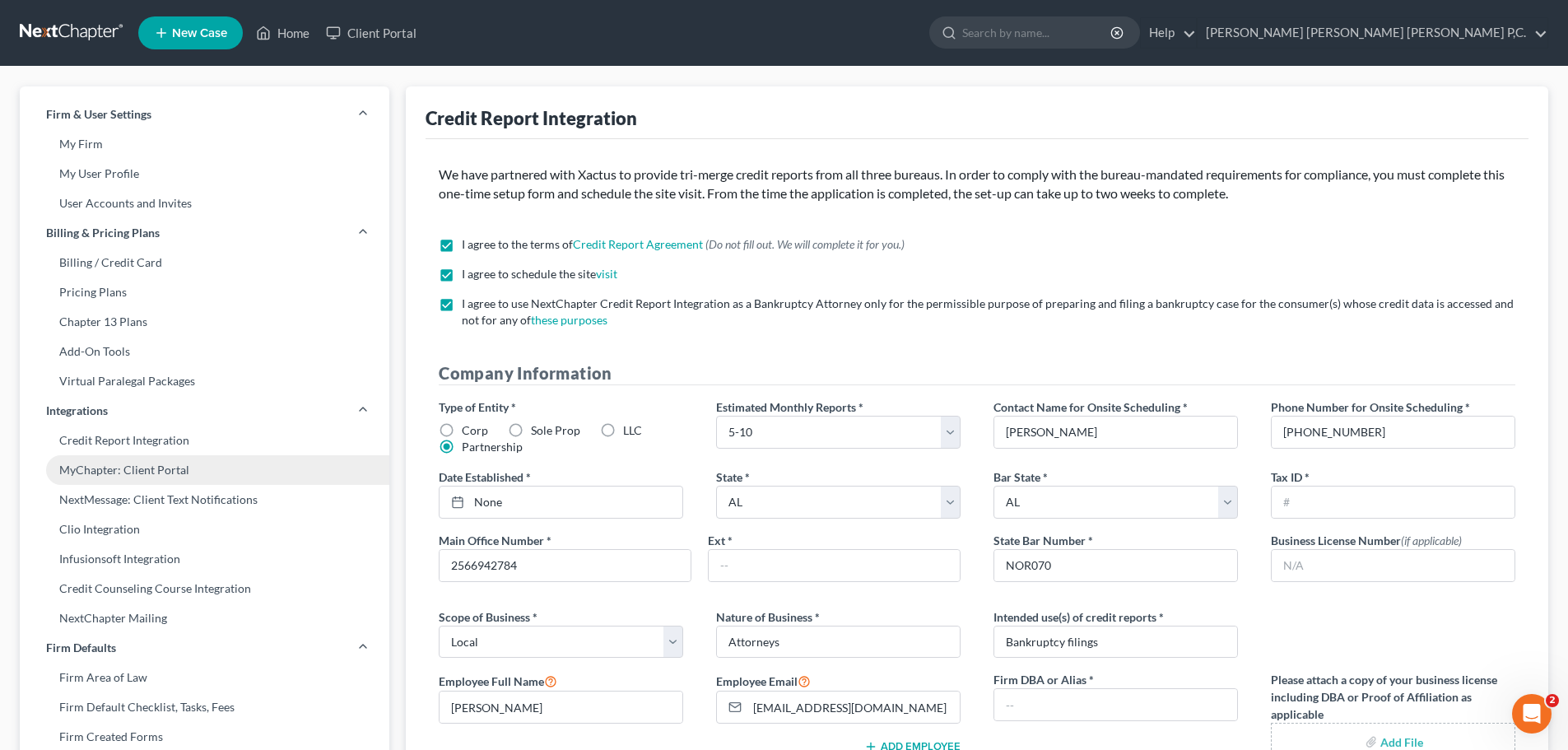
click at [116, 466] on link "MyChapter: Client Portal" at bounding box center [204, 471] width 369 height 30
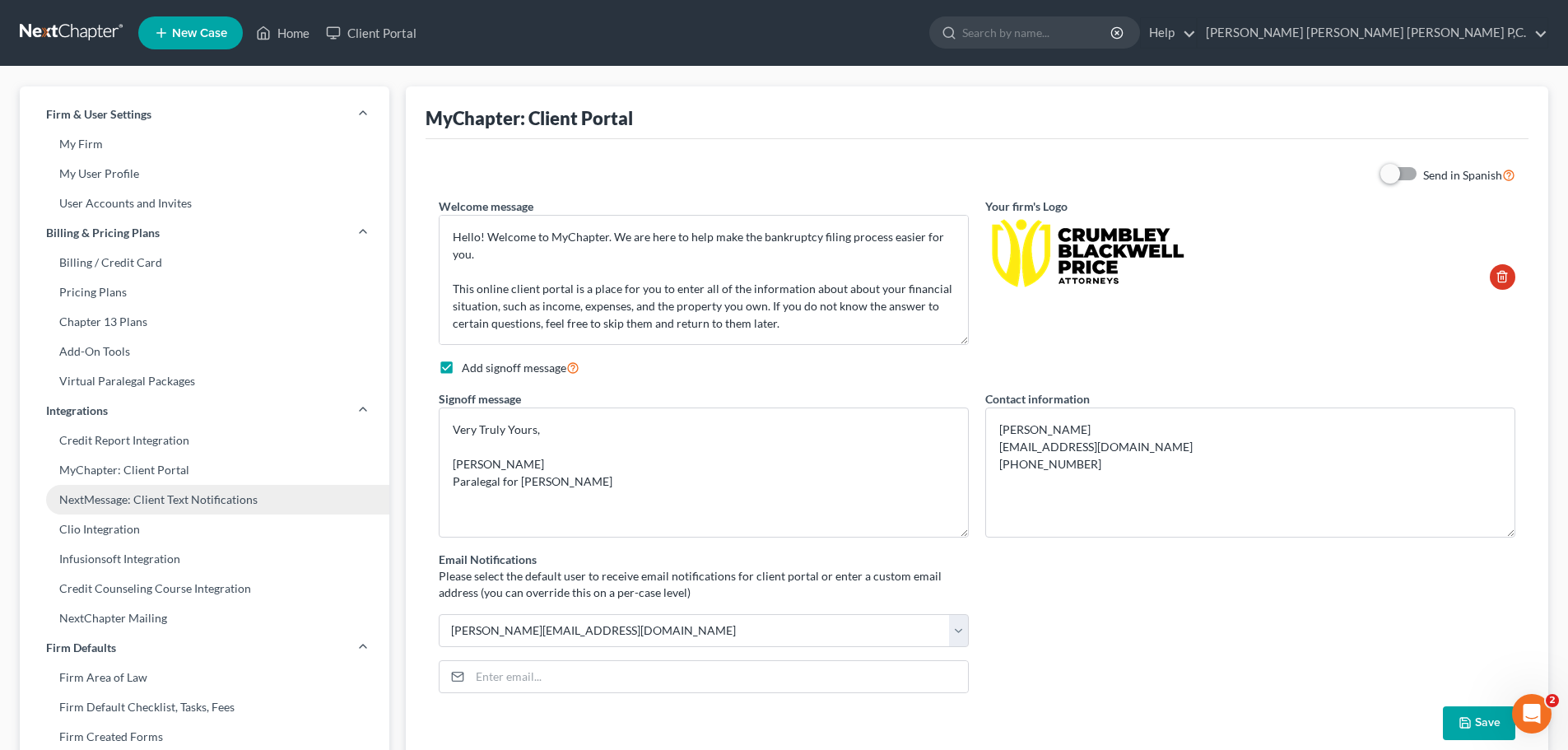
click at [122, 504] on link "NextMessage: Client Text Notifications" at bounding box center [204, 499] width 369 height 30
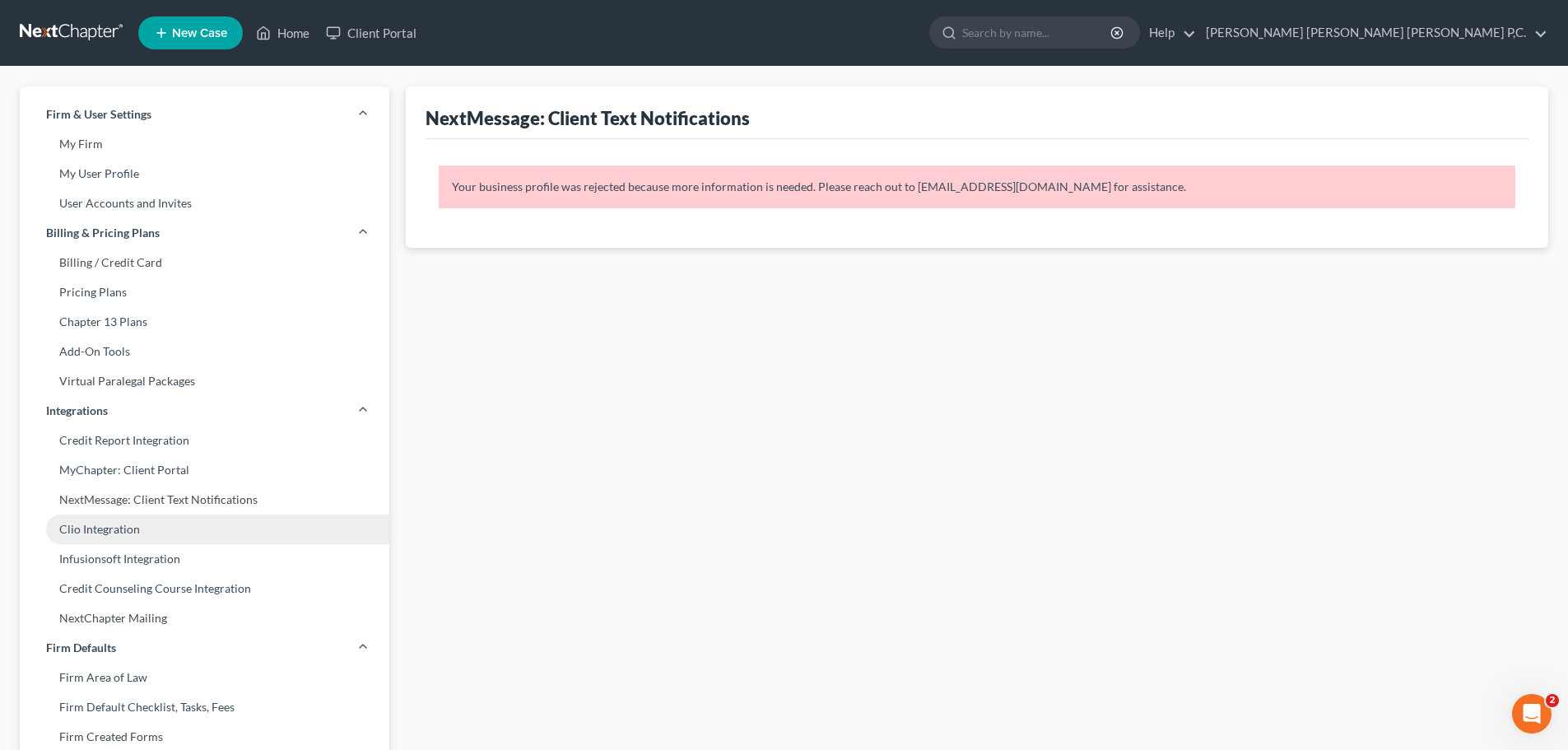
click at [116, 530] on link "Clio Integration" at bounding box center [204, 529] width 369 height 30
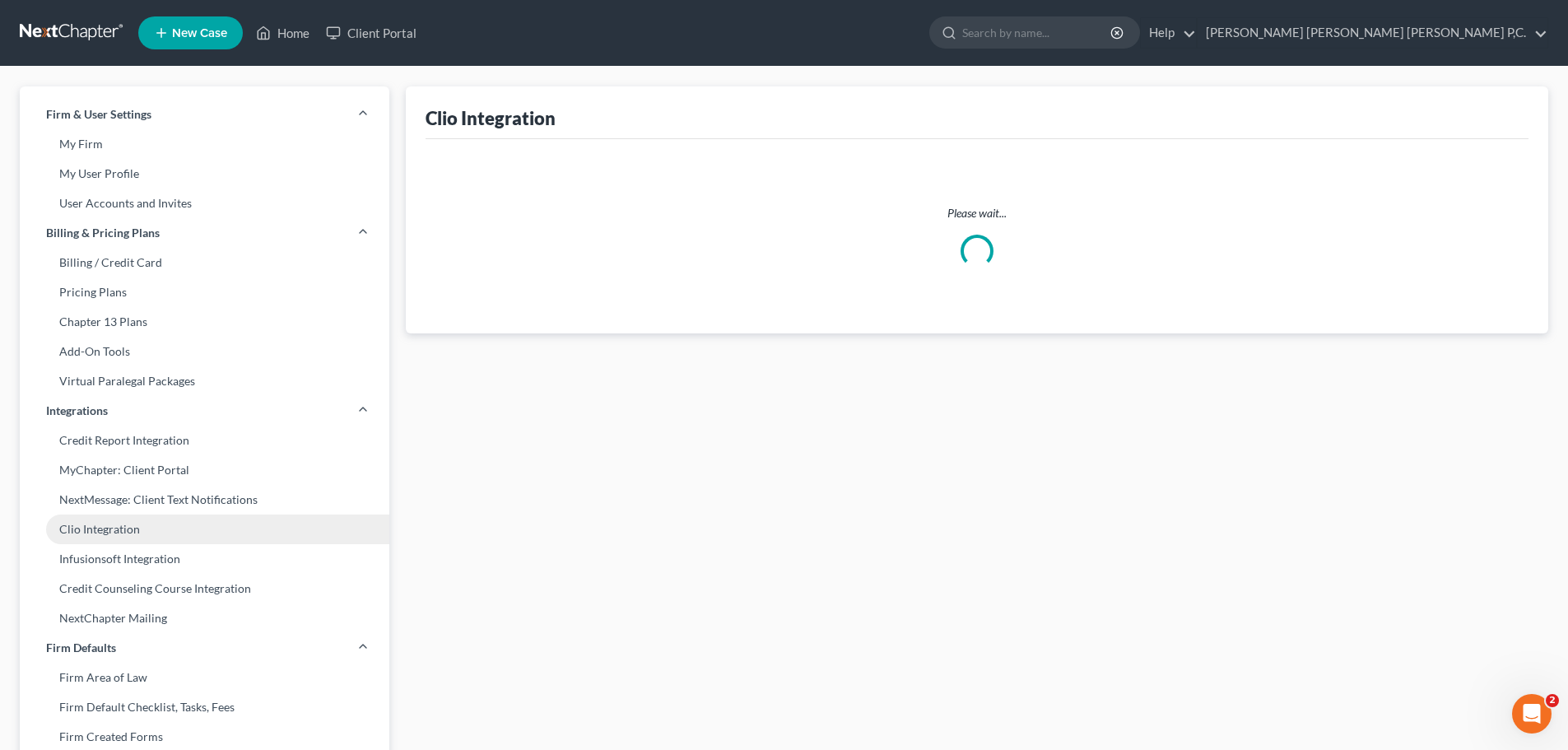
select select "14"
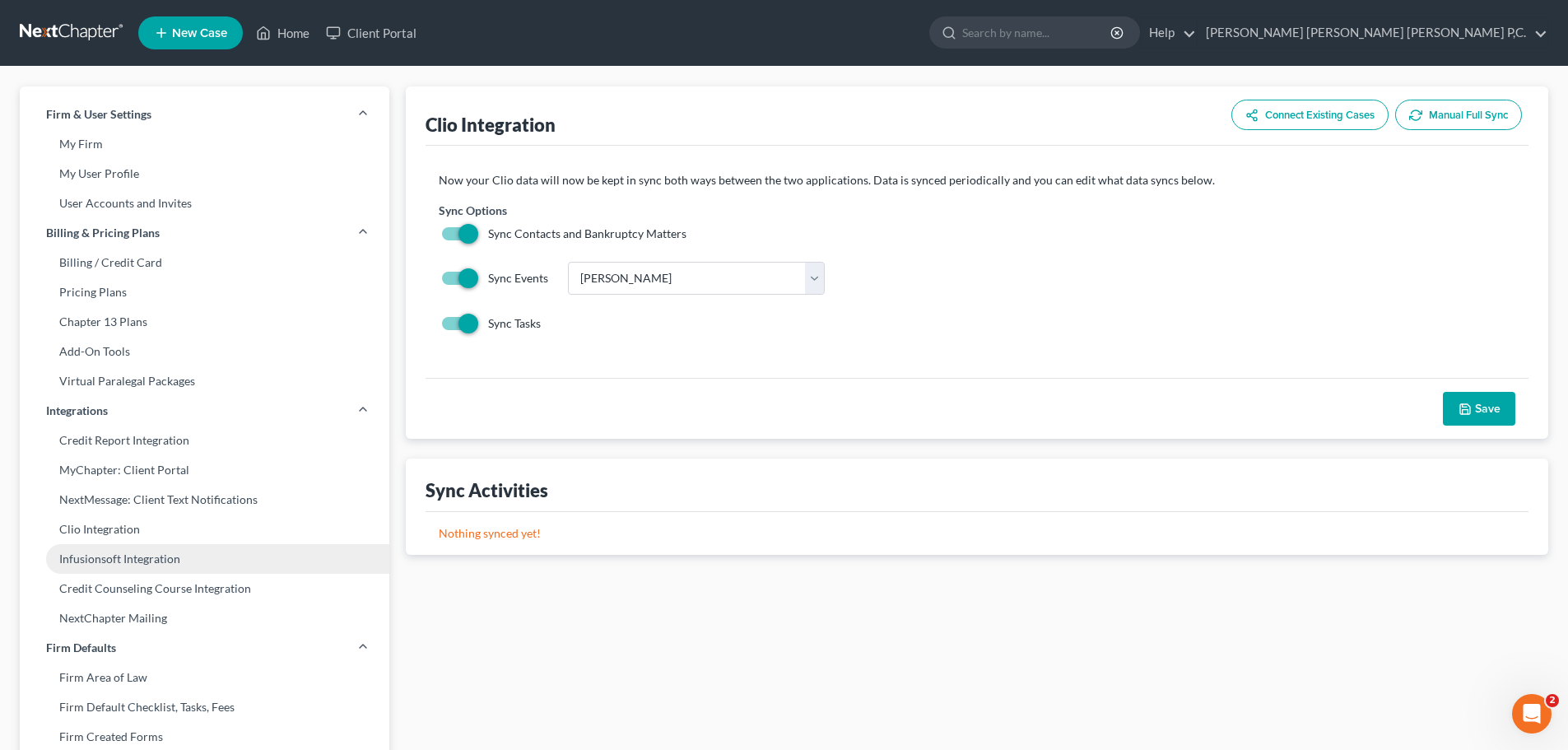
click at [104, 564] on link "Infusionsoft Integration" at bounding box center [204, 559] width 369 height 30
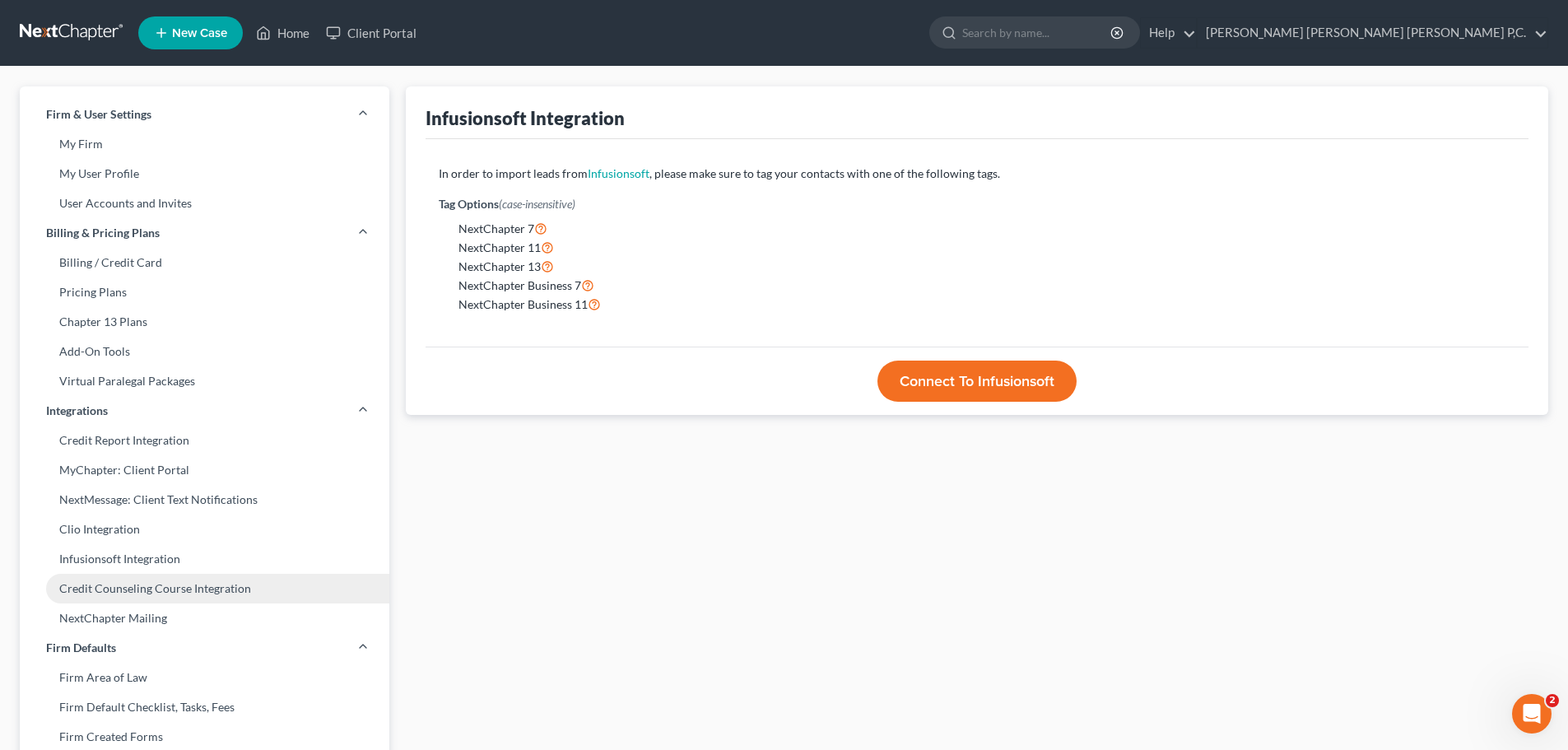
click at [100, 597] on link "Credit Counseling Course Integration" at bounding box center [204, 589] width 369 height 30
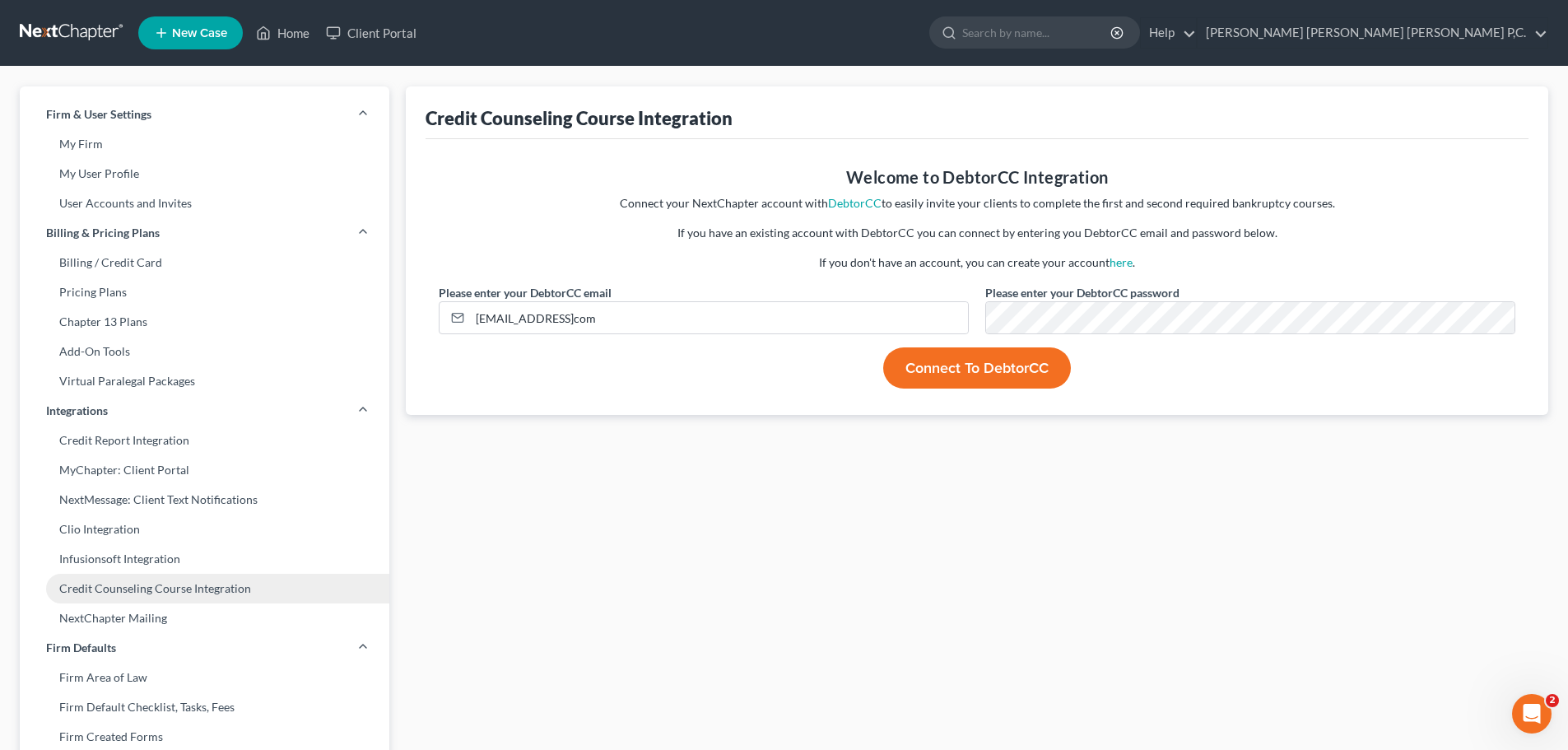
click at [100, 597] on link "Credit Counseling Course Integration" at bounding box center [204, 589] width 369 height 30
click at [111, 681] on link "Firm Area of Law" at bounding box center [204, 677] width 369 height 30
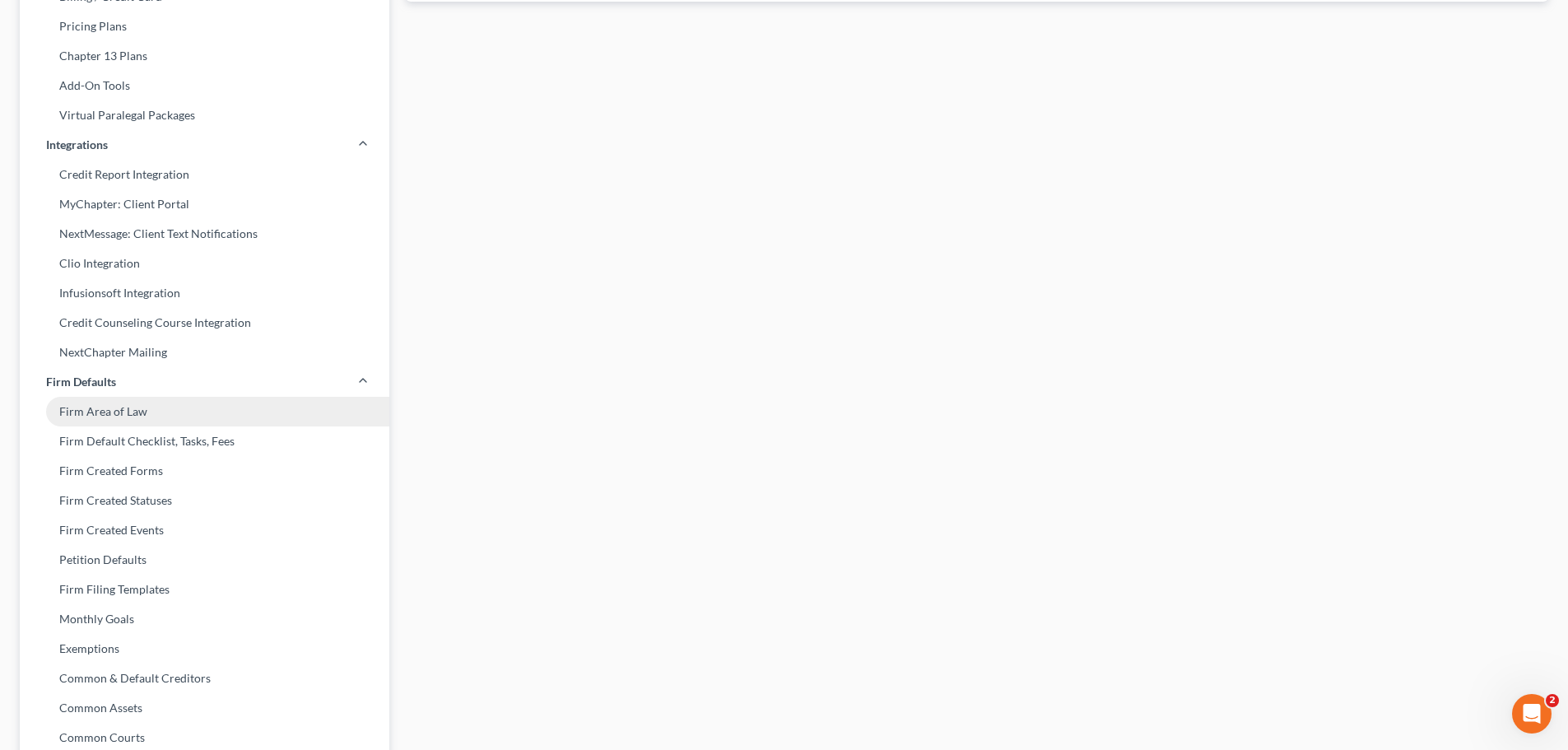
scroll to position [329, 0]
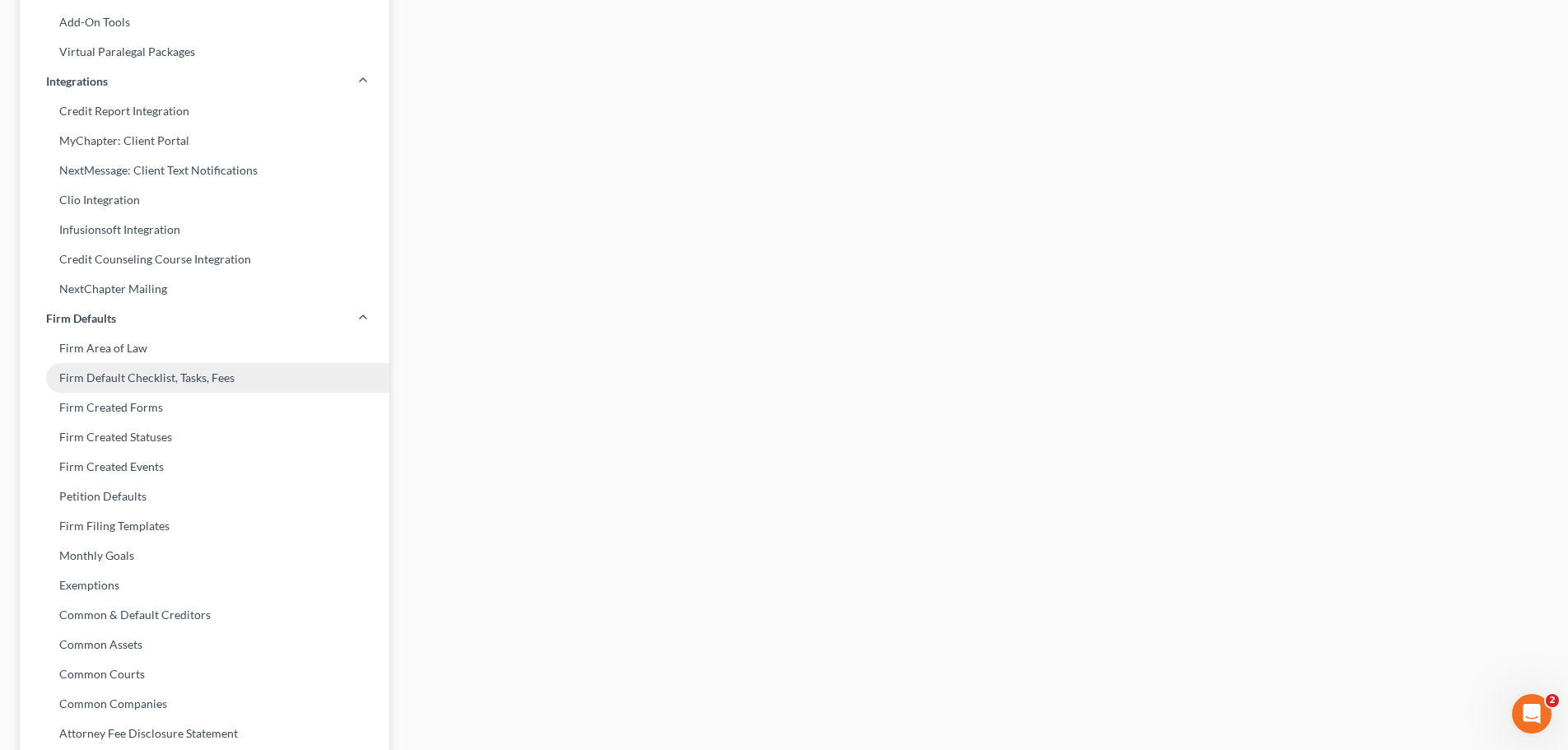
click at [93, 377] on link "Firm Default Checklist, Tasks, Fees" at bounding box center [204, 378] width 369 height 30
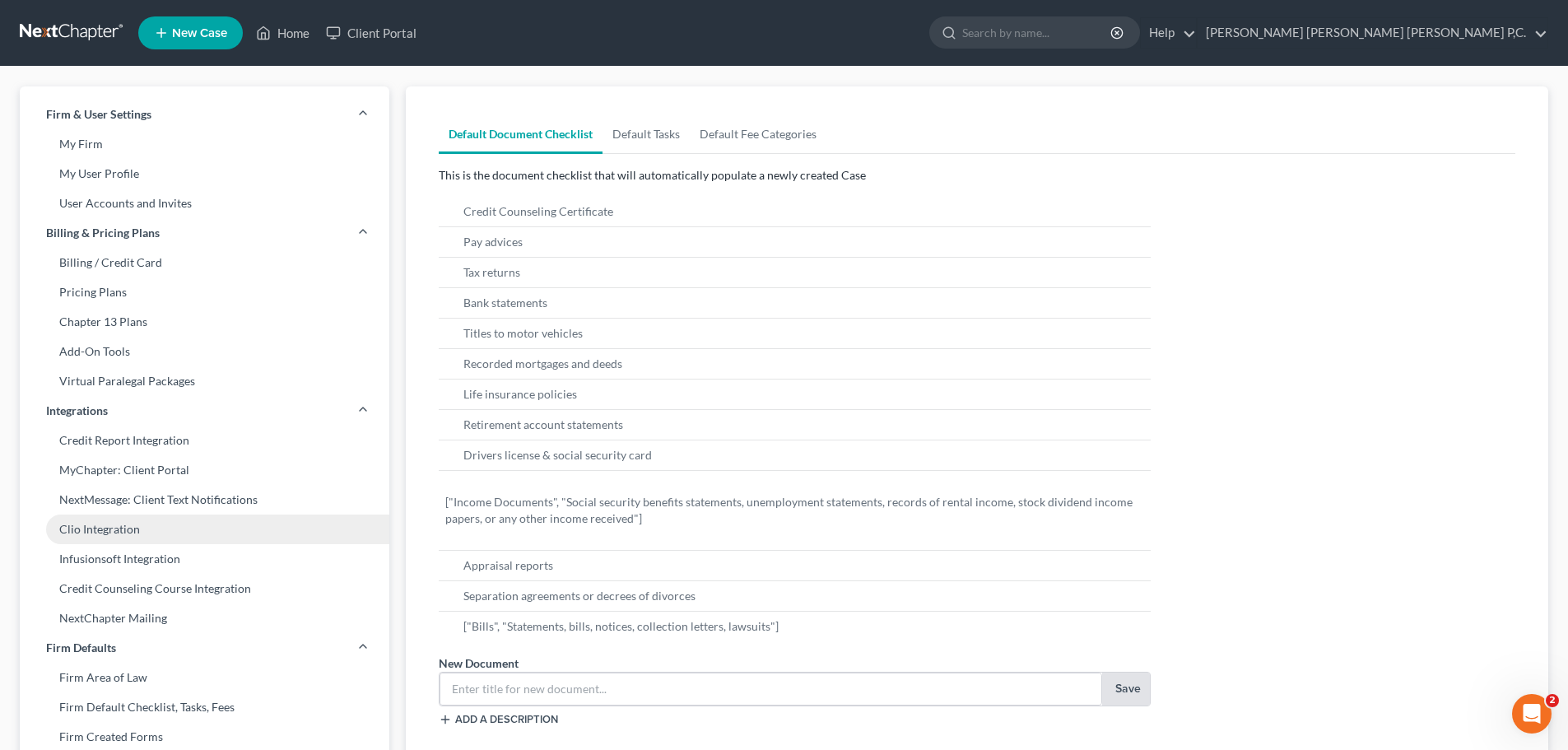
click at [170, 529] on link "Clio Integration" at bounding box center [204, 529] width 369 height 30
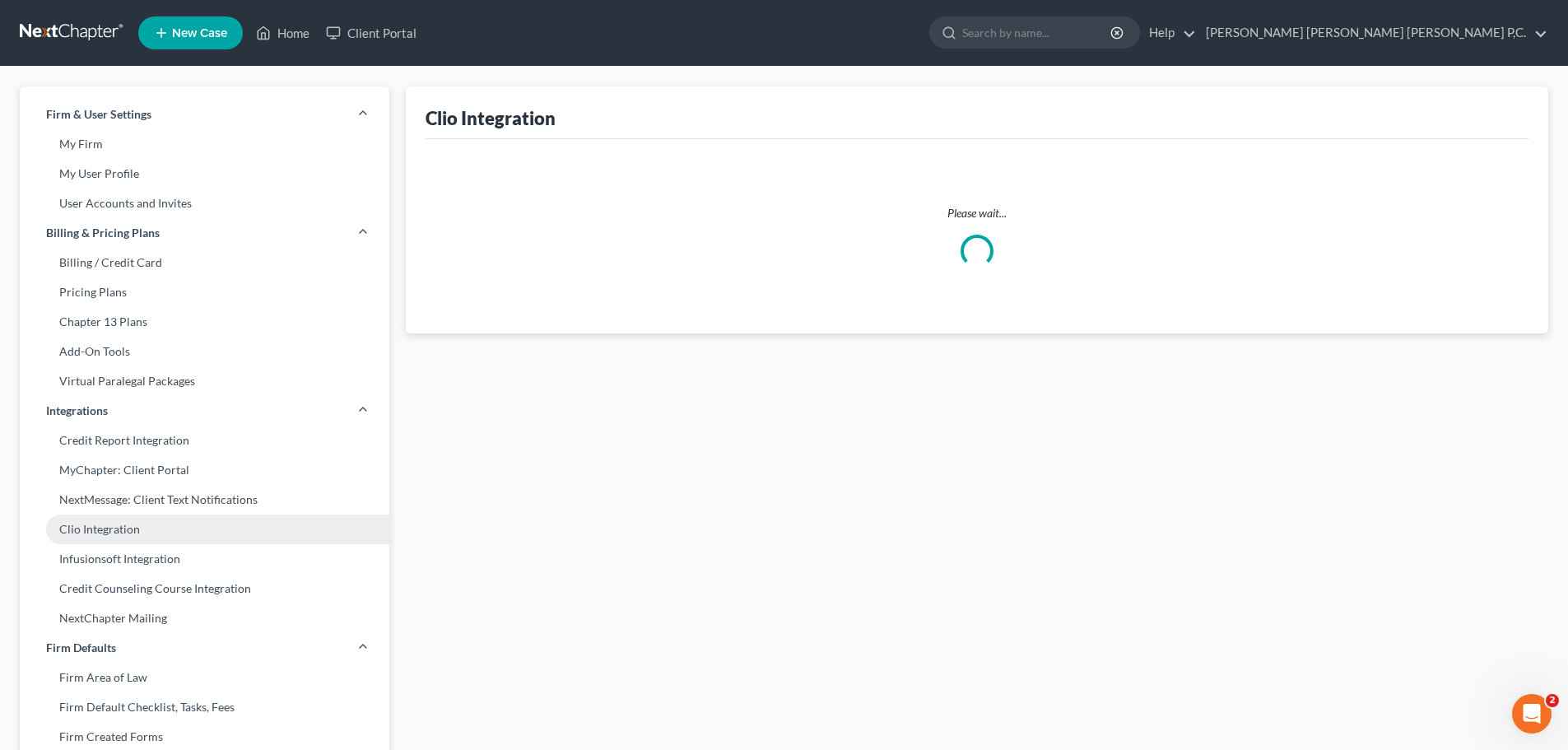
select select "14"
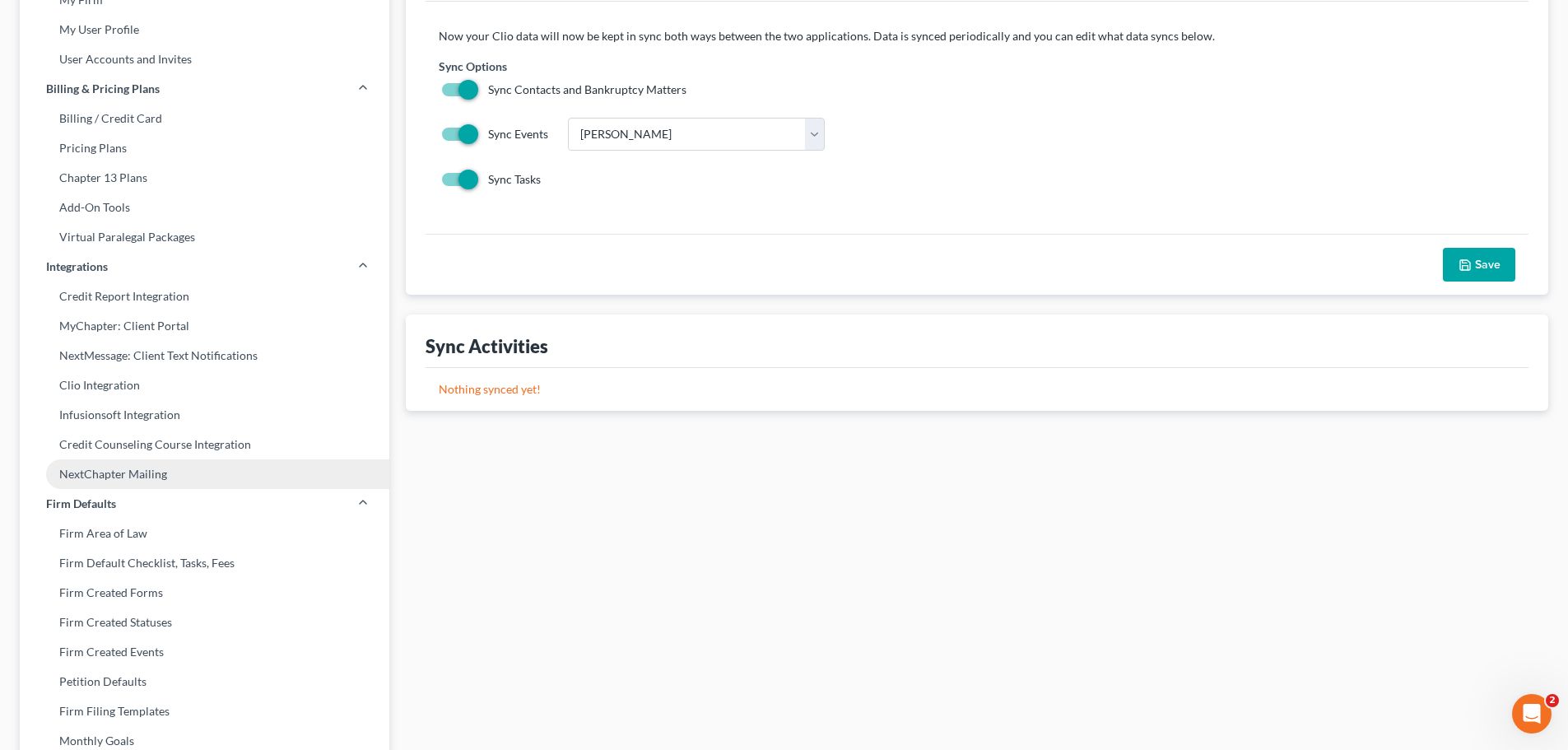
scroll to position [165, 0]
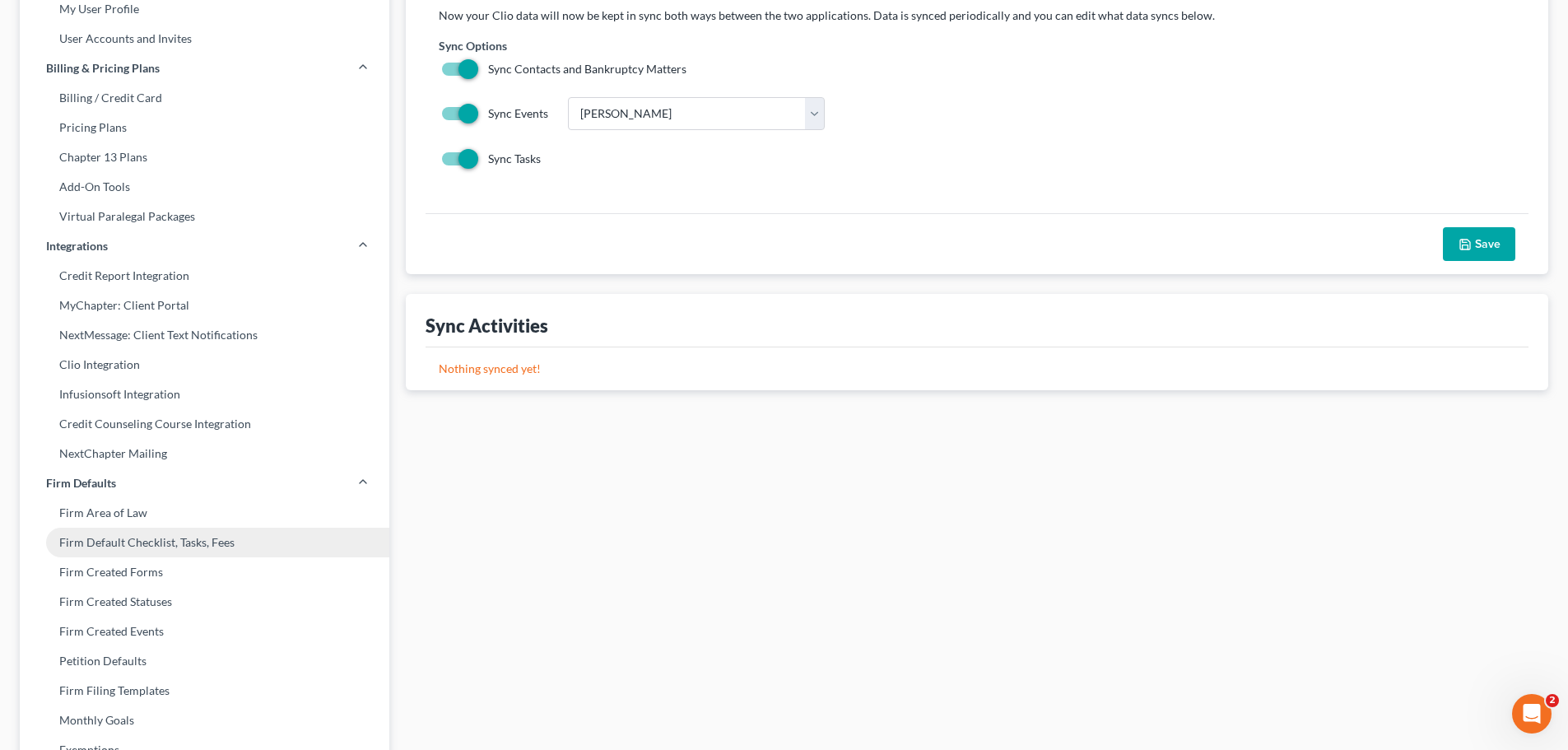
click at [190, 545] on link "Firm Default Checklist, Tasks, Fees" at bounding box center [204, 542] width 369 height 30
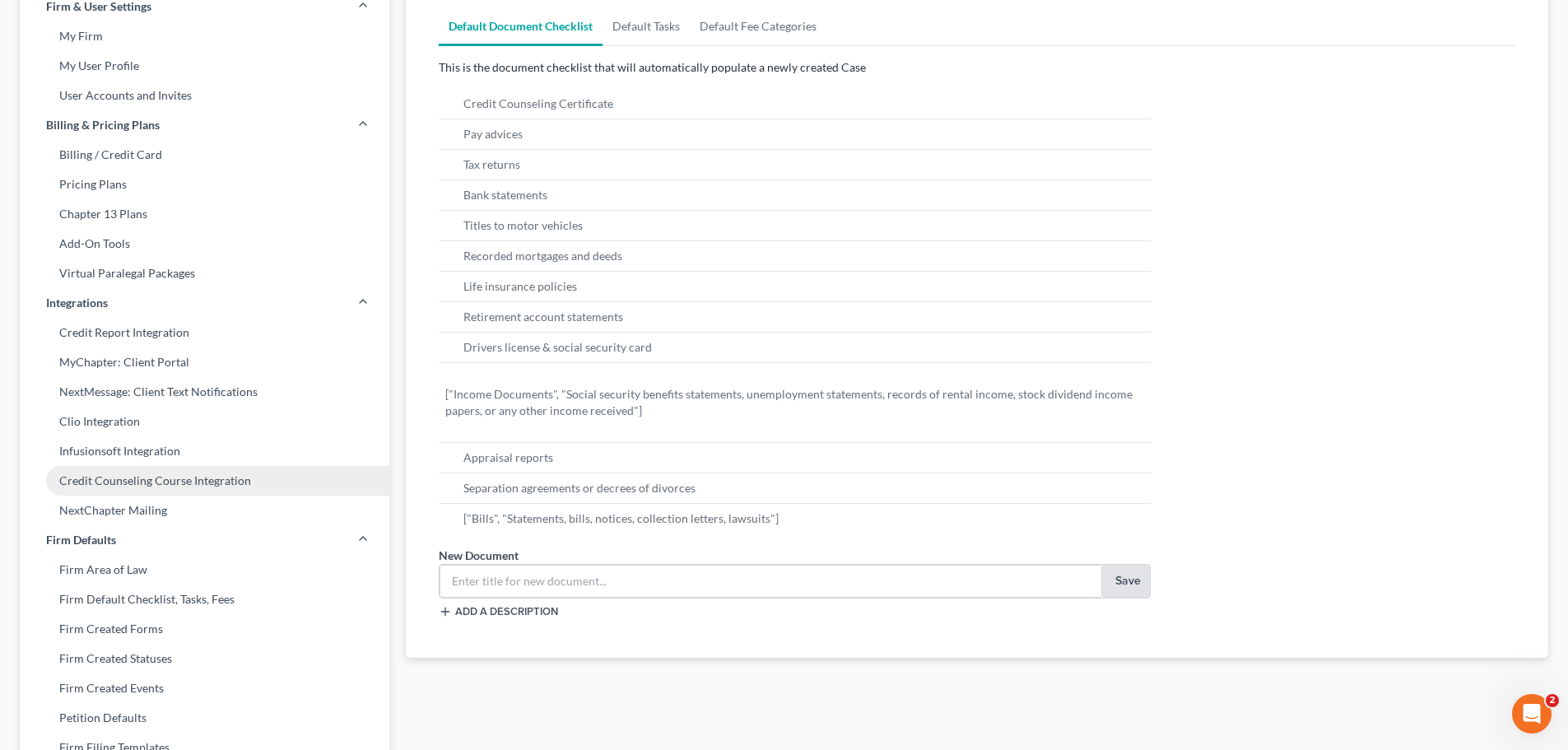
scroll to position [165, 0]
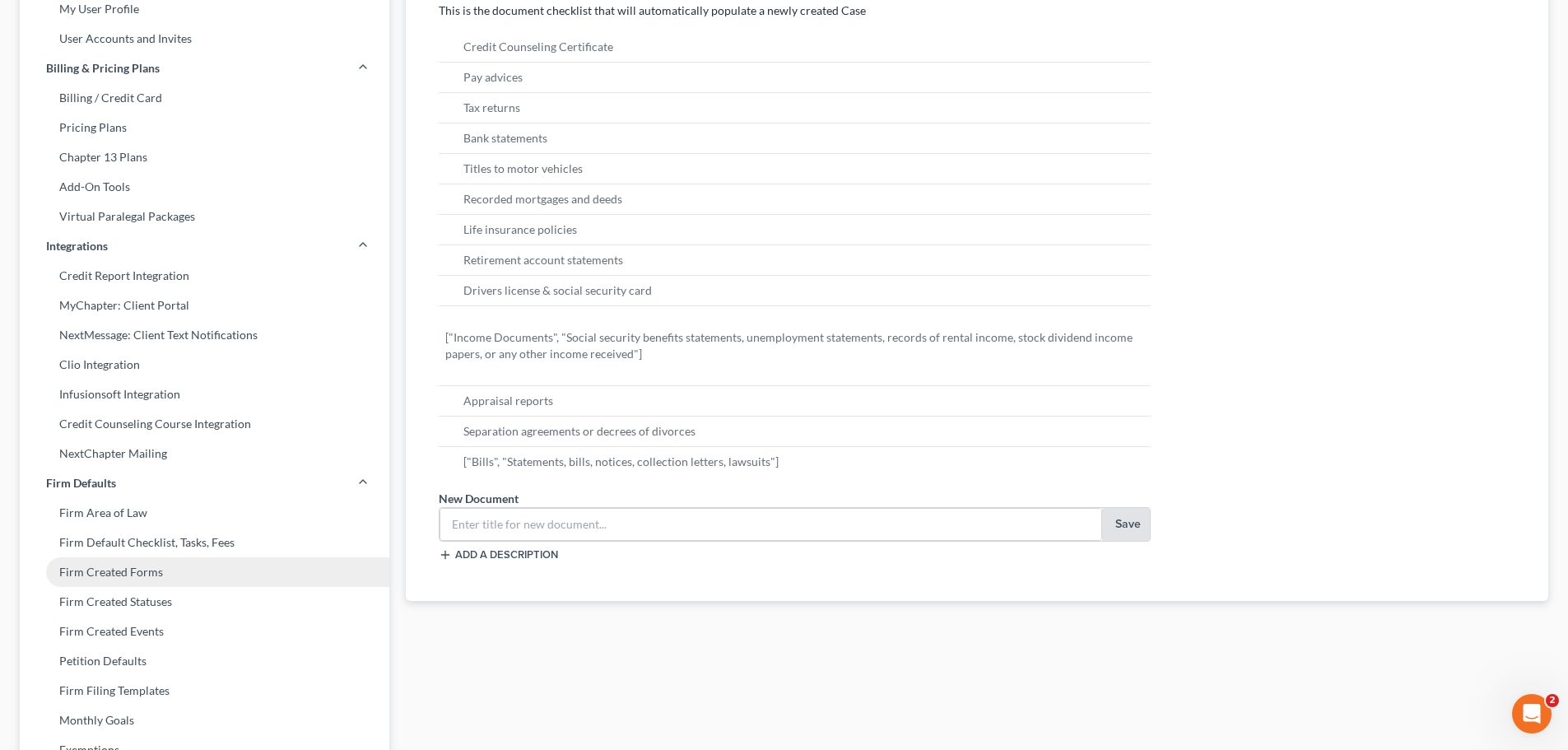
click at [151, 569] on link "Firm Created Forms" at bounding box center [204, 572] width 369 height 30
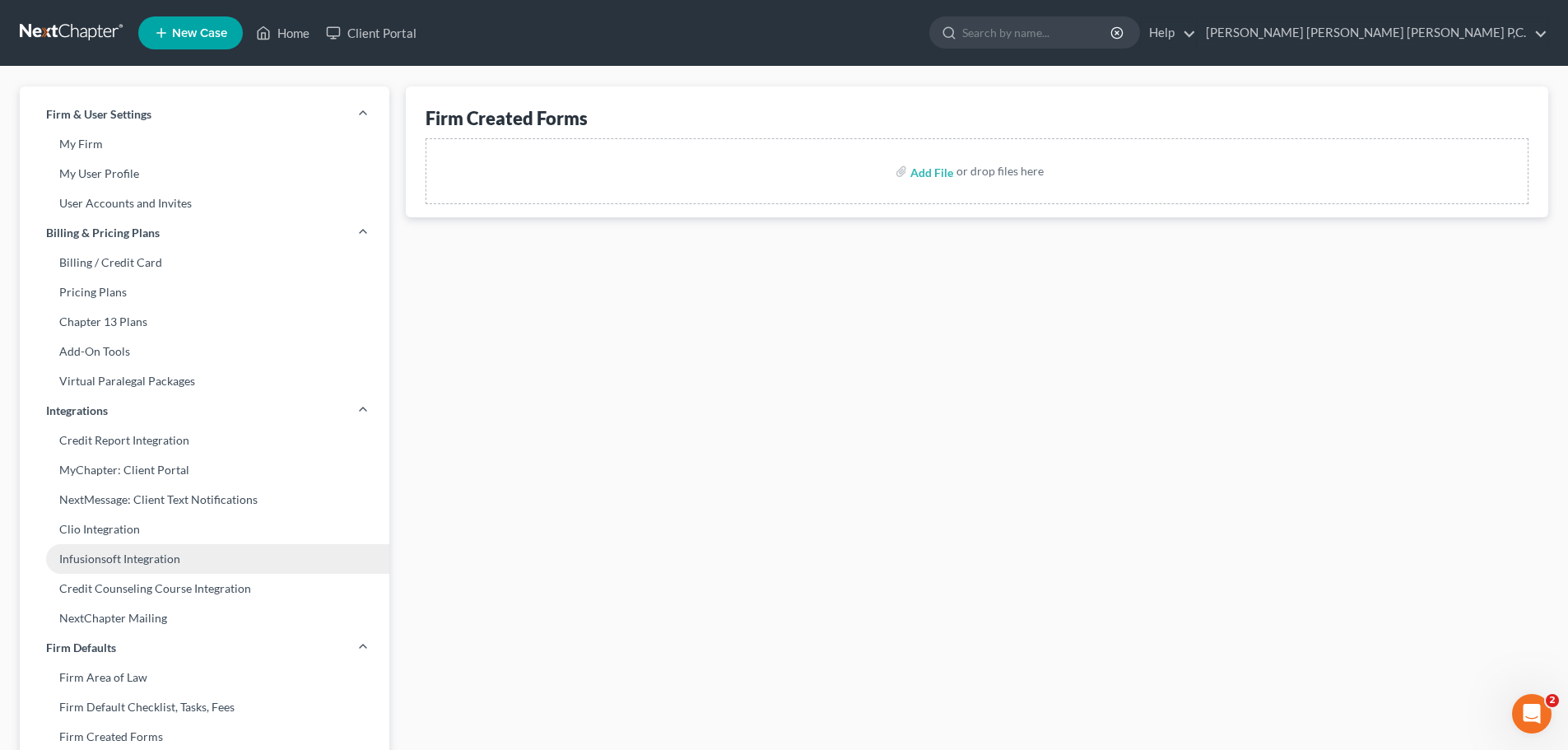
scroll to position [329, 0]
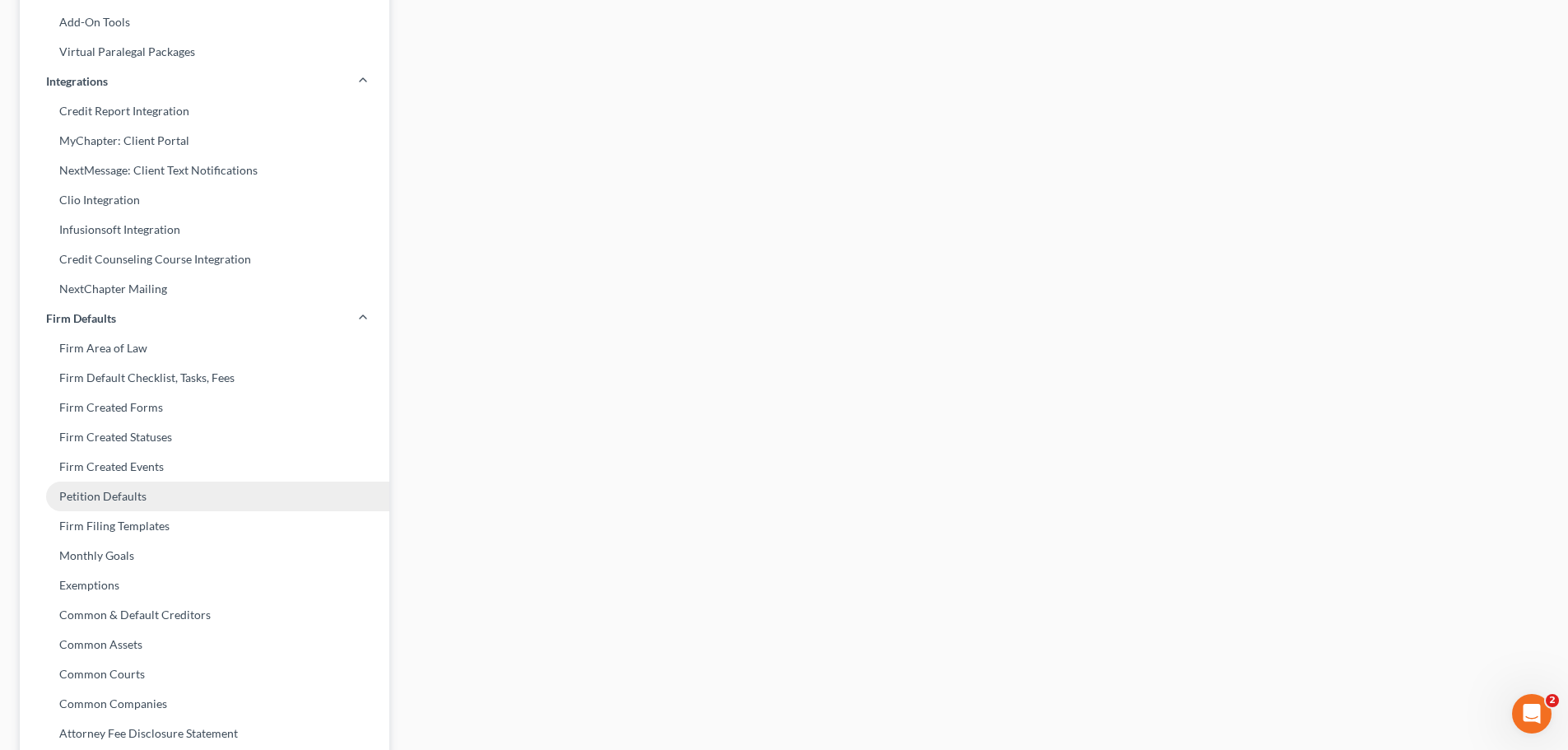
click at [125, 499] on link "Petition Defaults" at bounding box center [204, 496] width 369 height 30
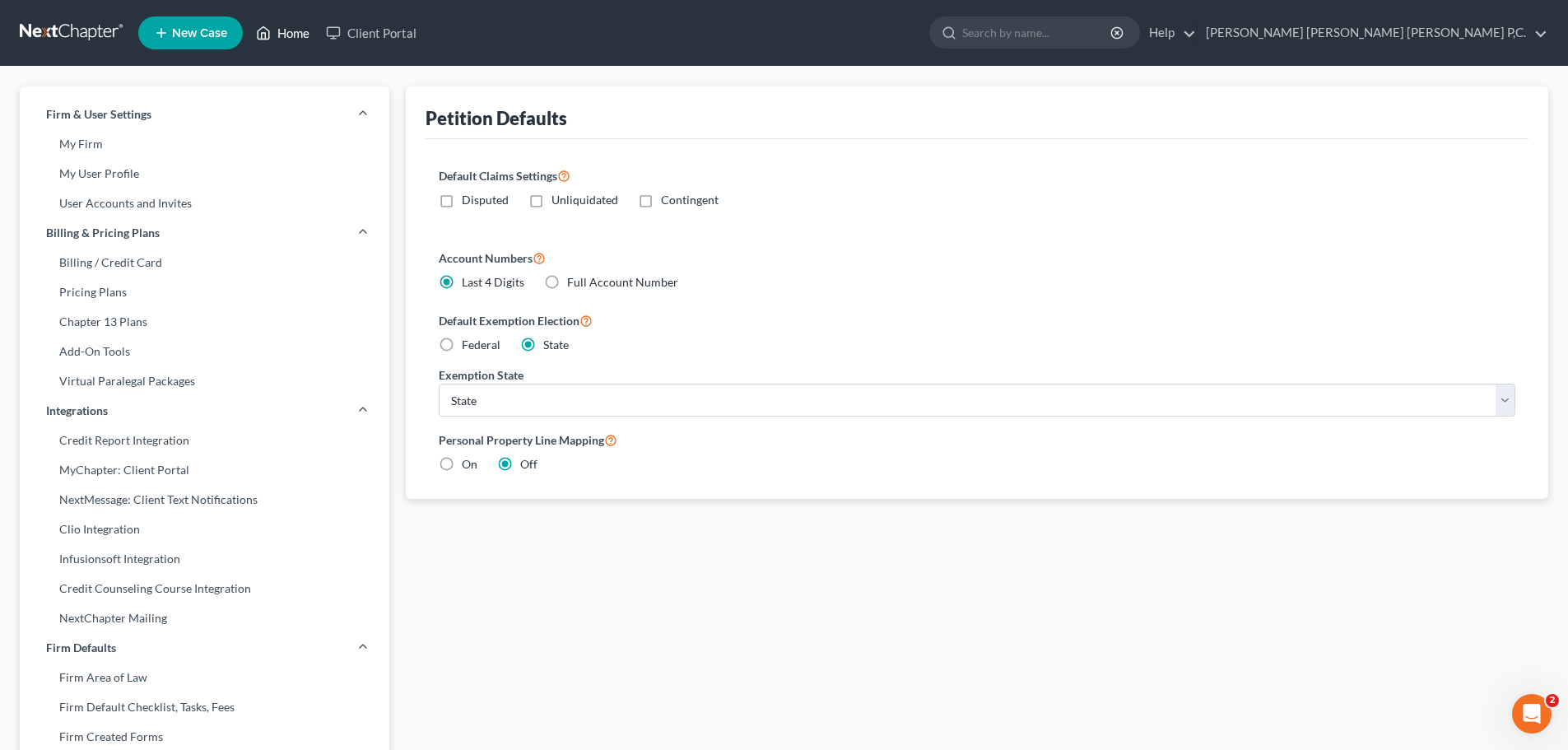
click at [293, 34] on link "Home" at bounding box center [283, 33] width 70 height 30
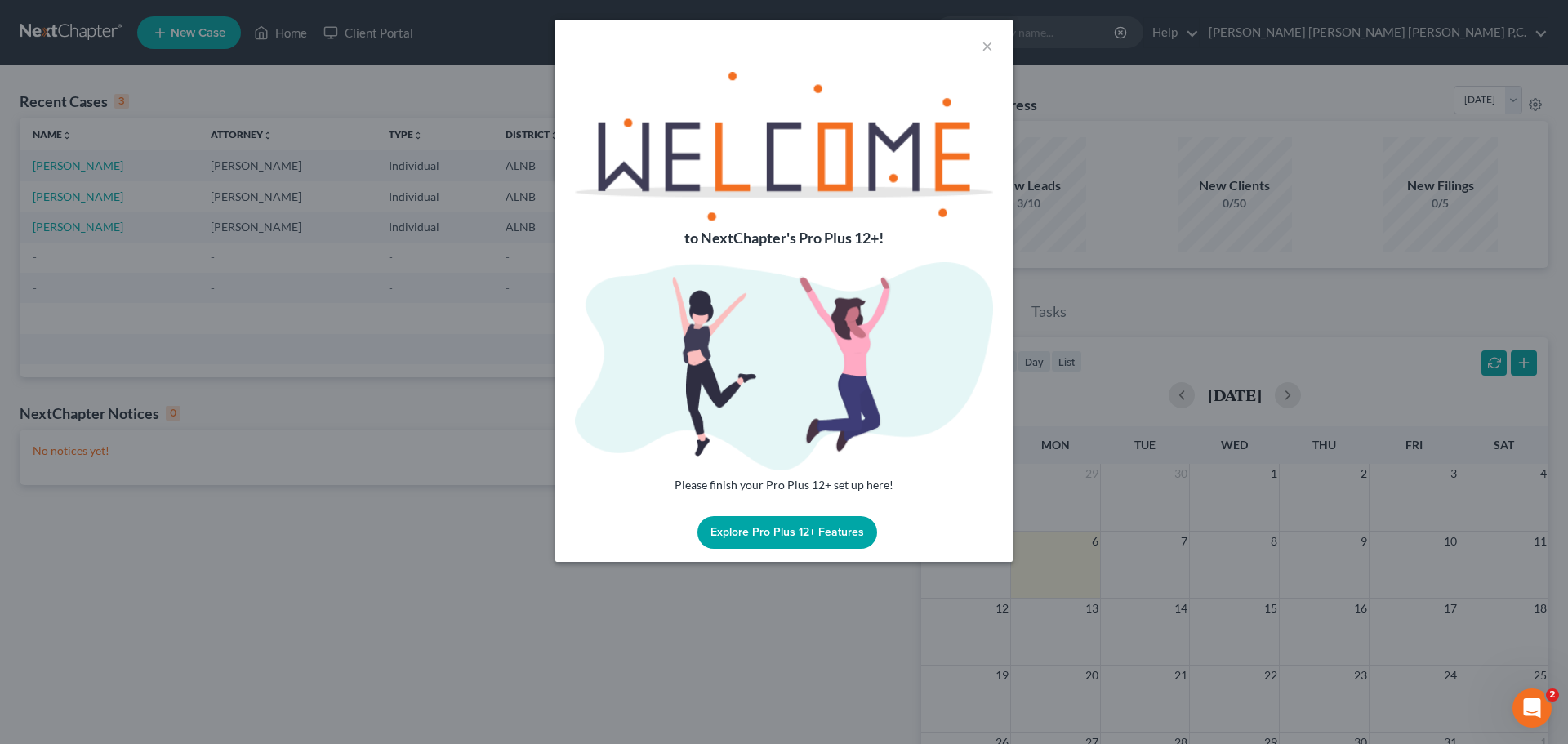
click at [777, 531] on button "Explore Pro Plus 12+ Features" at bounding box center [786, 532] width 180 height 33
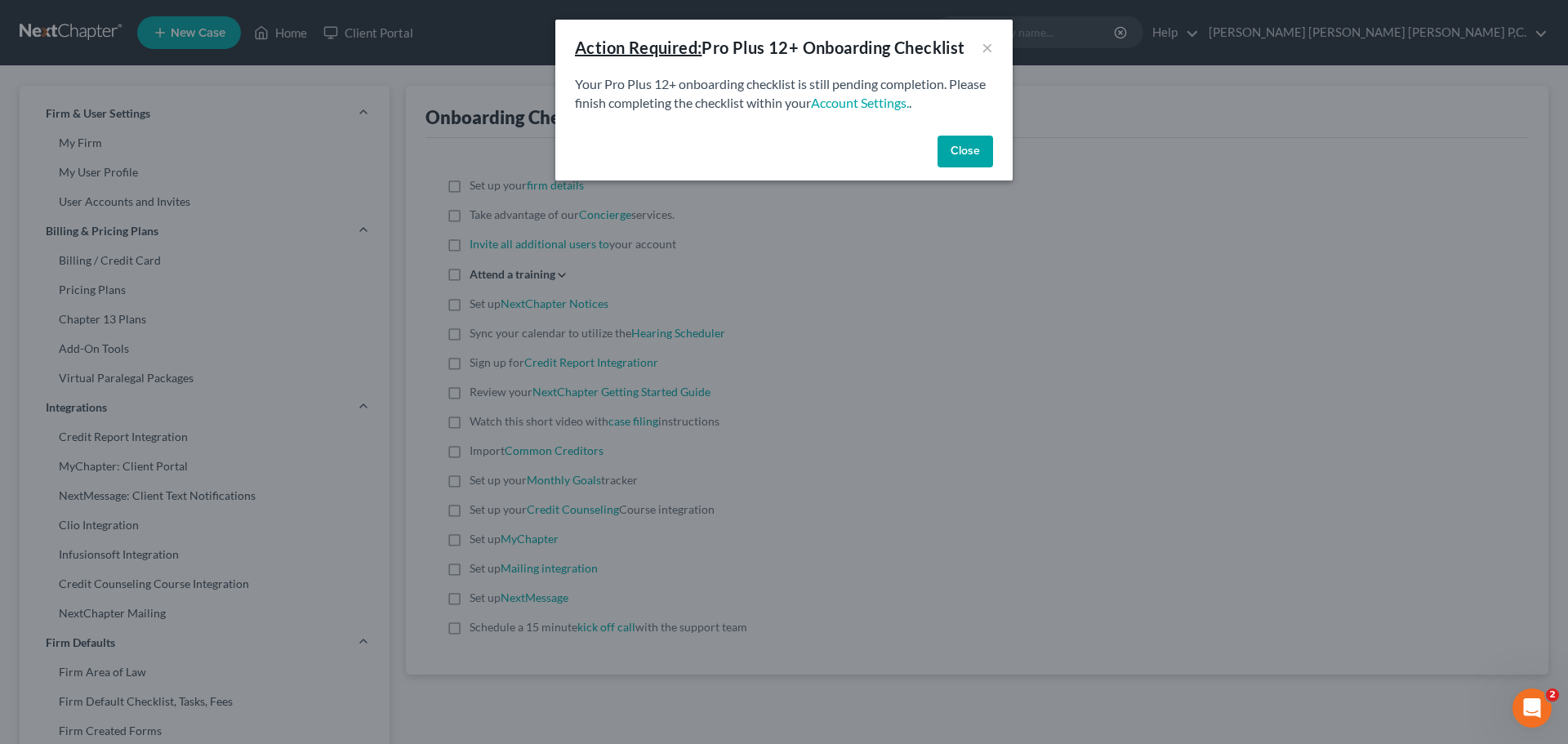
click at [976, 154] on button "Close" at bounding box center [965, 152] width 56 height 33
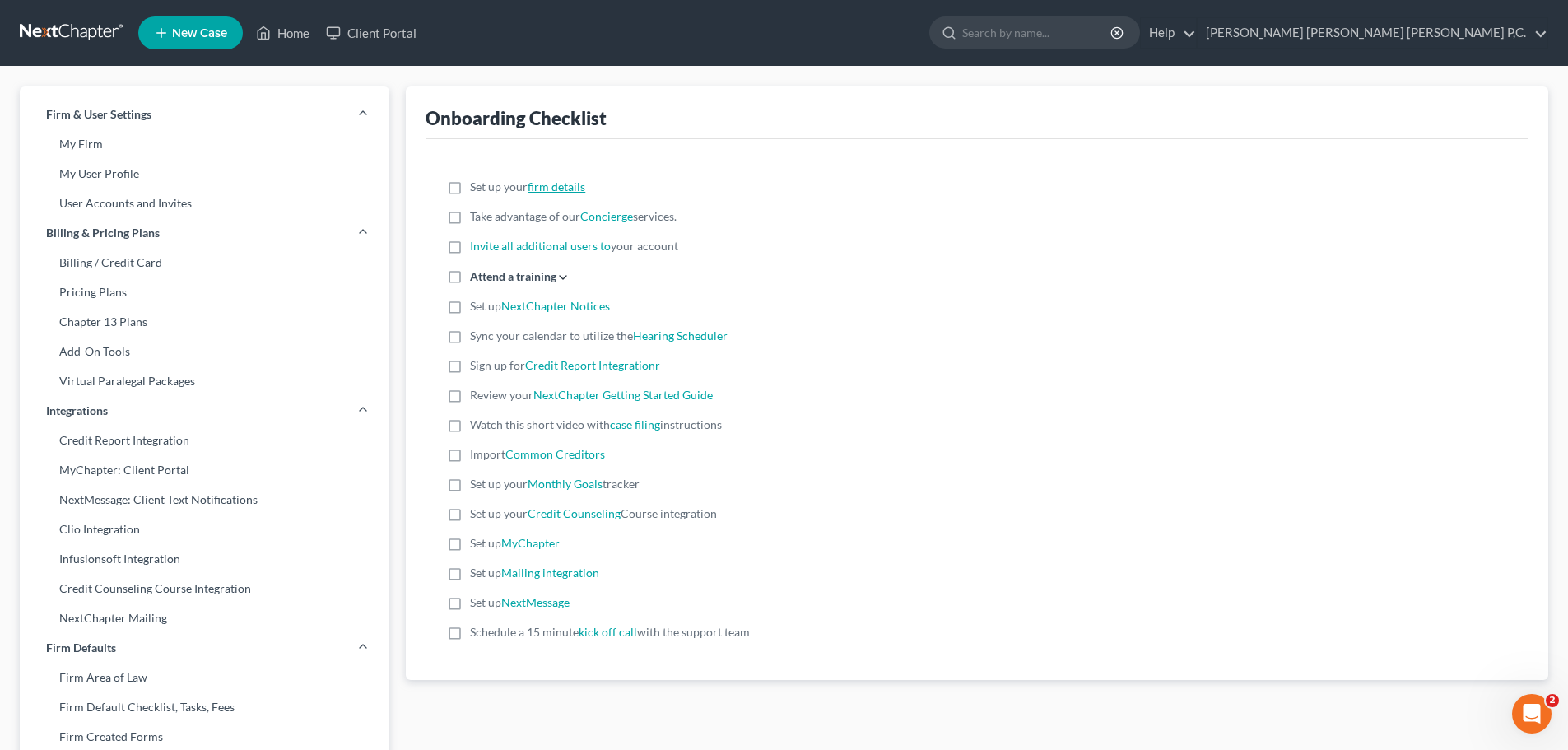
click at [563, 186] on link "firm details" at bounding box center [556, 186] width 58 height 14
click at [1459, 26] on link "[PERSON_NAME] [PERSON_NAME] [PERSON_NAME] P,C." at bounding box center [1372, 33] width 350 height 30
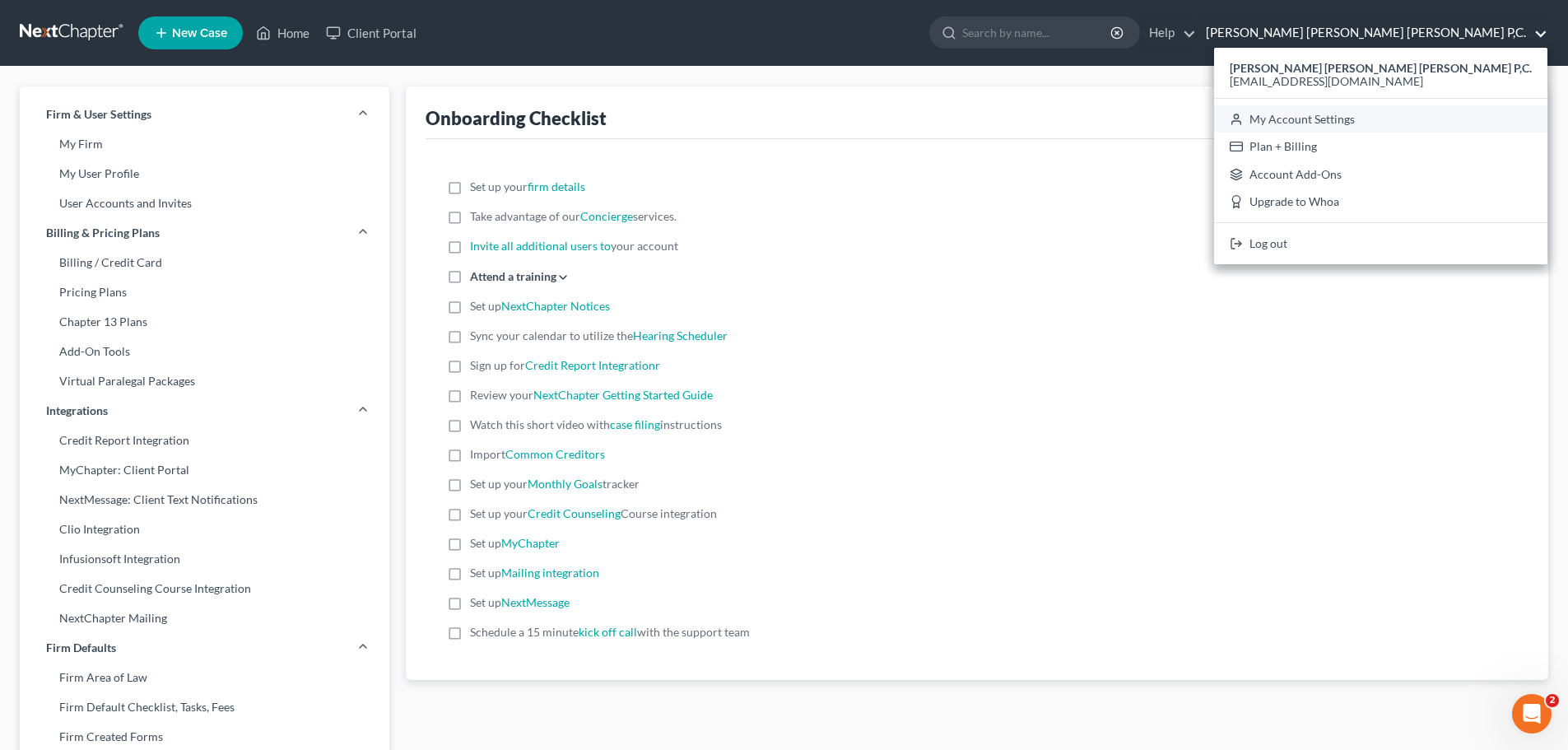
click at [1432, 112] on link "My Account Settings" at bounding box center [1380, 119] width 333 height 28
select select "23"
select select "0"
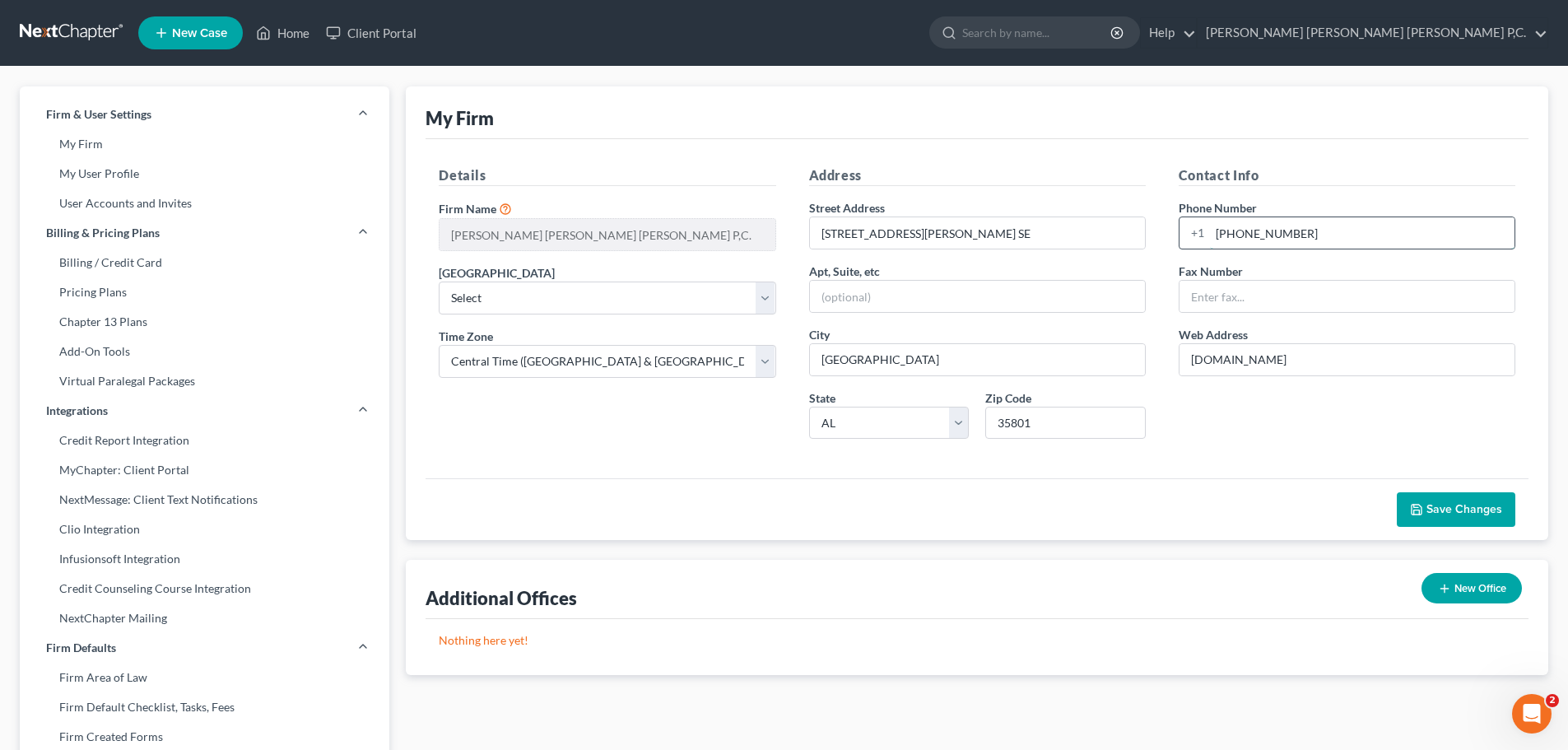
click at [1300, 232] on input "[PHONE_NUMBER]" at bounding box center [1362, 233] width 304 height 31
type input "2"
type input "[PHONE_NUMBER]"
click at [1443, 504] on span "Save Changes" at bounding box center [1464, 509] width 76 height 14
click at [111, 170] on link "My User Profile" at bounding box center [204, 174] width 369 height 30
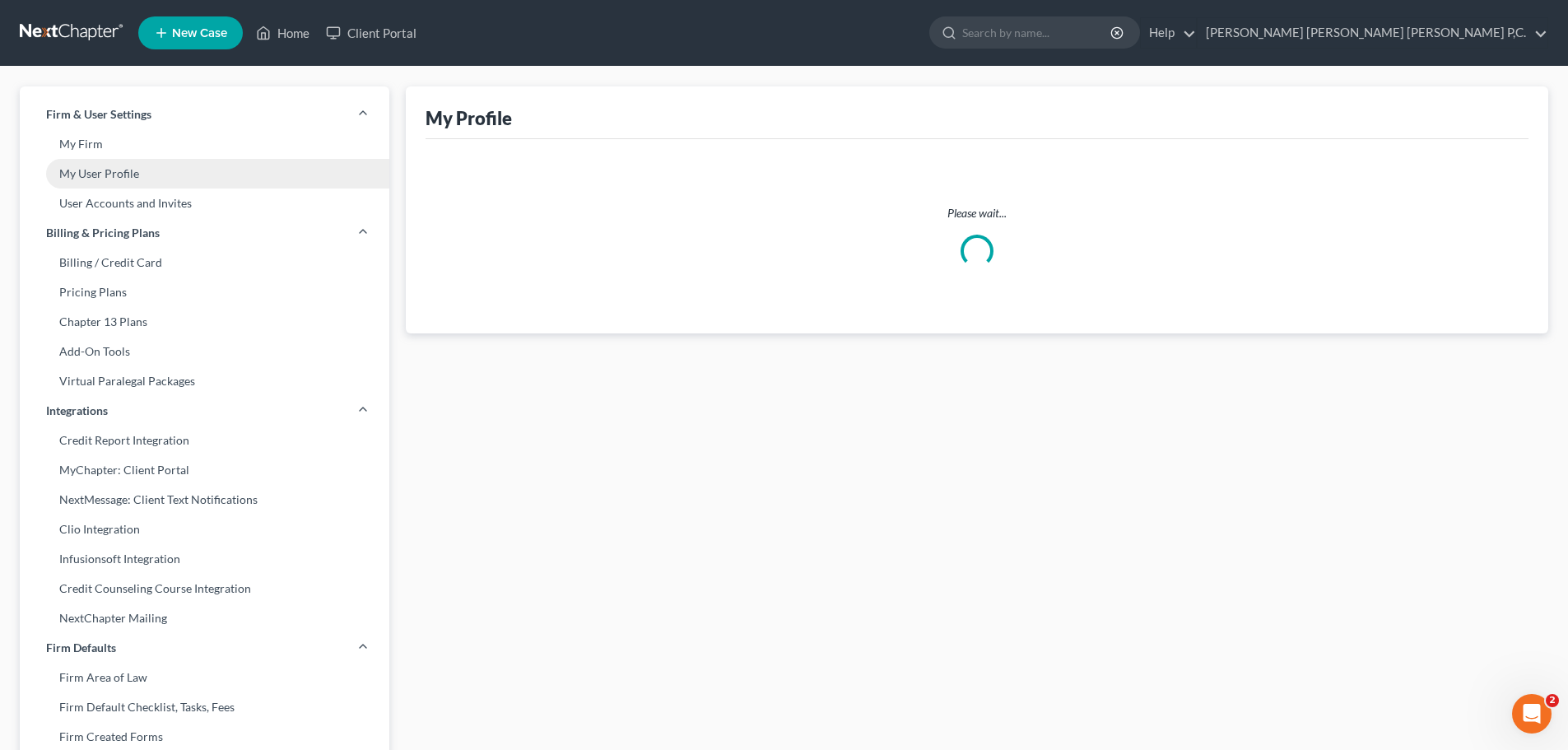
select select "0"
select select "1"
select select "paralegal"
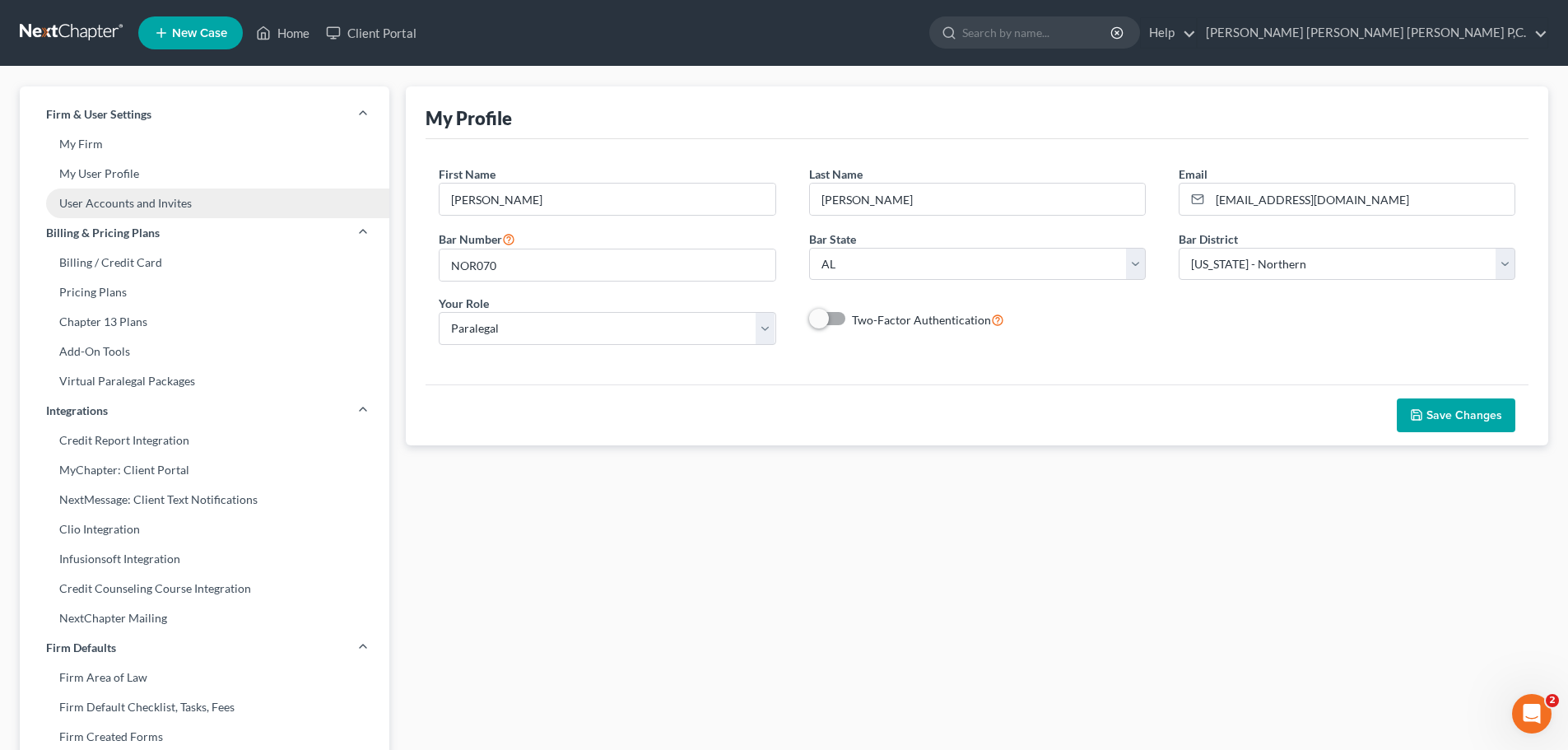
click at [122, 207] on link "User Accounts and Invites" at bounding box center [204, 203] width 369 height 30
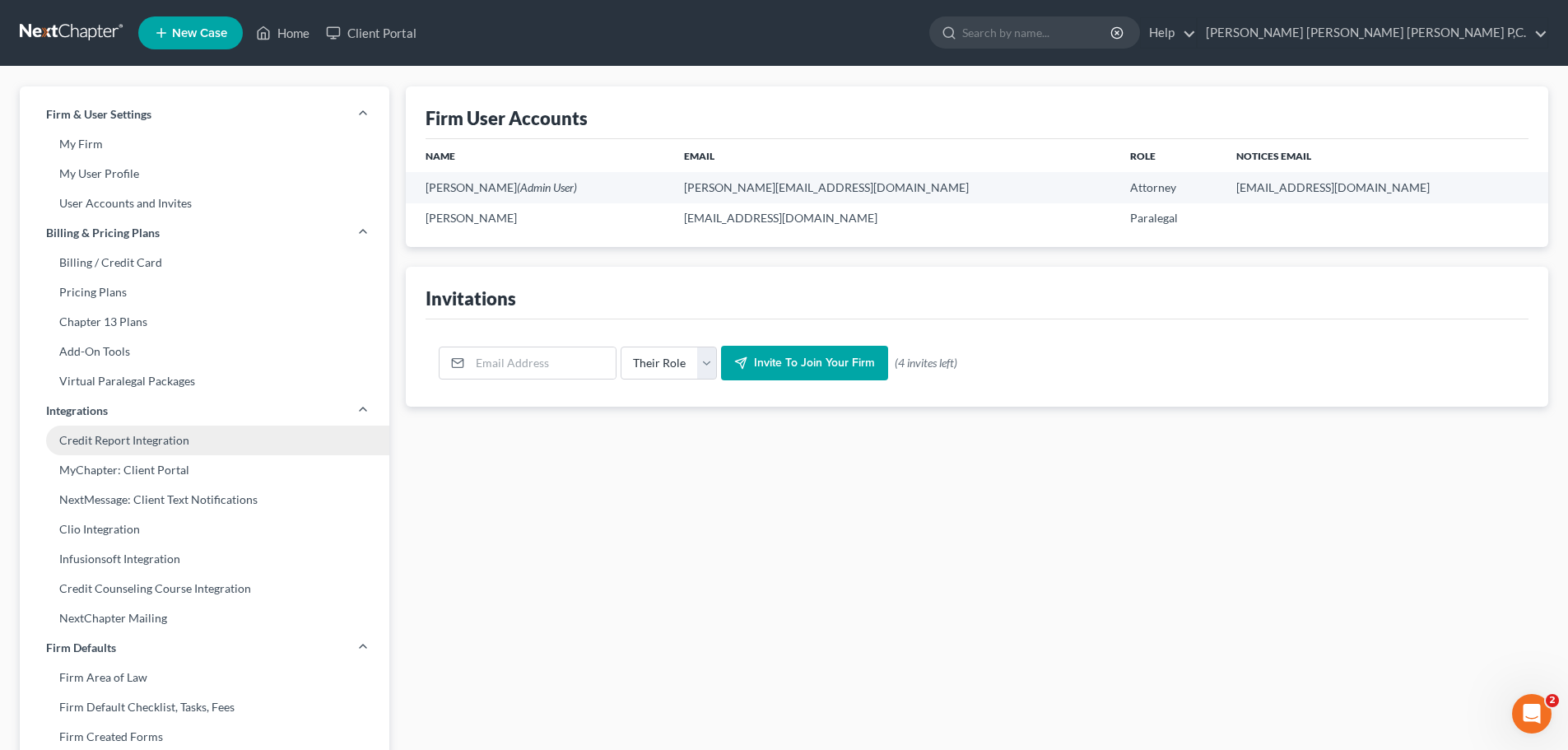
click at [156, 435] on link "Credit Report Integration" at bounding box center [204, 441] width 369 height 30
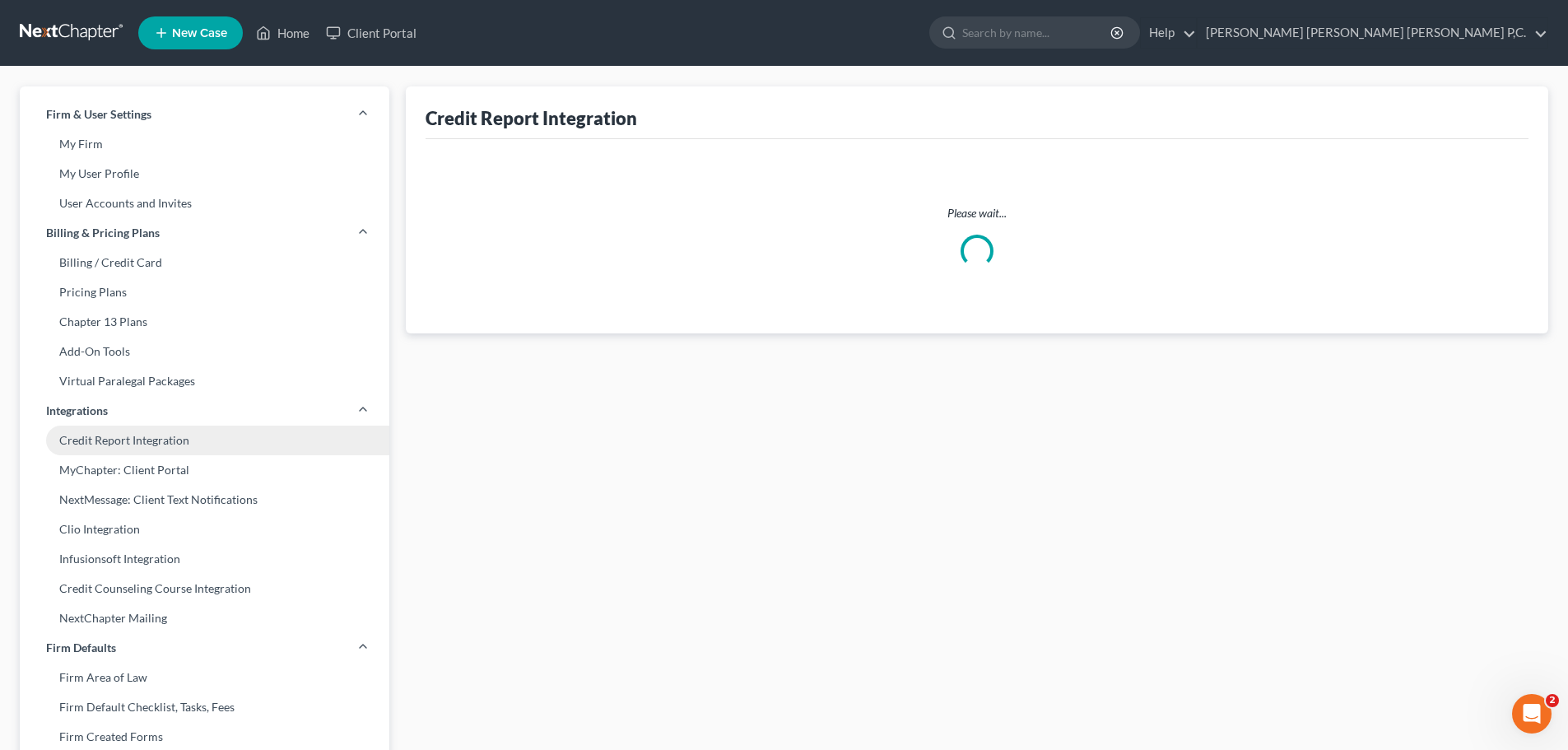
select select "0"
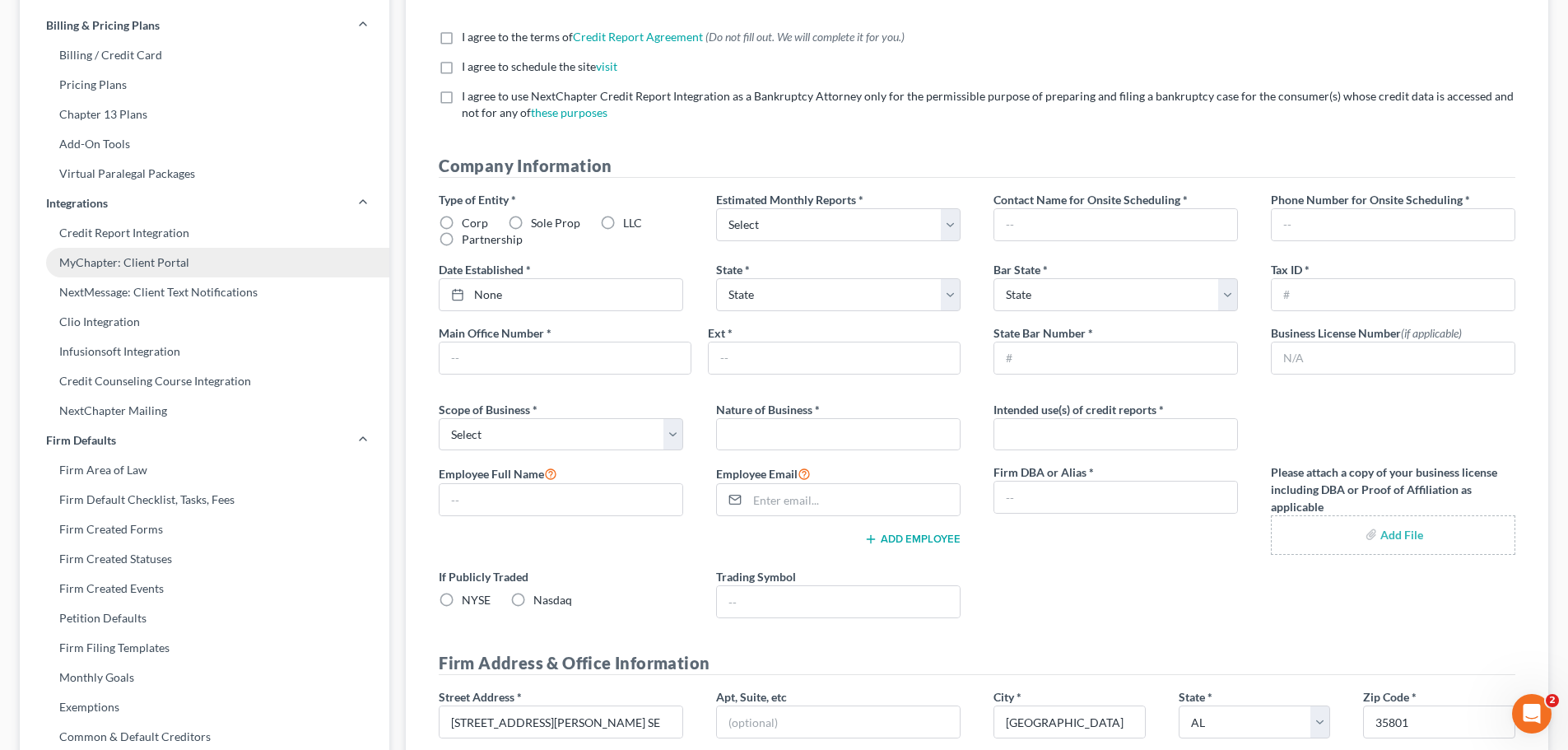
scroll to position [494, 0]
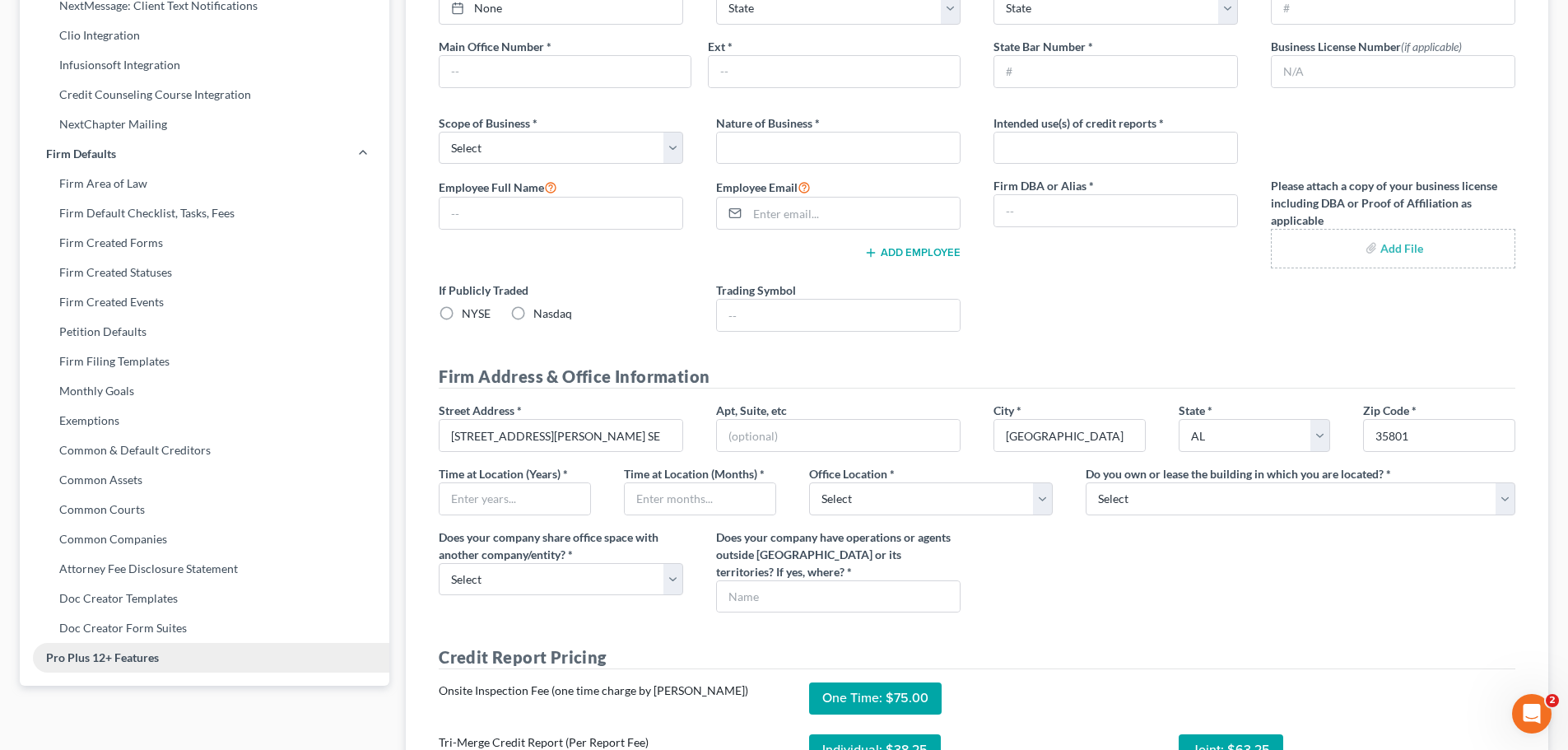
click at [124, 660] on link "Pro Plus 12+ Features" at bounding box center [204, 658] width 369 height 30
